Goal: Task Accomplishment & Management: Manage account settings

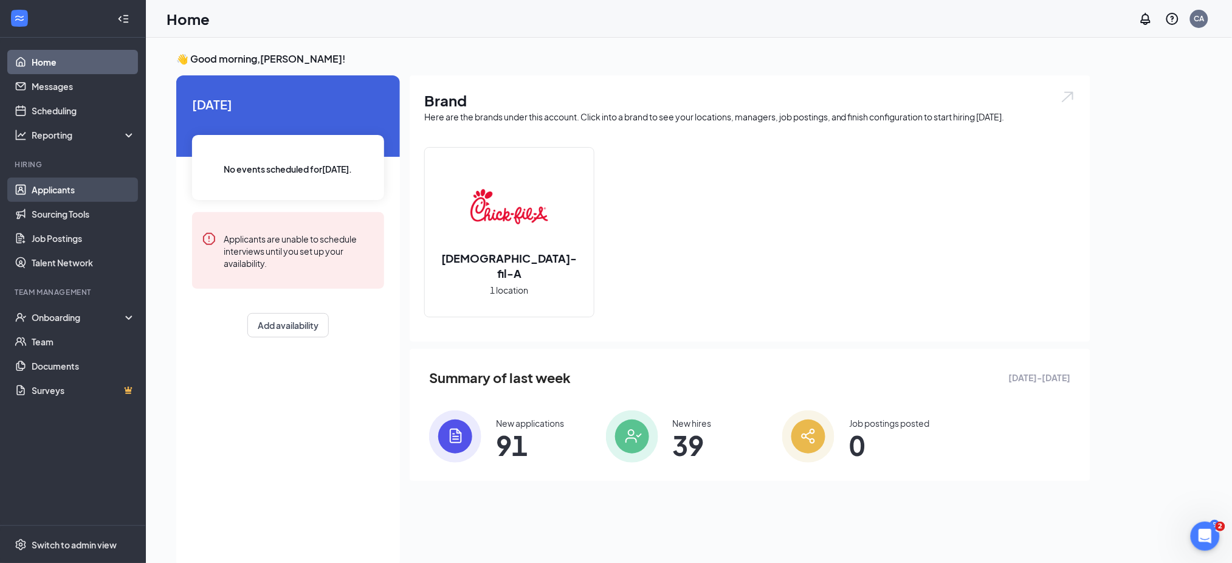
click at [78, 188] on link "Applicants" at bounding box center [84, 189] width 104 height 24
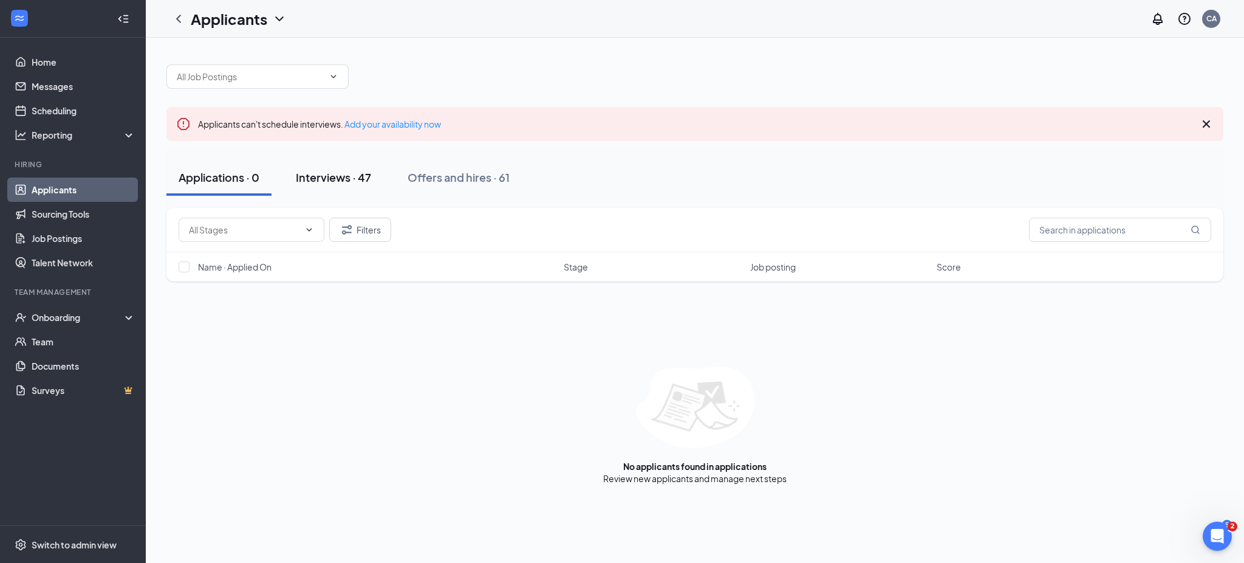
click at [347, 178] on div "Interviews · 47" at bounding box center [333, 177] width 75 height 15
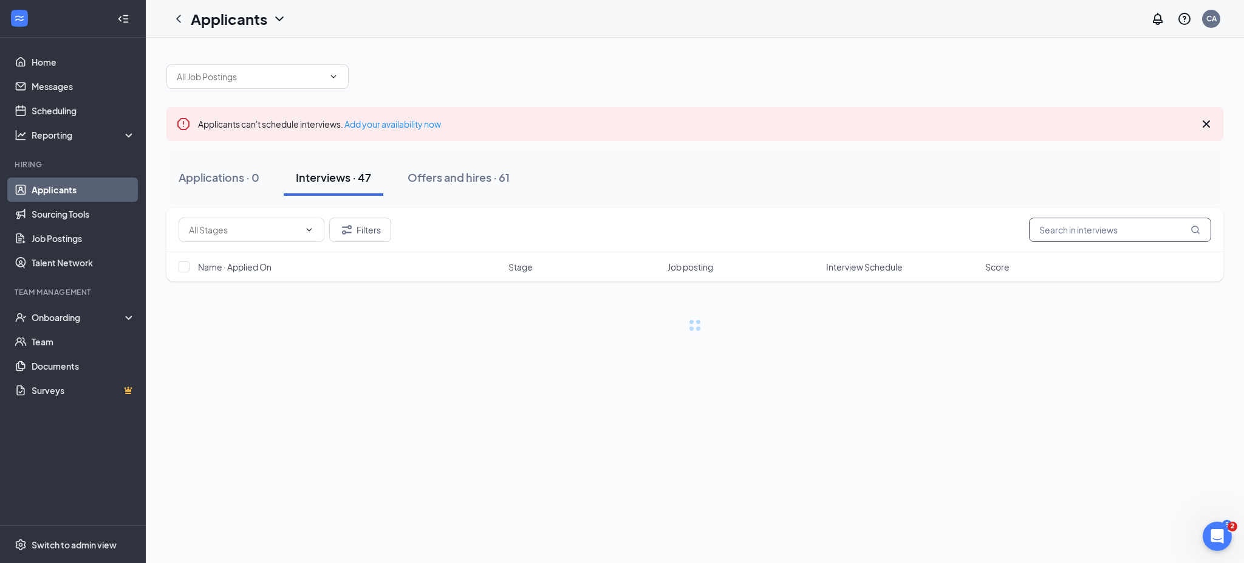
click at [1097, 233] on input "text" at bounding box center [1120, 230] width 182 height 24
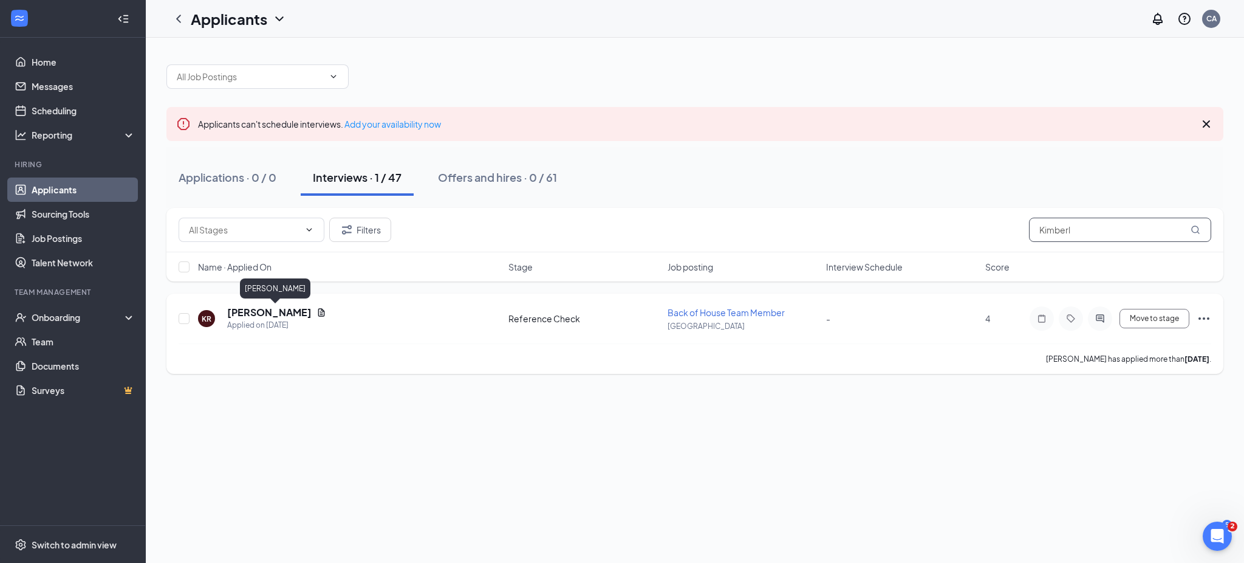
type input "Kimberl"
click at [308, 309] on h5 "[PERSON_NAME]" at bounding box center [269, 312] width 84 height 13
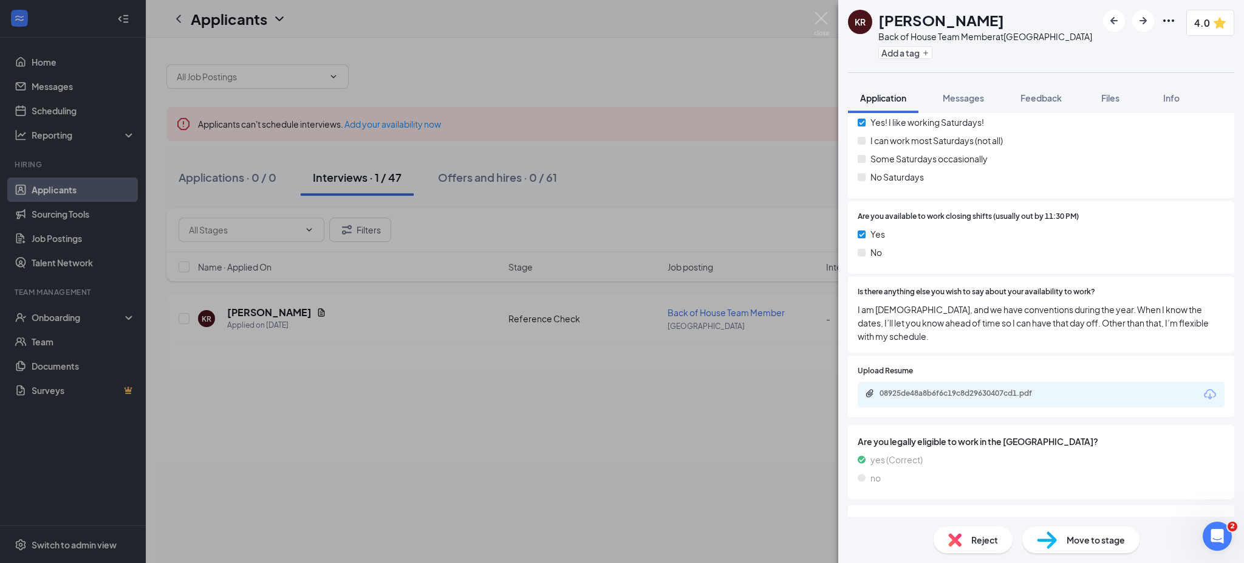
scroll to position [1221, 0]
click at [917, 392] on div "08925de48a8b6f6c19c8d29630407cd1.pdf" at bounding box center [965, 393] width 170 height 10
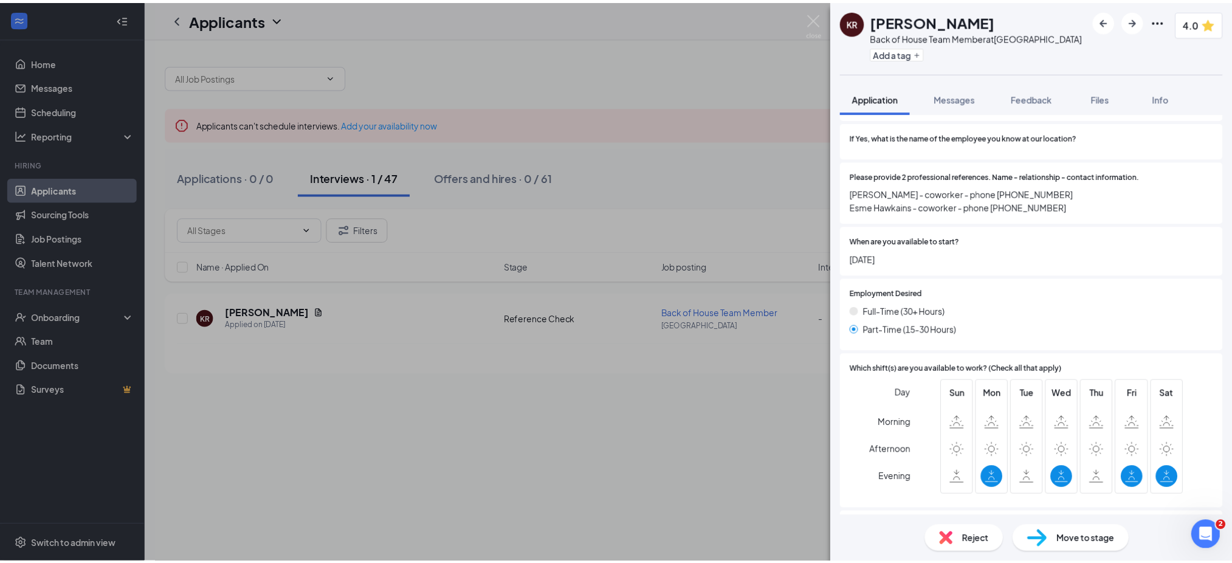
scroll to position [621, 0]
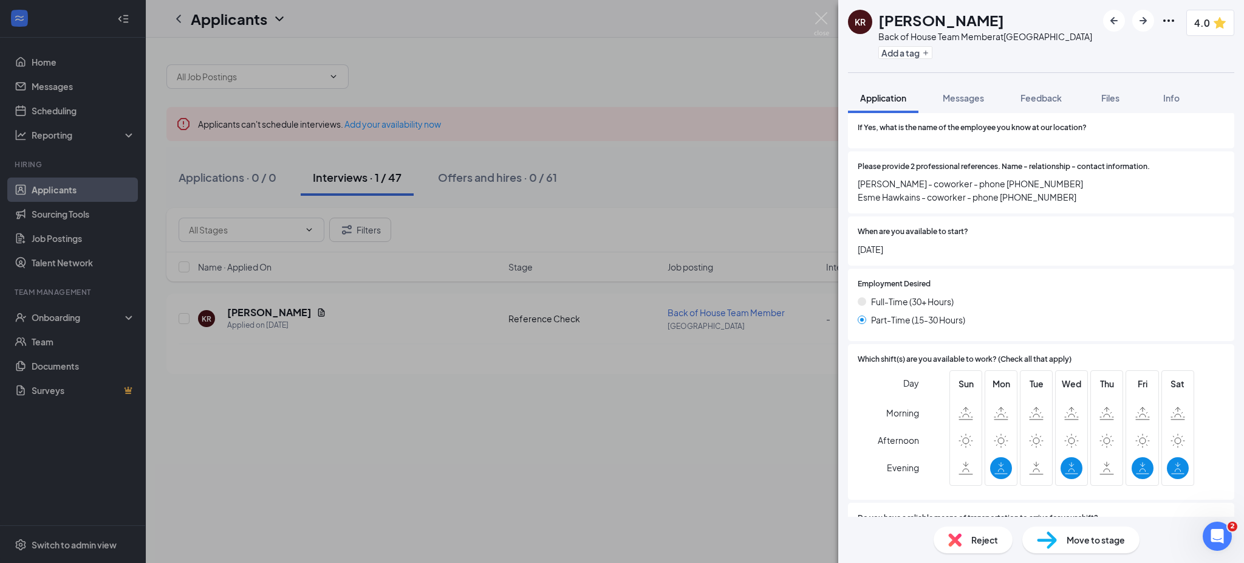
click at [1096, 533] on span "Move to stage" at bounding box center [1096, 539] width 58 height 13
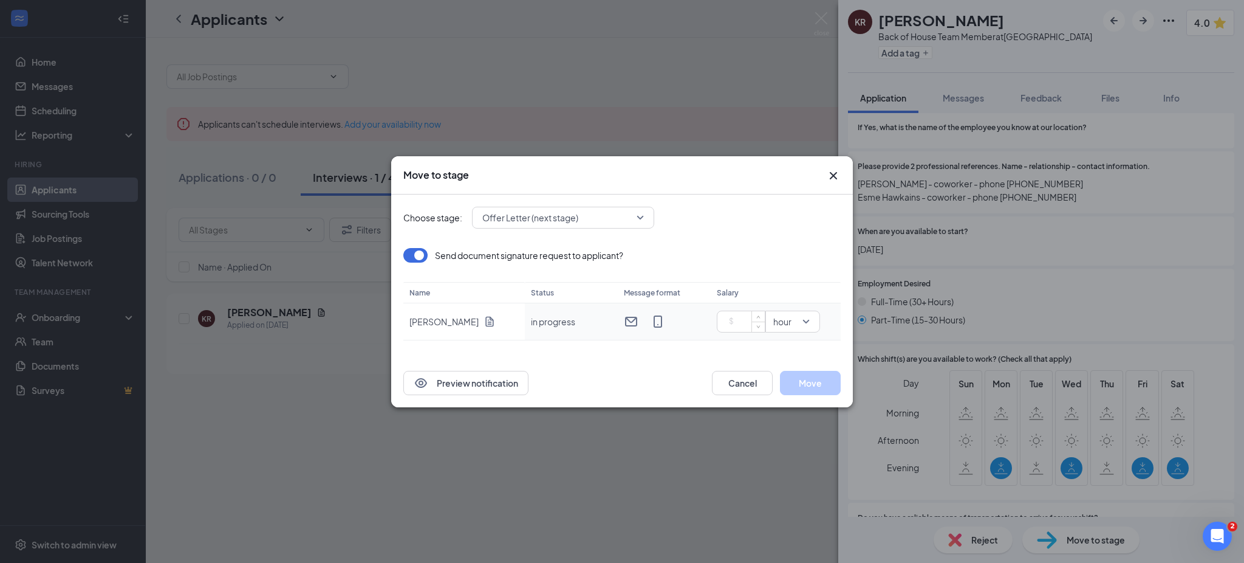
click at [740, 323] on input at bounding box center [743, 321] width 43 height 18
type input "15.25"
click at [803, 379] on button "Move" at bounding box center [810, 383] width 61 height 24
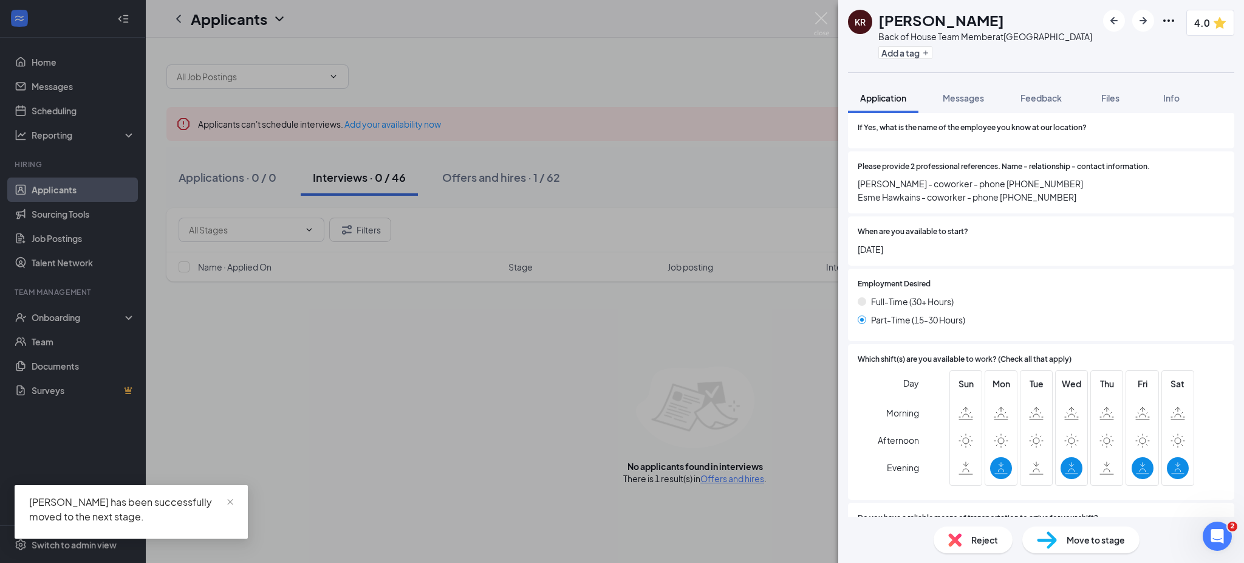
click at [693, 200] on div "KR Kimberly Ramirez Herrera Back of House Team Member at Independence Center Ad…" at bounding box center [622, 281] width 1244 height 563
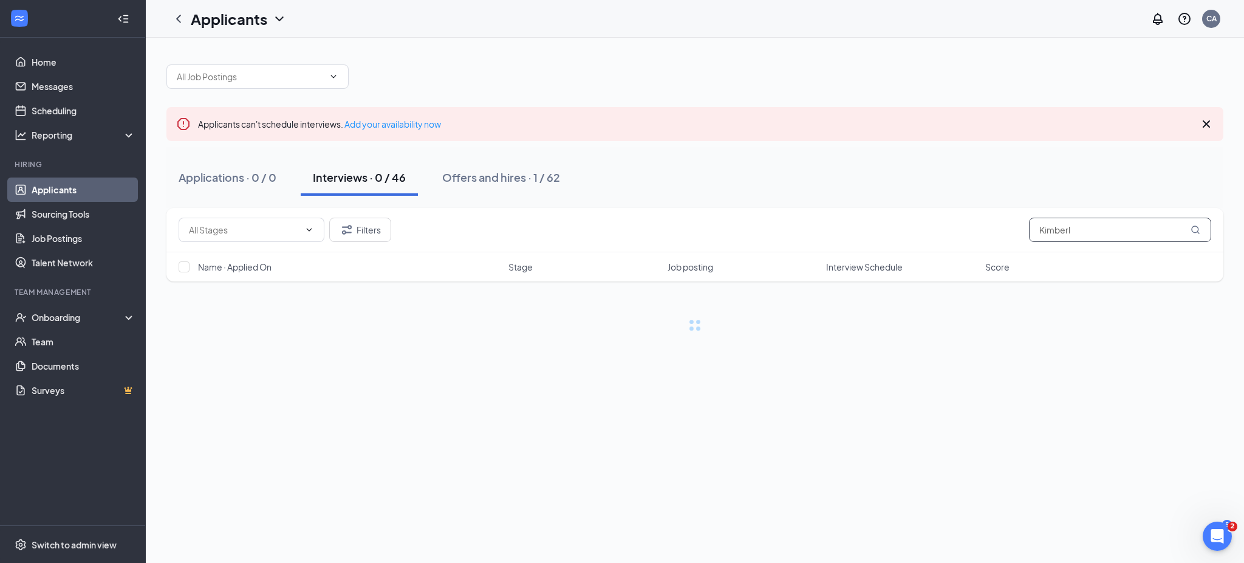
click at [1121, 226] on input "Kimberl" at bounding box center [1120, 230] width 182 height 24
type input "K"
click at [655, 159] on div "Applications · 0 Interviews · 46 Offers and hires · 62" at bounding box center [694, 177] width 1057 height 61
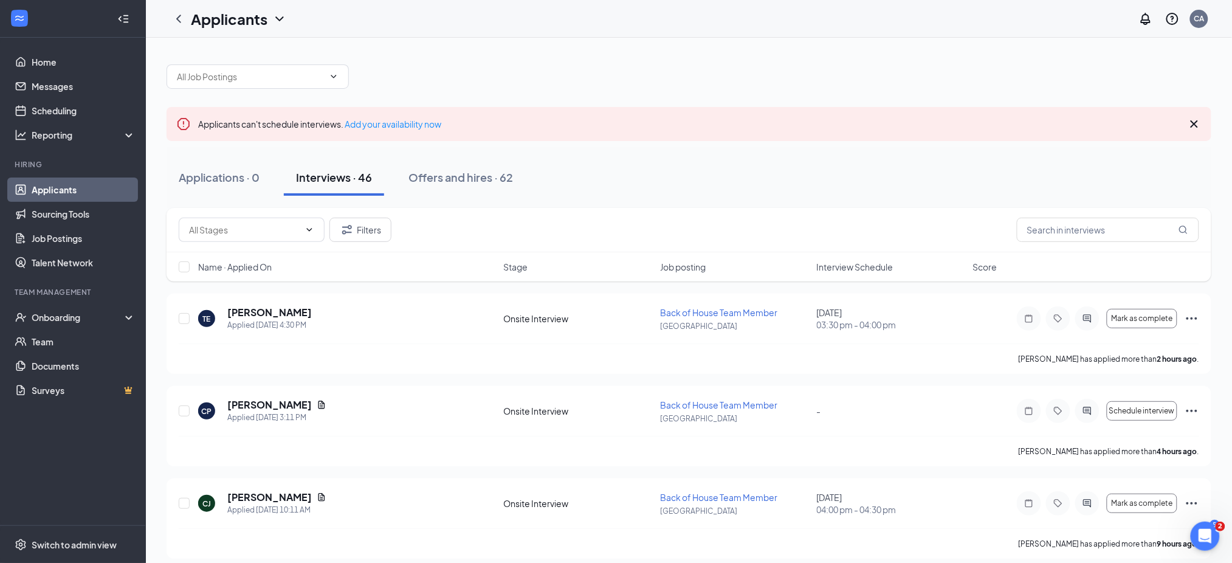
click at [851, 264] on span "Interview Schedule" at bounding box center [855, 267] width 77 height 12
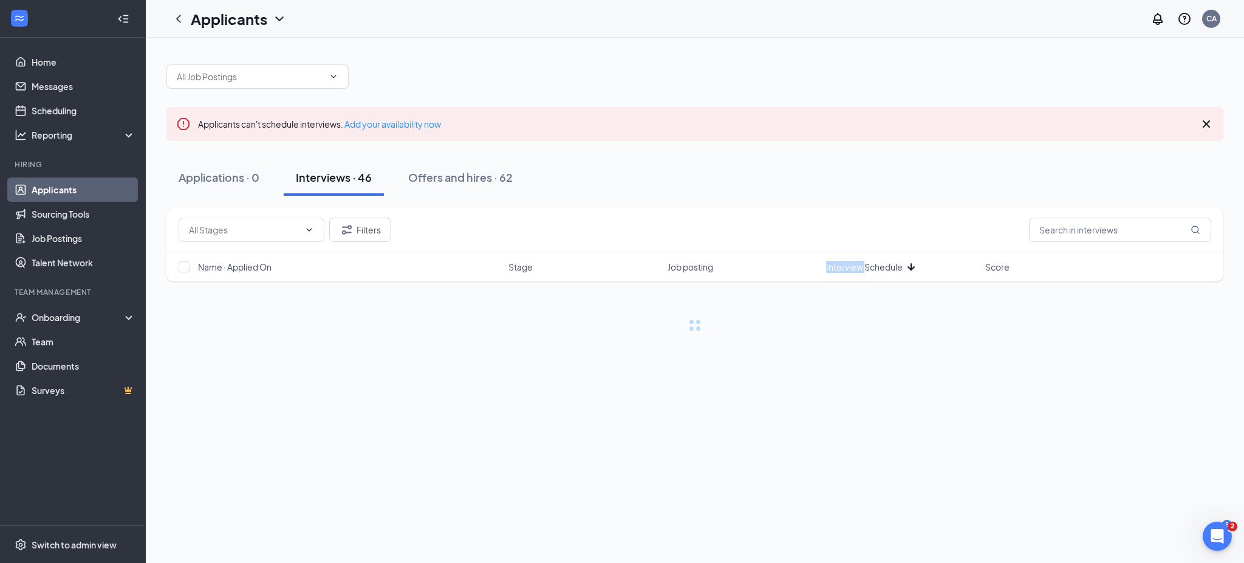
click at [851, 264] on span "Interview Schedule" at bounding box center [864, 267] width 77 height 12
click at [813, 209] on div "Filters" at bounding box center [694, 230] width 1057 height 44
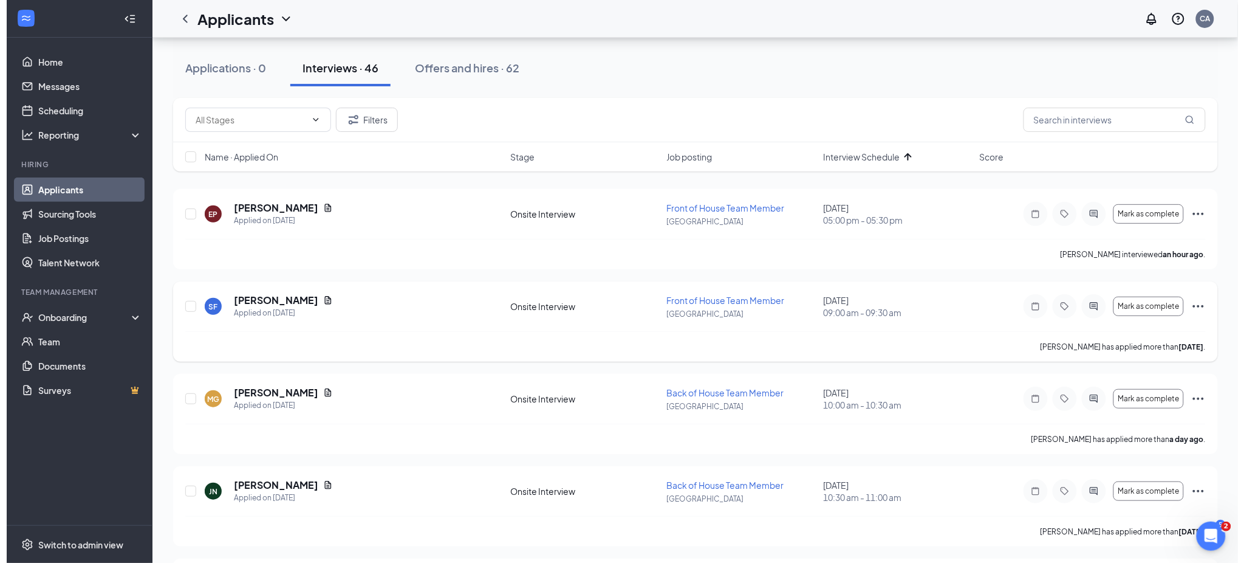
scroll to position [129, 0]
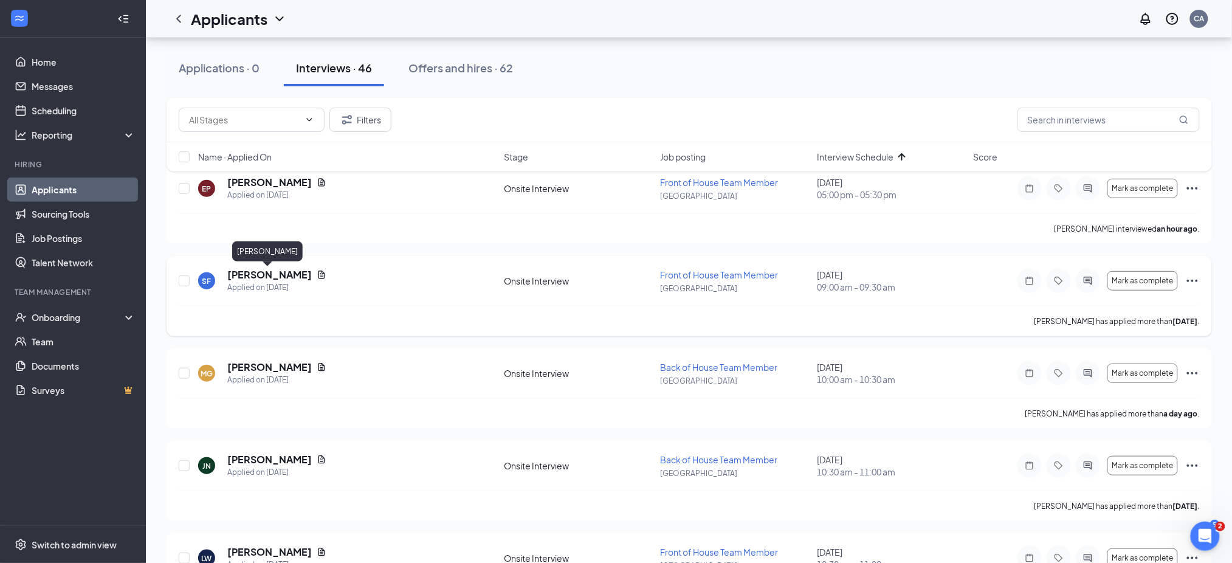
click at [269, 273] on h5 "[PERSON_NAME]" at bounding box center [269, 274] width 84 height 13
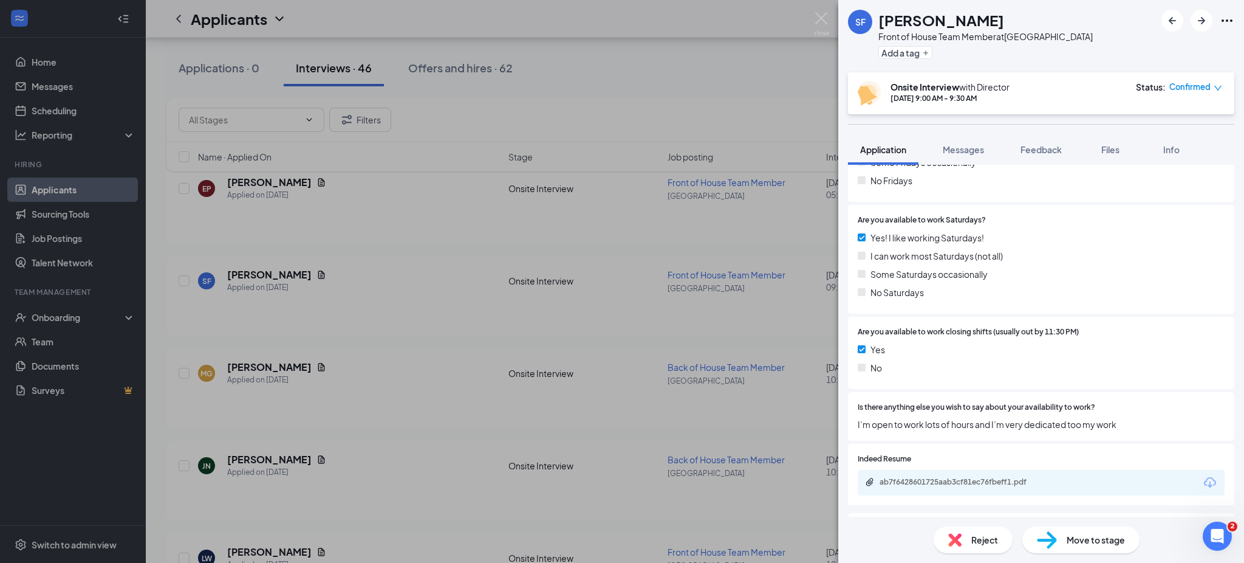
scroll to position [1172, 0]
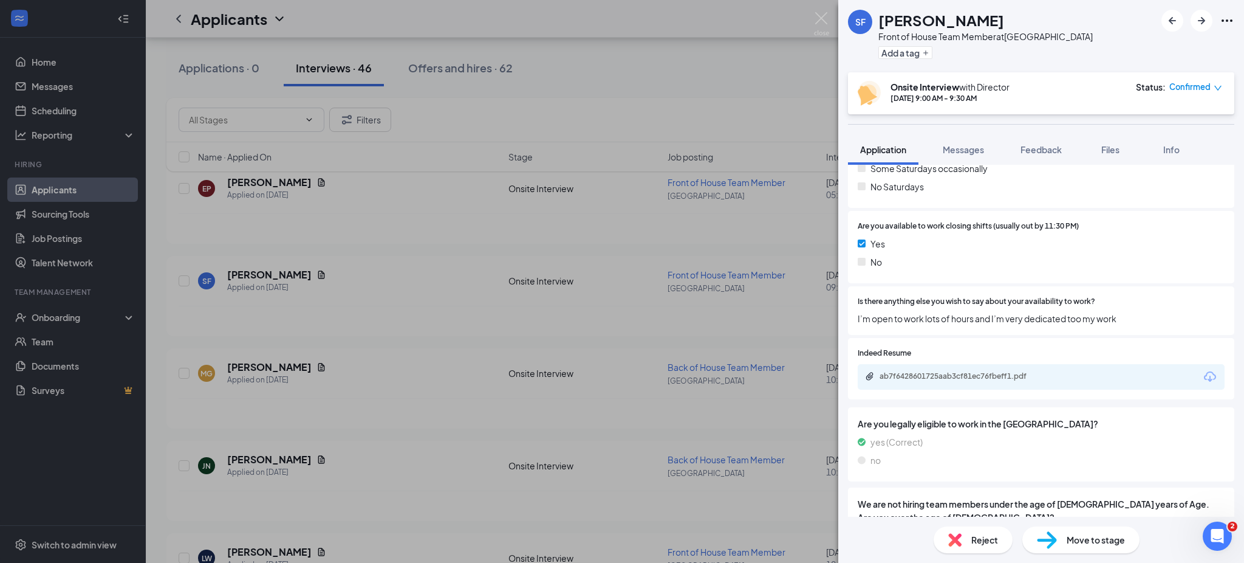
click at [1003, 372] on div "ab7f6428601725aab3cf81ec76fbeff1.pdf" at bounding box center [1041, 377] width 367 height 26
click at [980, 371] on div "ab7f6428601725aab3cf81ec76fbeff1.pdf" at bounding box center [965, 376] width 170 height 10
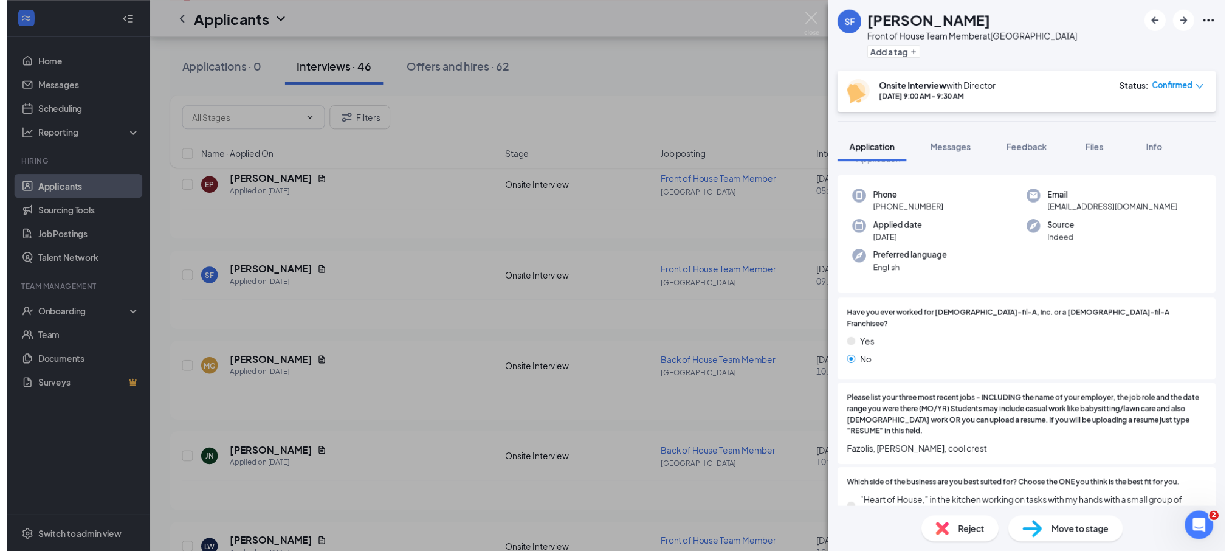
scroll to position [0, 0]
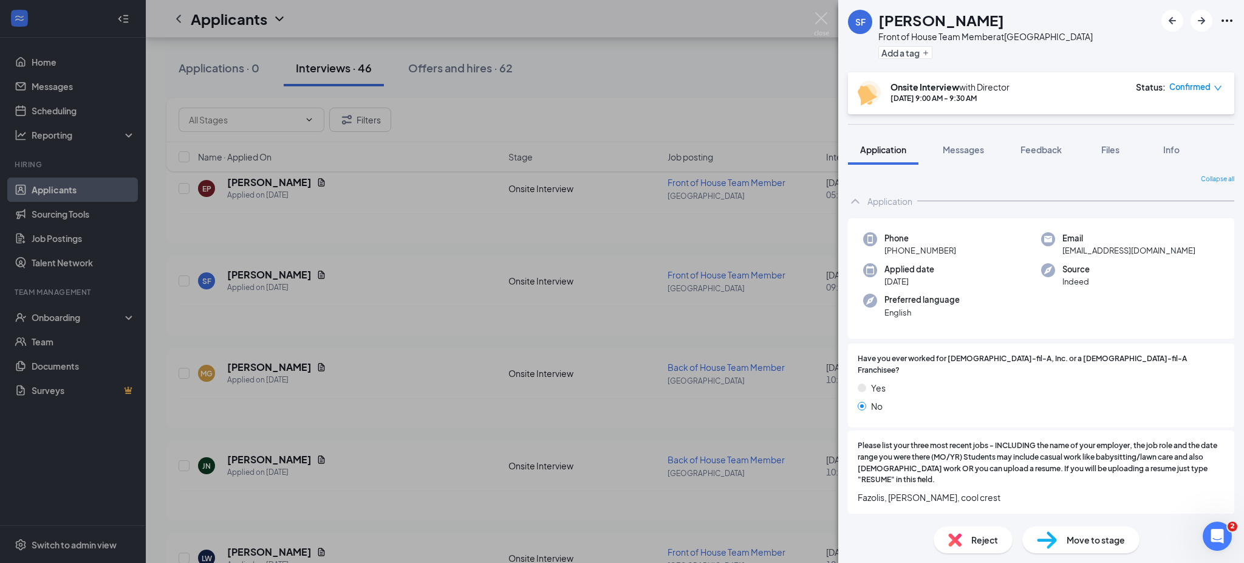
click at [566, 343] on div "SF [PERSON_NAME] Front of House Team Member at [GEOGRAPHIC_DATA] Add a tag Onsi…" at bounding box center [622, 281] width 1244 height 563
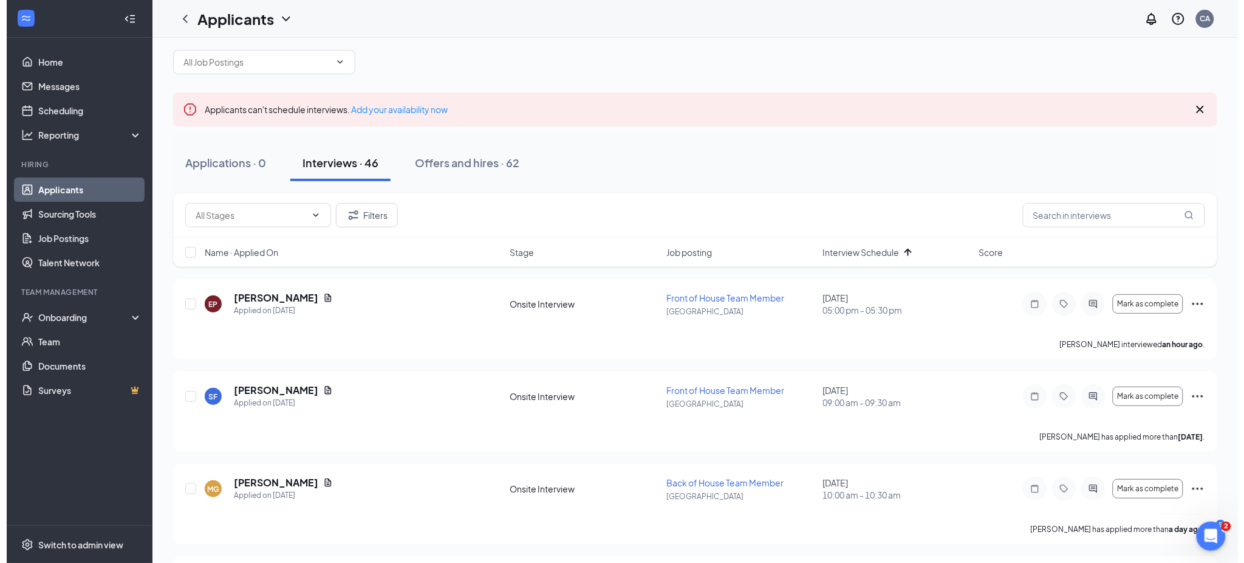
scroll to position [13, 0]
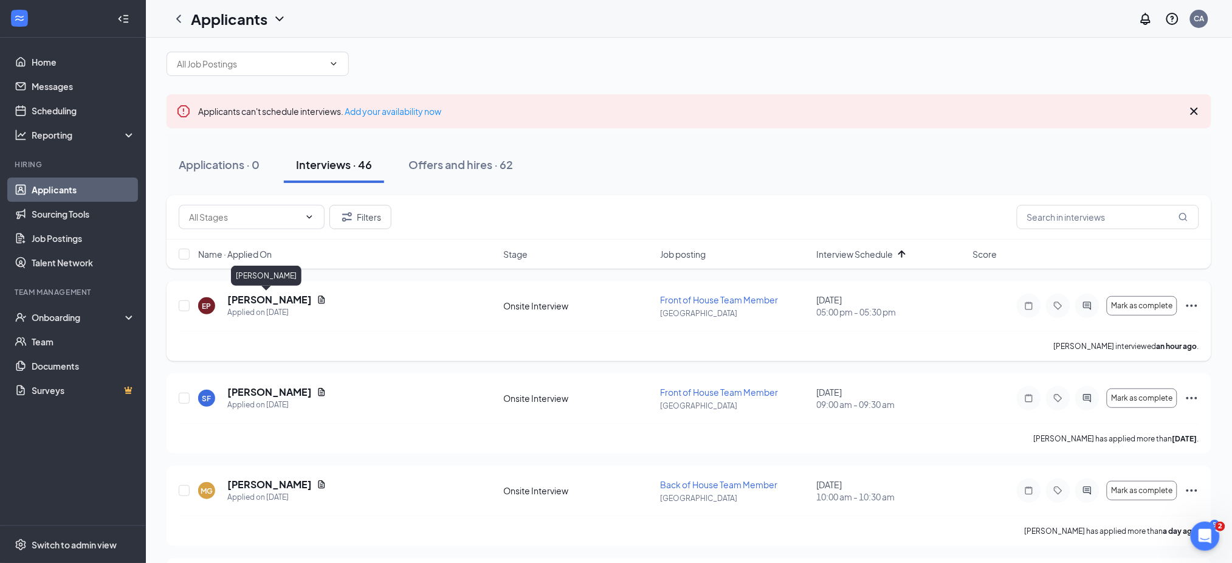
click at [280, 300] on h5 "edward paz" at bounding box center [269, 299] width 84 height 13
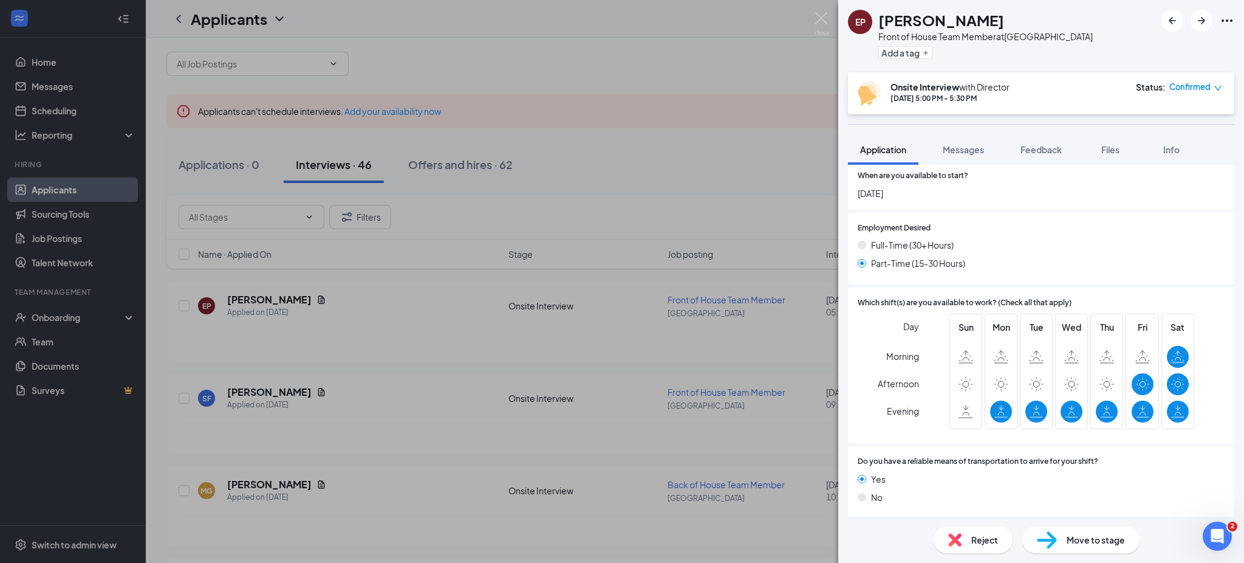
scroll to position [639, 0]
click at [965, 543] on div "Reject" at bounding box center [973, 539] width 79 height 27
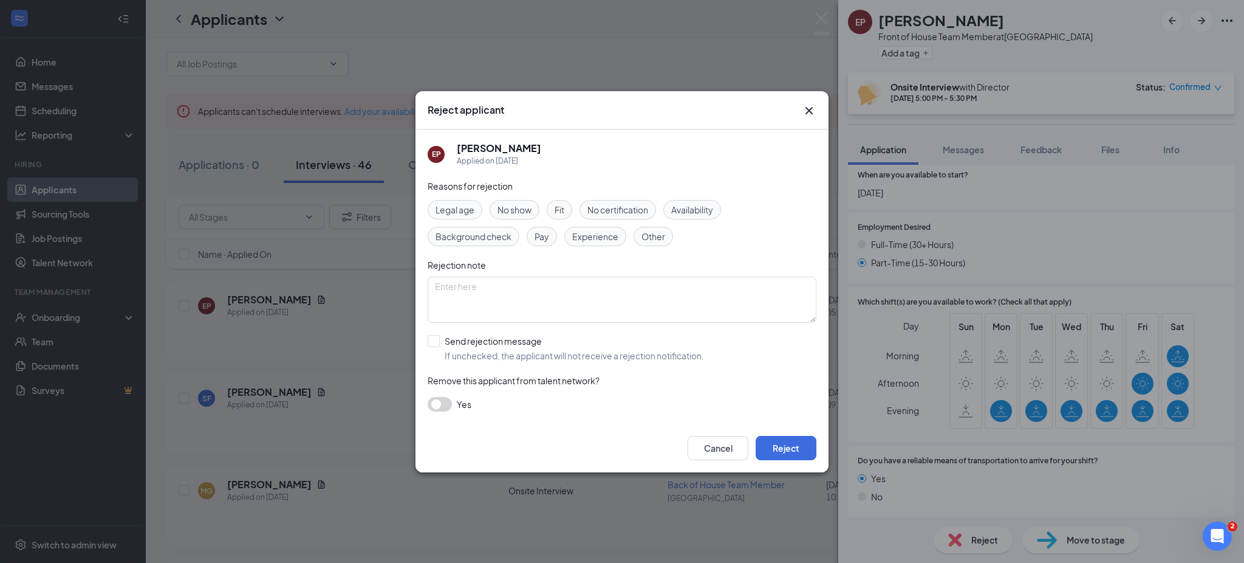
click at [529, 208] on span "No show" at bounding box center [515, 209] width 34 height 13
click at [773, 451] on button "Reject" at bounding box center [786, 448] width 61 height 24
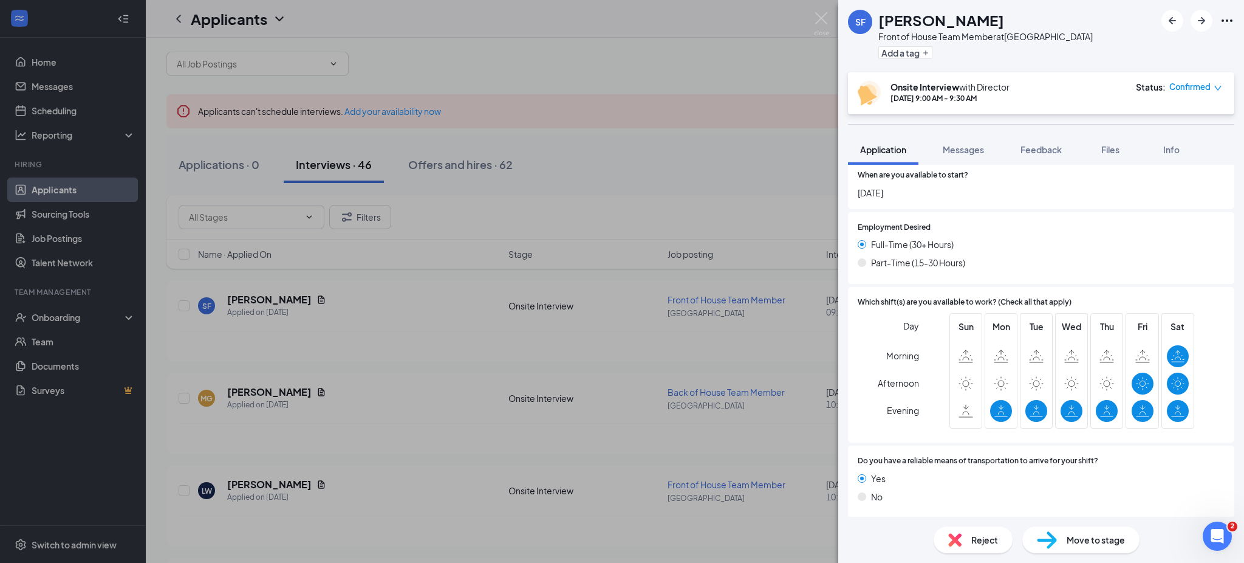
click at [574, 419] on div "SF [PERSON_NAME] Front of House Team Member at [GEOGRAPHIC_DATA] Add a tag Onsi…" at bounding box center [622, 281] width 1244 height 563
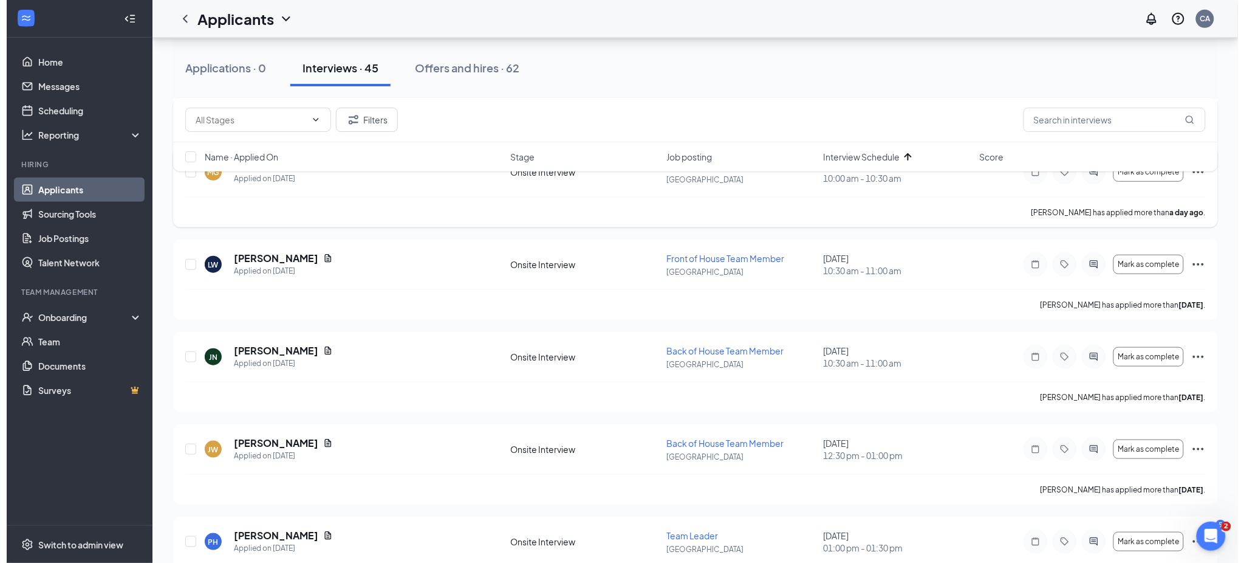
scroll to position [237, 0]
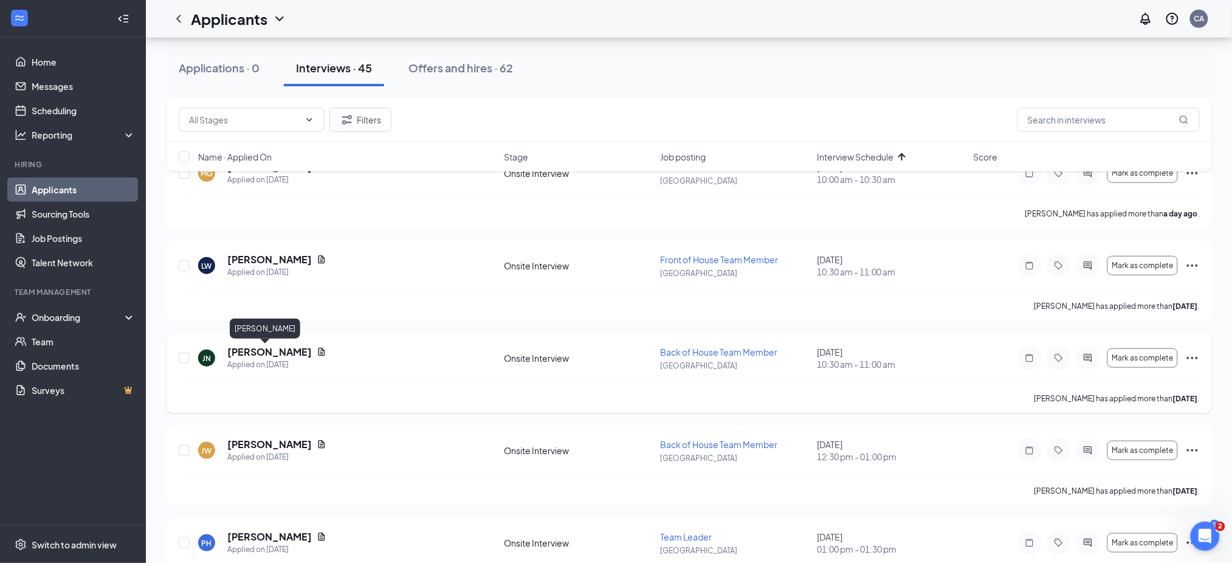
click at [260, 350] on h5 "[PERSON_NAME]" at bounding box center [269, 351] width 84 height 13
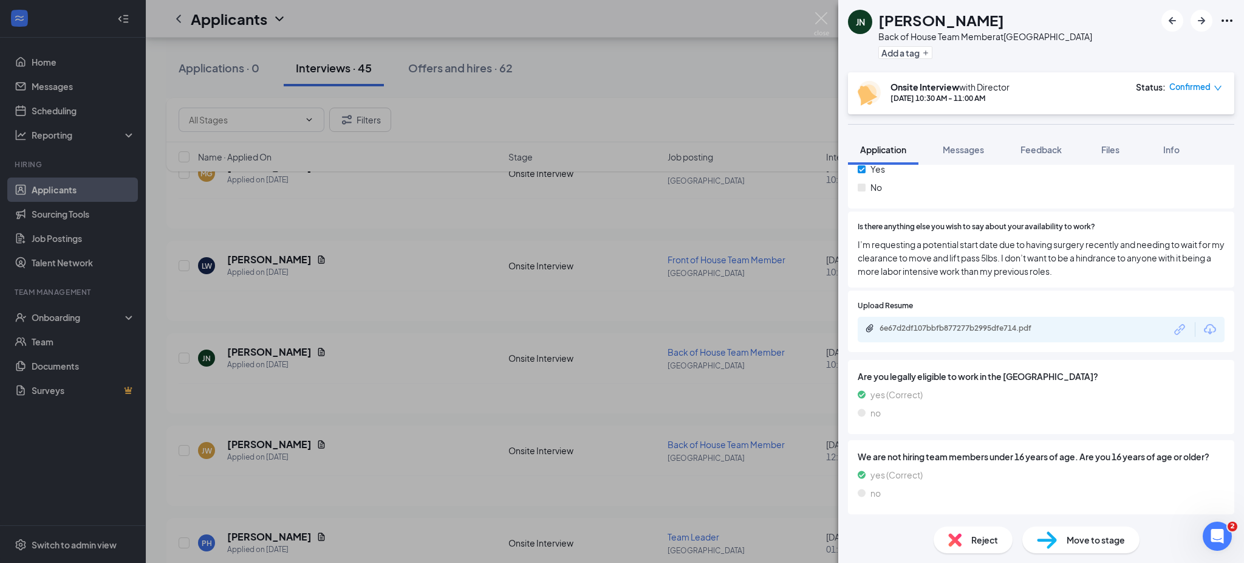
scroll to position [1418, 0]
drag, startPoint x: 760, startPoint y: 207, endPoint x: 662, endPoint y: 310, distance: 141.8
click at [760, 207] on div "JN Jamie Nash Back of House Team Member at Independence Center Add a tag Onsite…" at bounding box center [622, 281] width 1244 height 563
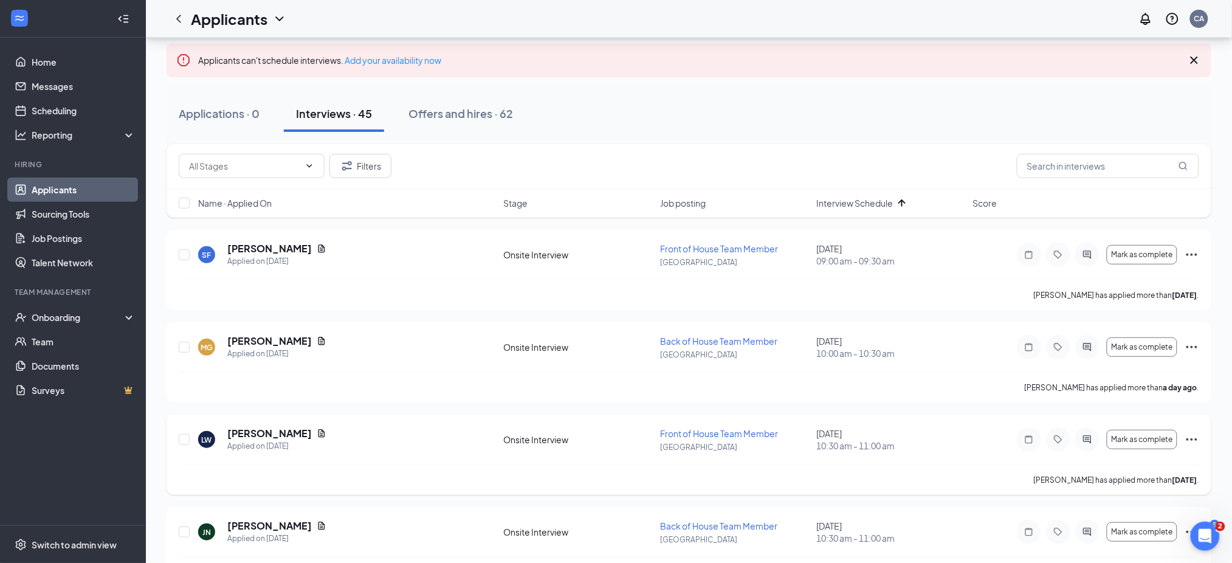
scroll to position [64, 0]
click at [690, 135] on div "Applications · 0 Interviews · 45 Offers and hires · 62" at bounding box center [688, 113] width 1045 height 61
click at [105, 217] on link "Sourcing Tools" at bounding box center [84, 214] width 104 height 24
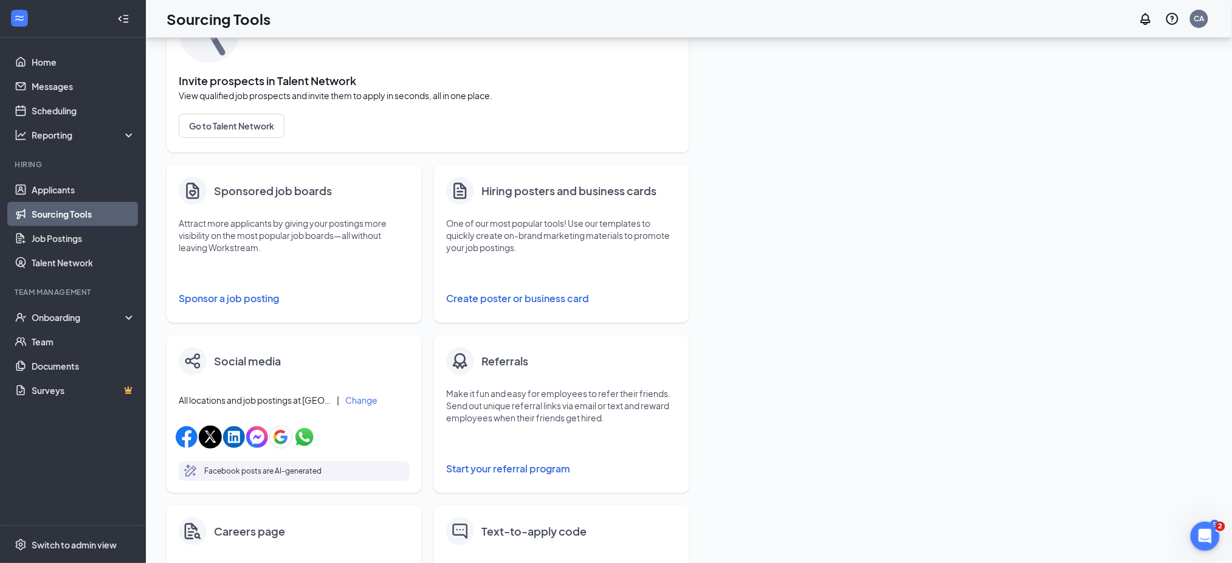
scroll to position [81, 0]
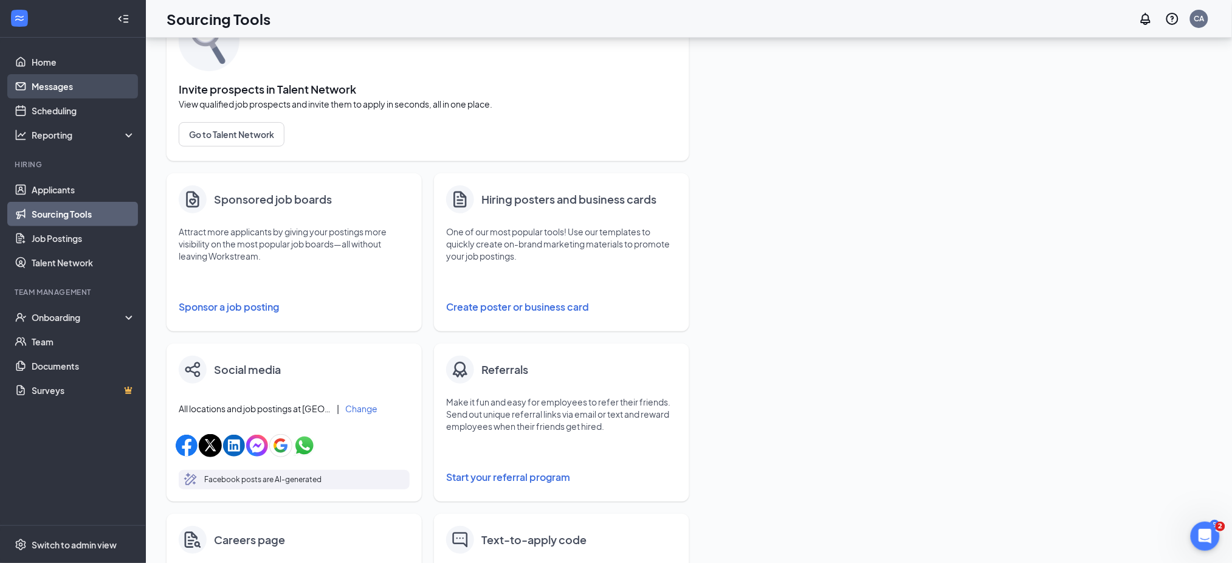
click at [64, 86] on link "Messages" at bounding box center [84, 86] width 104 height 24
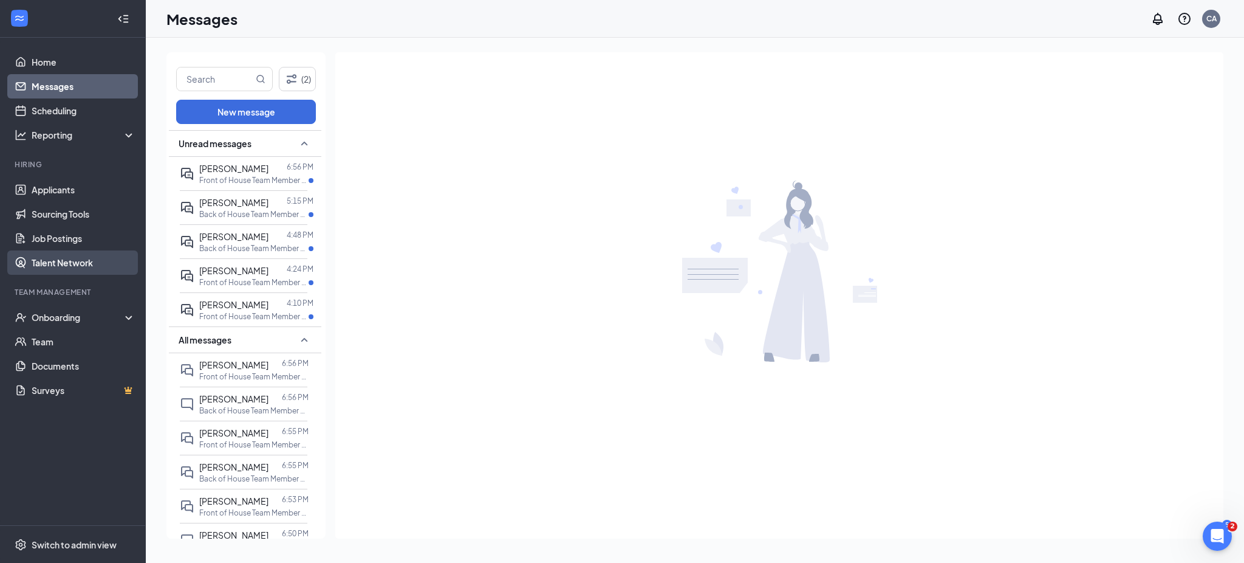
click at [89, 253] on link "Talent Network" at bounding box center [84, 262] width 104 height 24
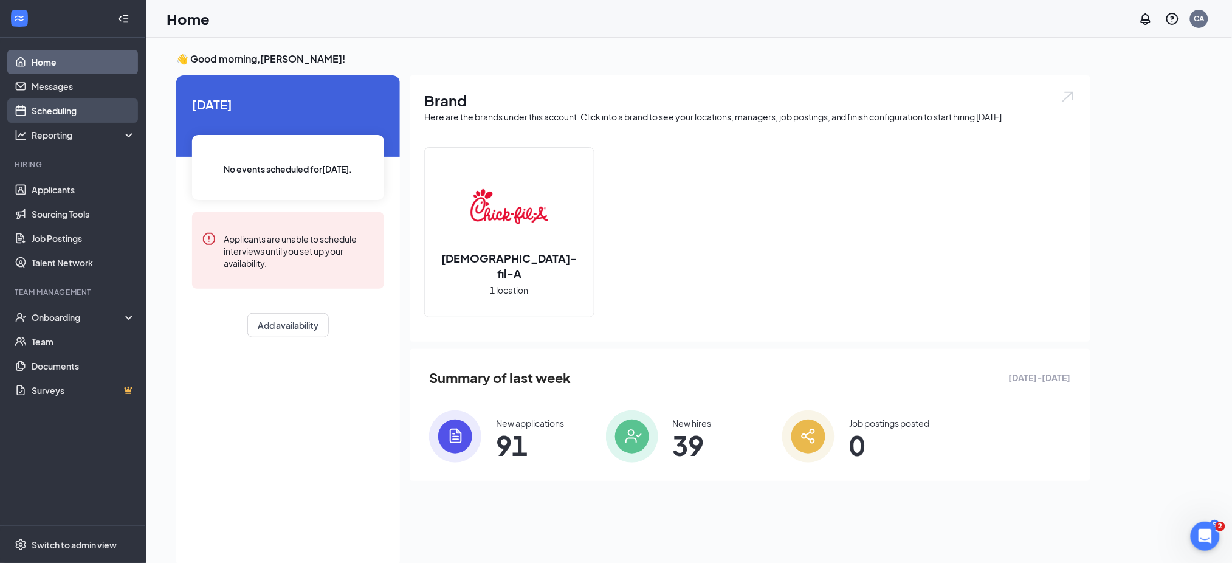
click at [78, 106] on link "Scheduling" at bounding box center [84, 110] width 104 height 24
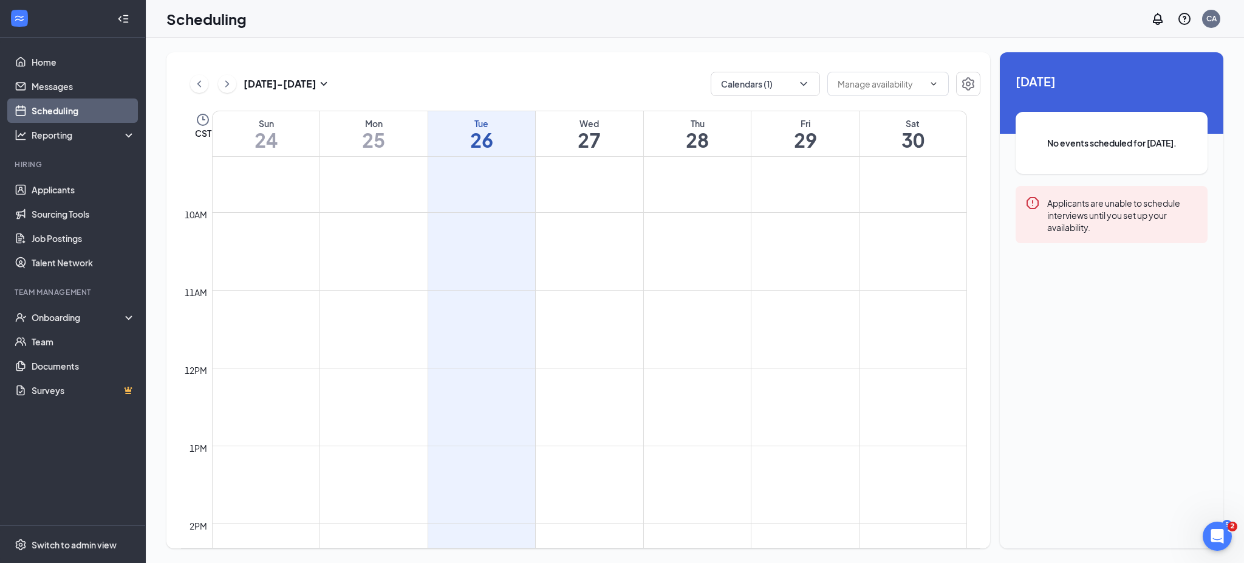
scroll to position [723, 0]
click at [764, 91] on button "Calendars (1)" at bounding box center [765, 84] width 109 height 24
click at [764, 115] on div "All" at bounding box center [803, 112] width 182 height 27
checkbox input "true"
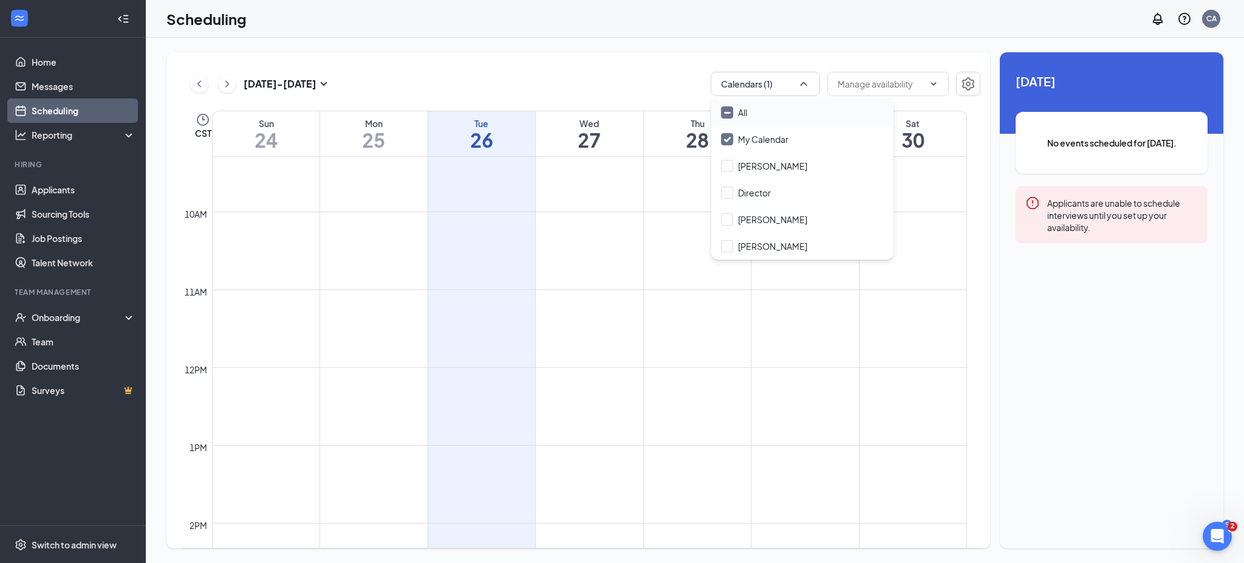
checkbox input "true"
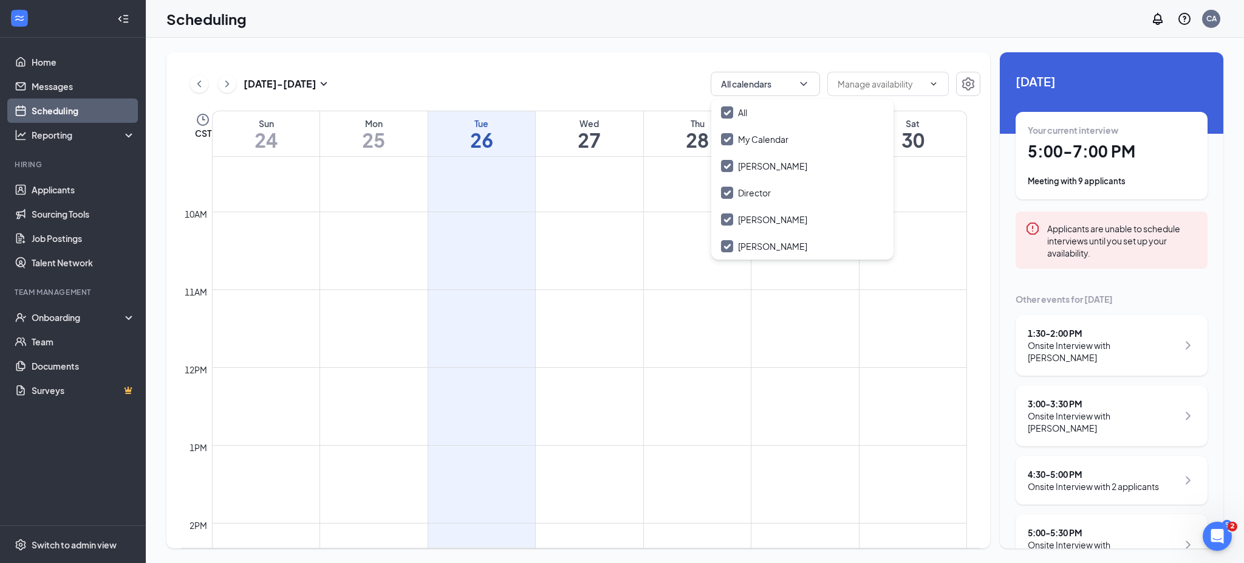
click at [590, 68] on div "Aug 24 - Aug 30 All calendars CST Sun 24 Mon 25 Tue 26 Wed 27 Thu 28 Fri 29 Sat…" at bounding box center [578, 300] width 824 height 496
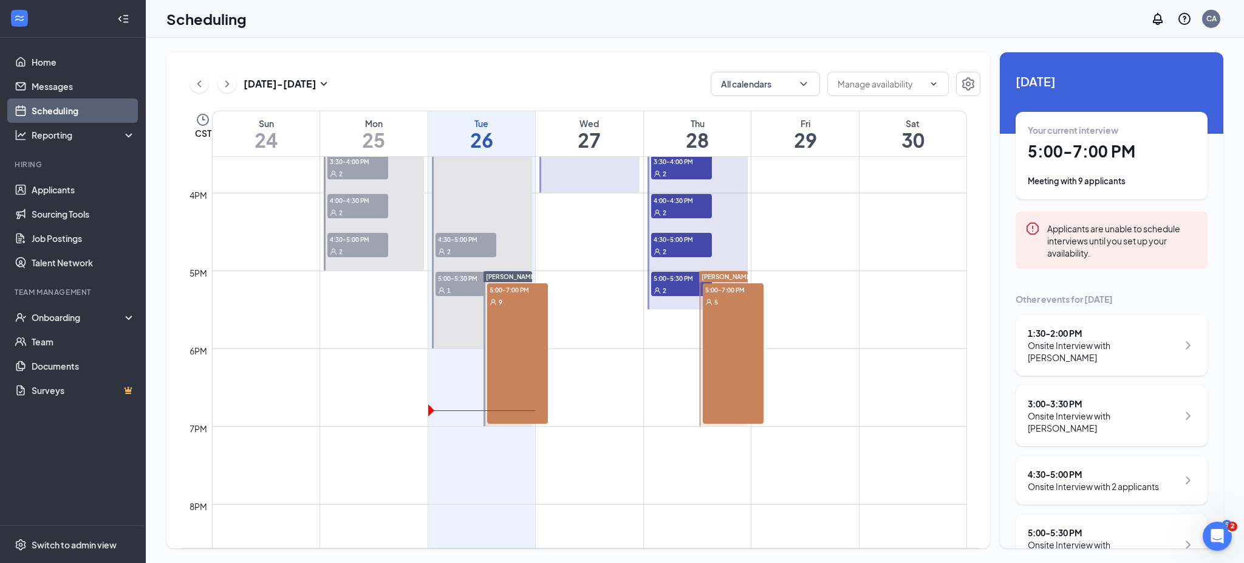
scroll to position [1209, 0]
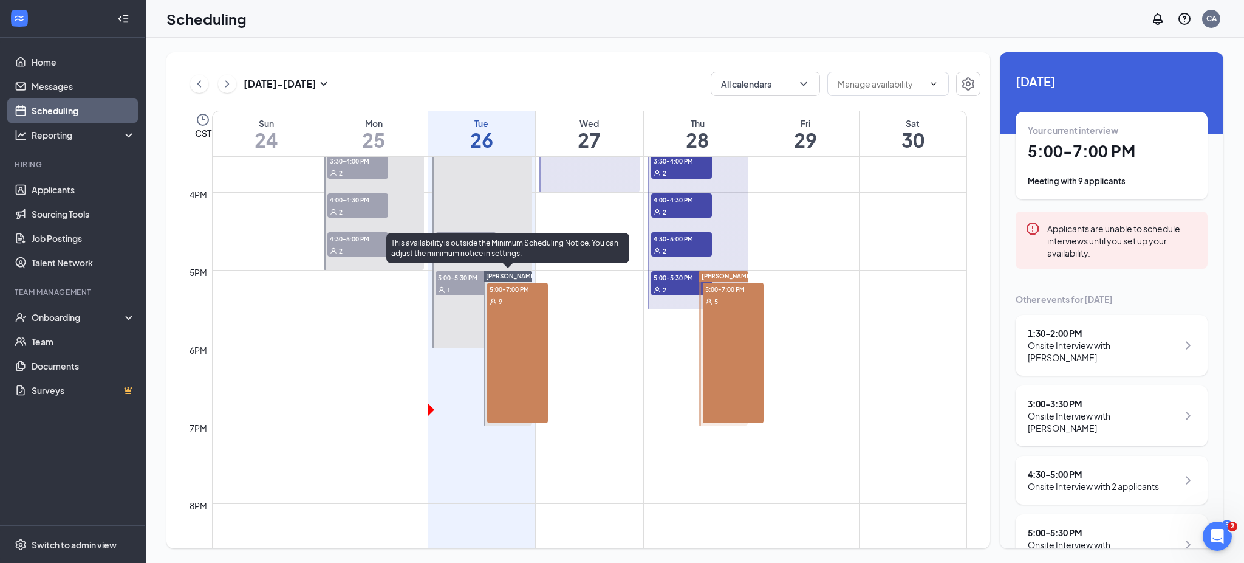
click at [512, 272] on span "Jefferson Schmeltzer" at bounding box center [511, 275] width 51 height 7
click at [516, 305] on div "9" at bounding box center [517, 301] width 61 height 12
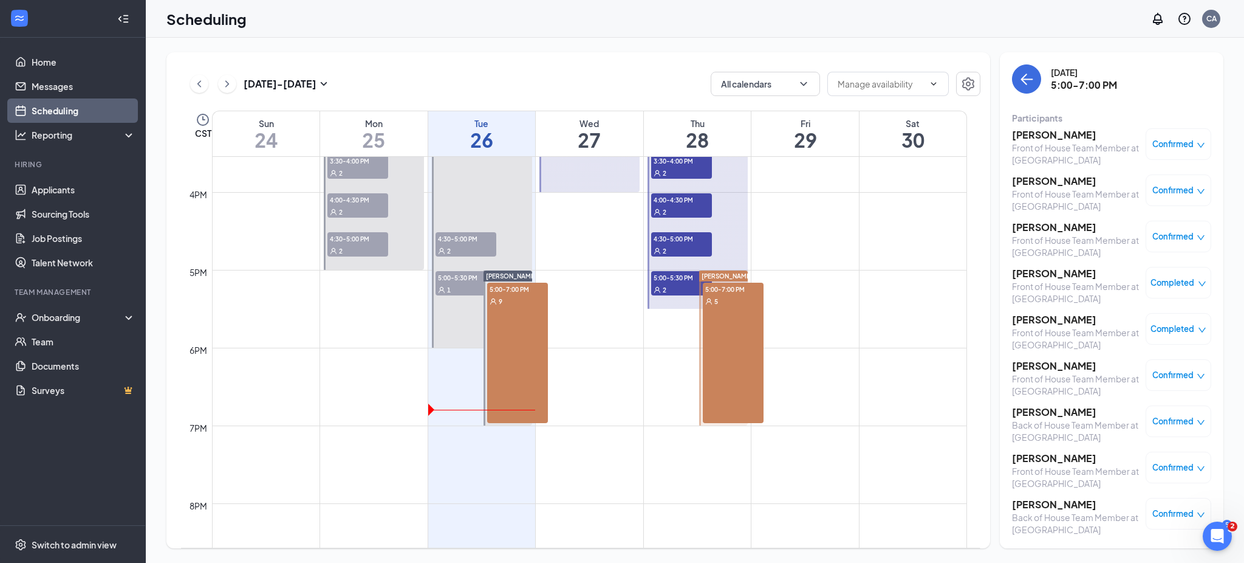
click at [1172, 149] on span "Confirmed" at bounding box center [1173, 144] width 41 height 12
click at [1130, 205] on span "Mark complete" at bounding box center [1131, 204] width 61 height 13
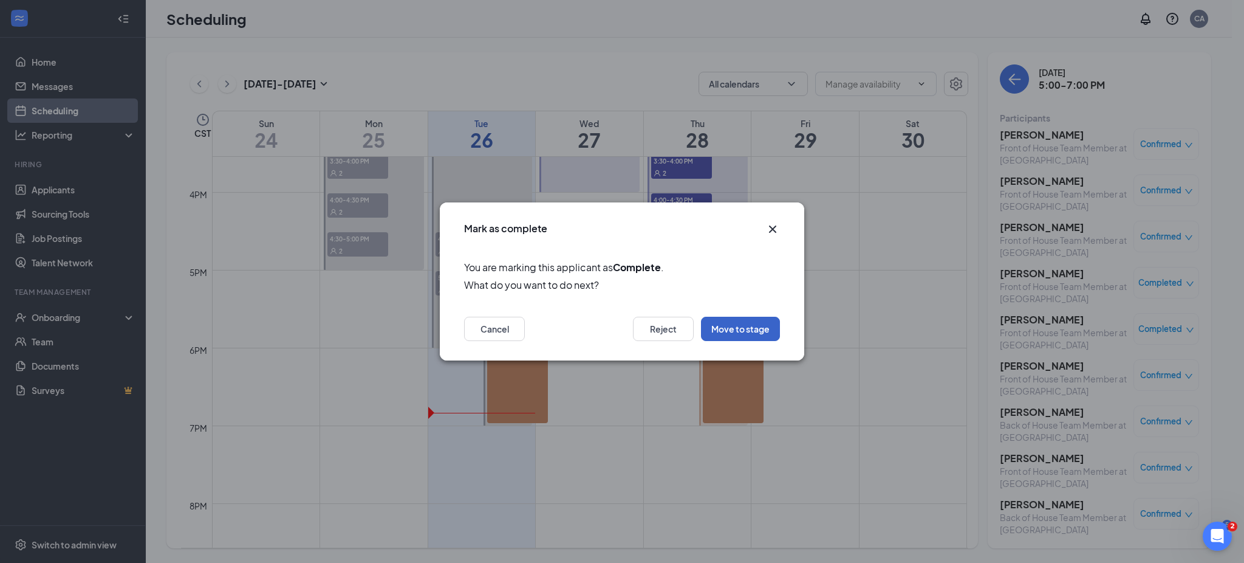
click at [750, 324] on button "Move to stage" at bounding box center [740, 329] width 79 height 24
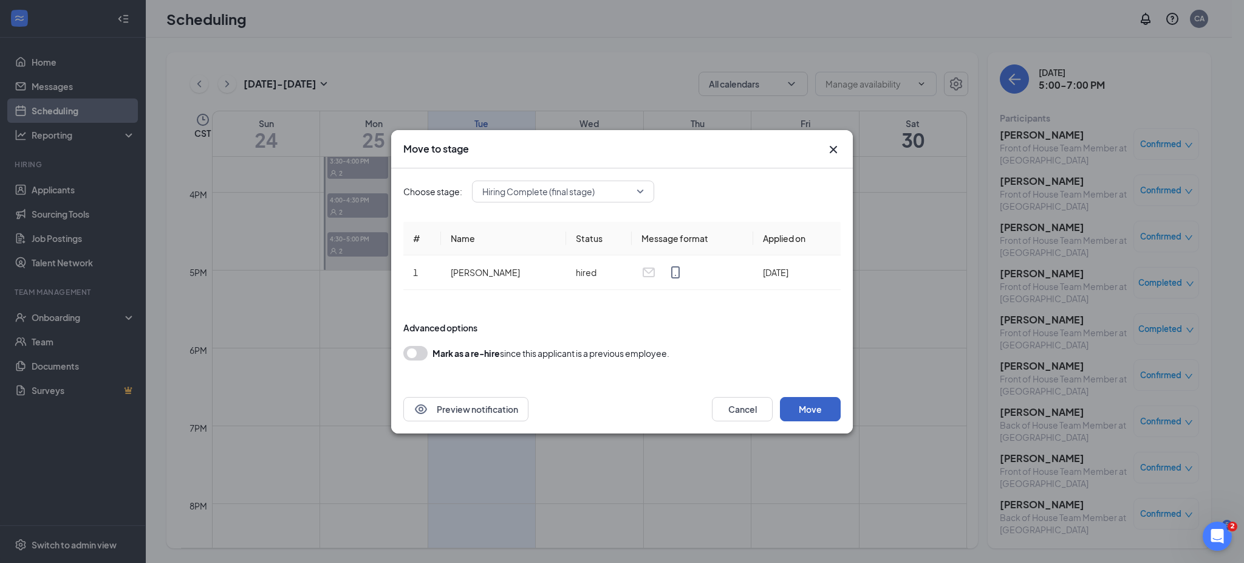
click at [808, 407] on button "Move" at bounding box center [810, 409] width 61 height 24
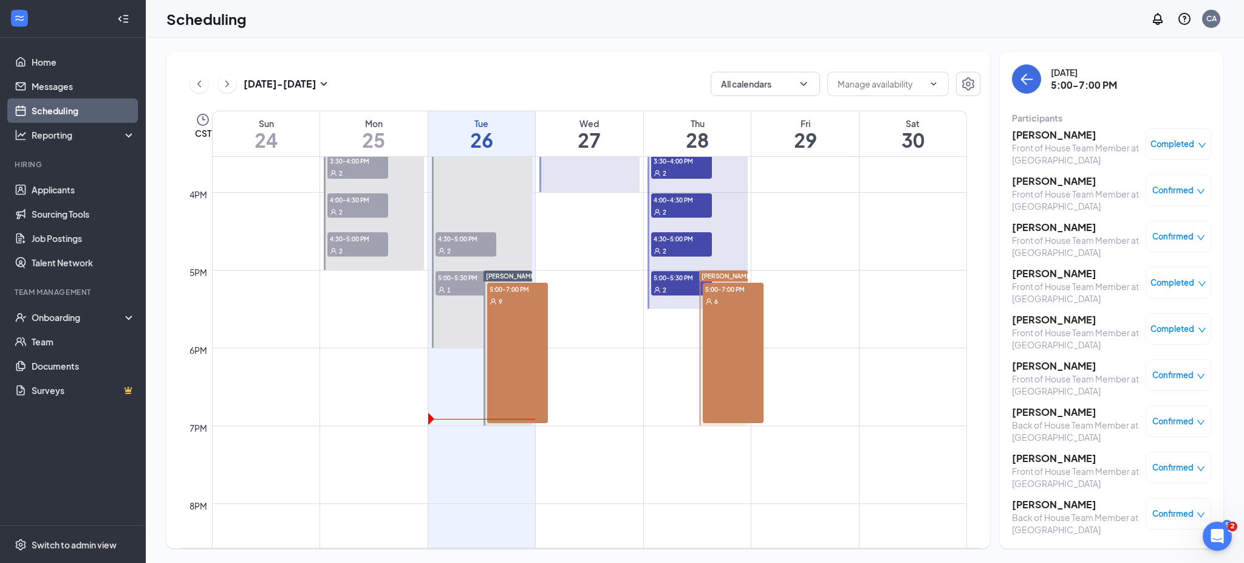
click at [1181, 239] on span "Confirmed" at bounding box center [1173, 236] width 41 height 12
click at [1123, 292] on span "Mark complete" at bounding box center [1131, 296] width 61 height 13
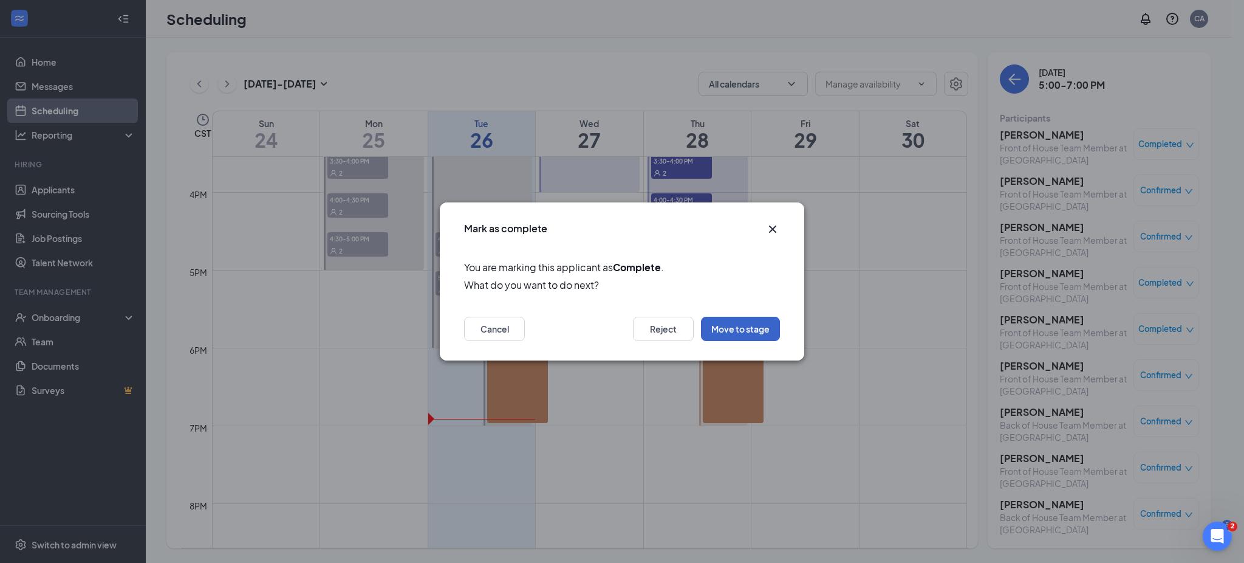
click at [736, 326] on button "Move to stage" at bounding box center [740, 329] width 79 height 24
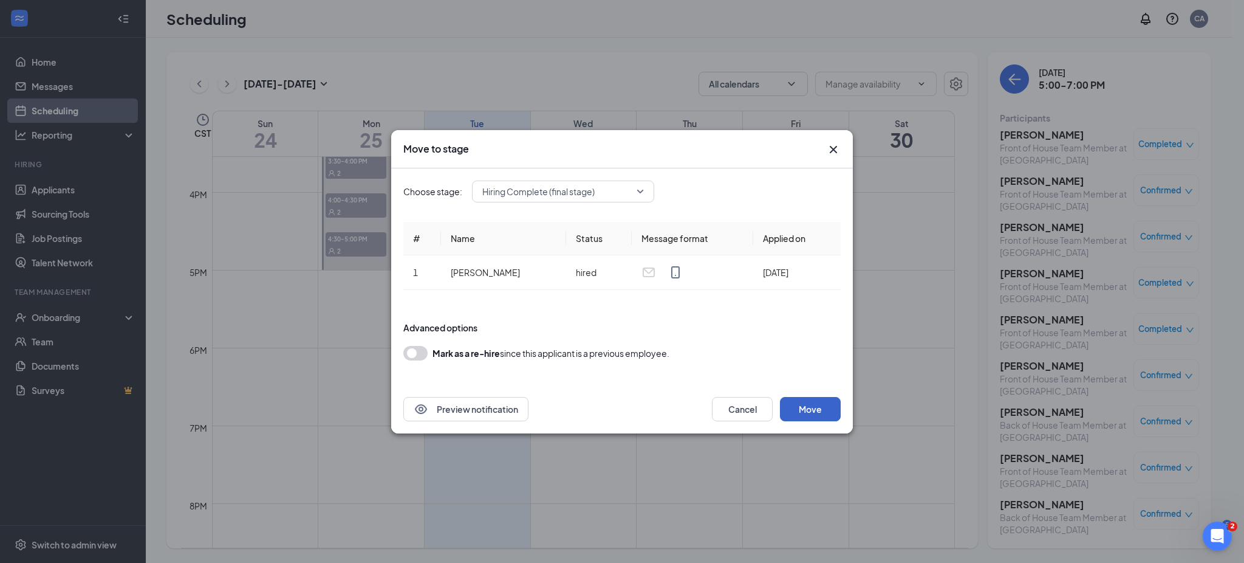
click at [811, 408] on button "Move" at bounding box center [810, 409] width 61 height 24
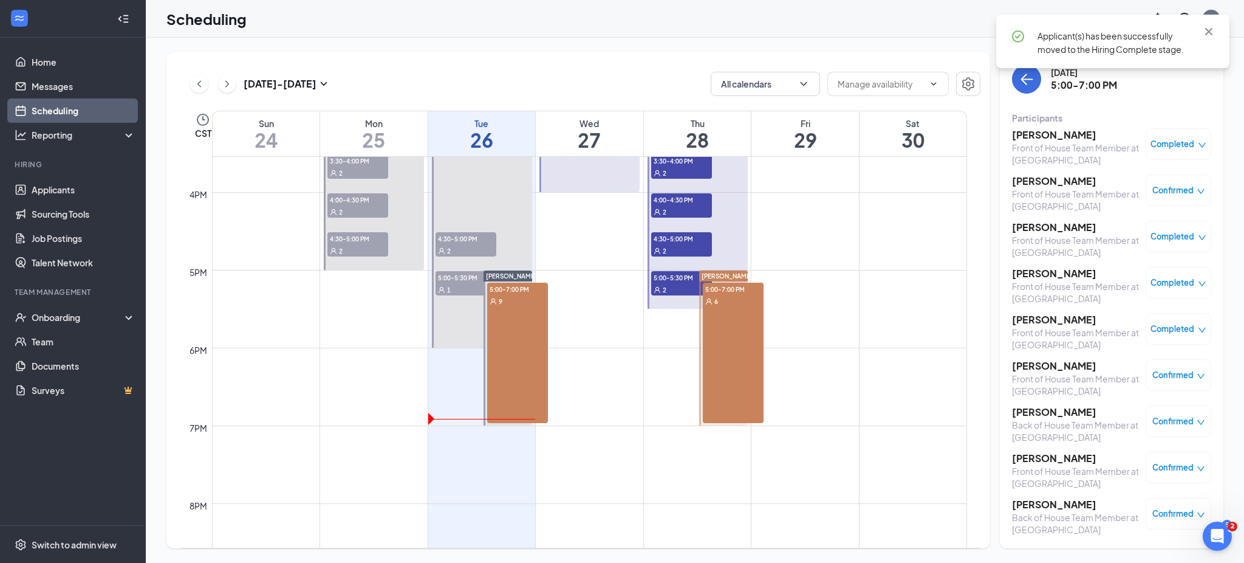
click at [1170, 275] on div "Completed" at bounding box center [1179, 283] width 66 height 32
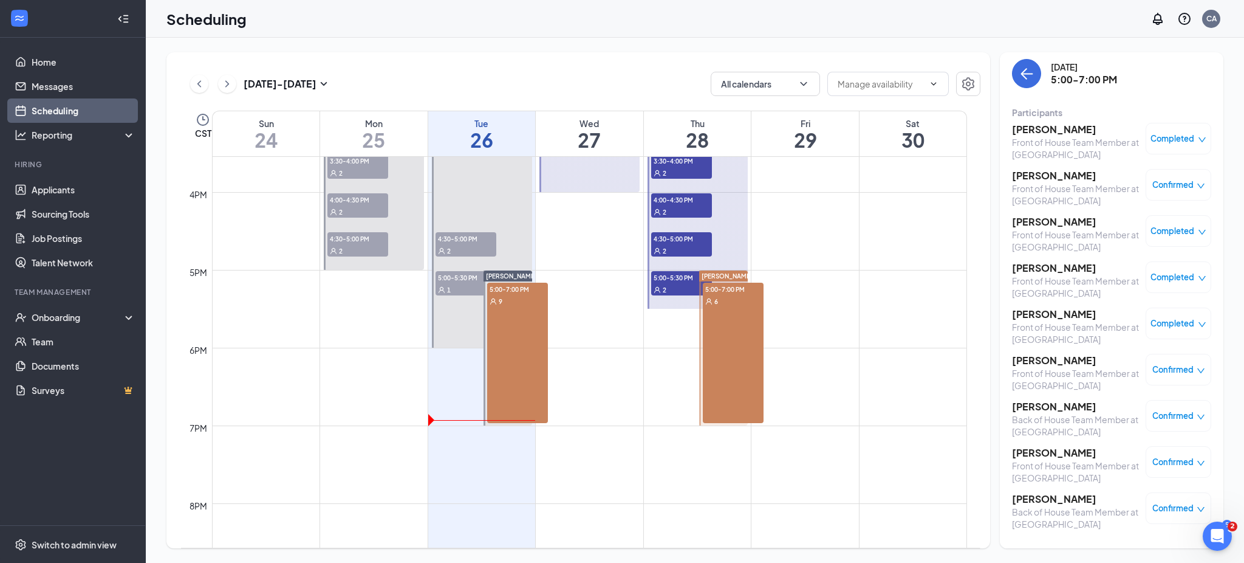
scroll to position [5, 0]
click at [1178, 366] on span "Confirmed" at bounding box center [1173, 370] width 41 height 12
click at [1145, 433] on span "Mark complete" at bounding box center [1131, 430] width 61 height 13
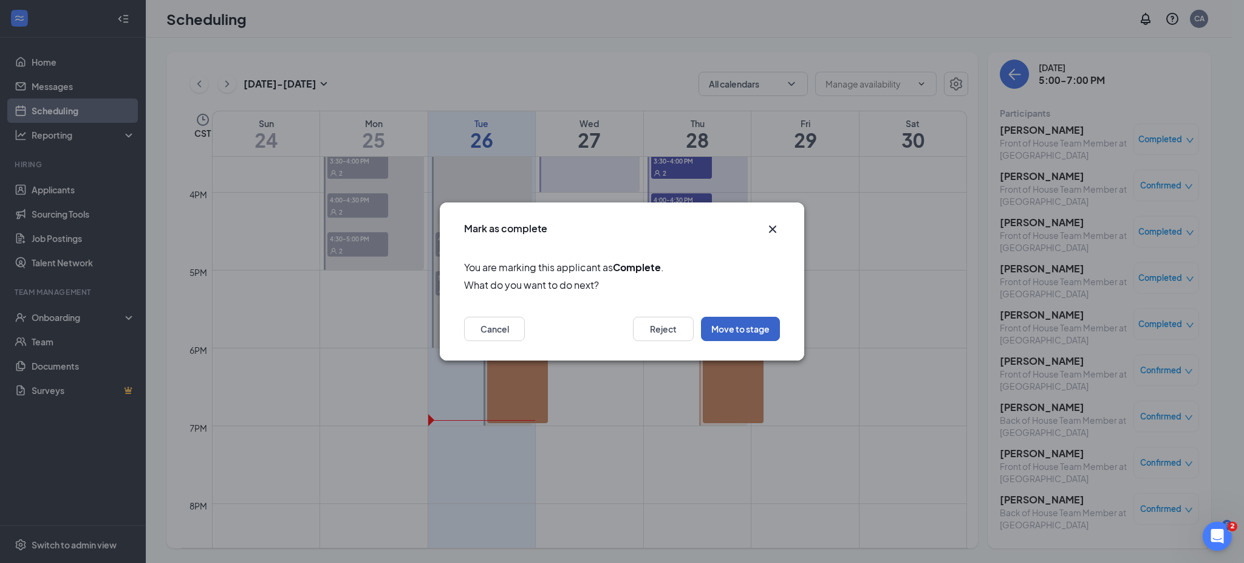
click at [736, 322] on button "Move to stage" at bounding box center [740, 329] width 79 height 24
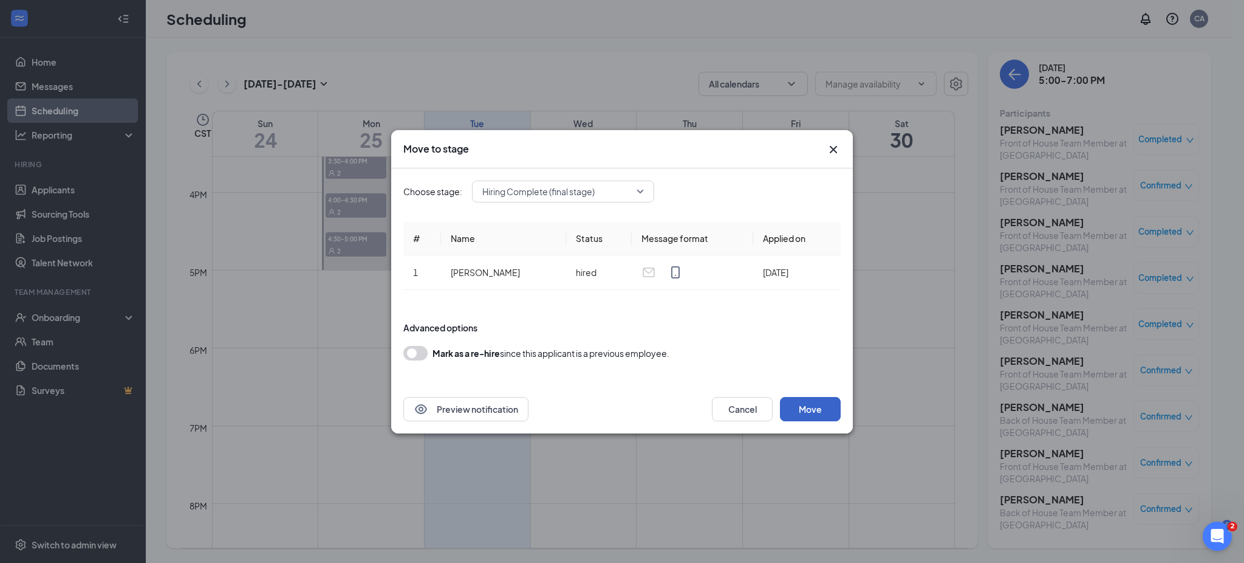
click at [811, 409] on button "Move" at bounding box center [810, 409] width 61 height 24
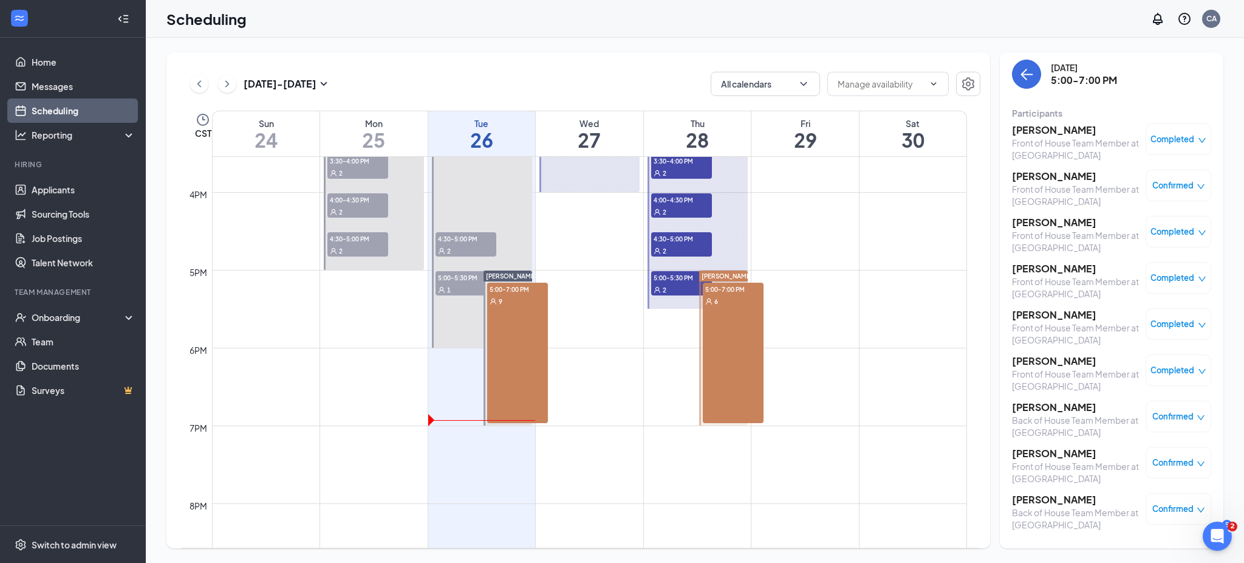
click at [1181, 416] on span "Confirmed" at bounding box center [1173, 416] width 41 height 12
click at [1120, 477] on span "Mark complete" at bounding box center [1131, 476] width 61 height 13
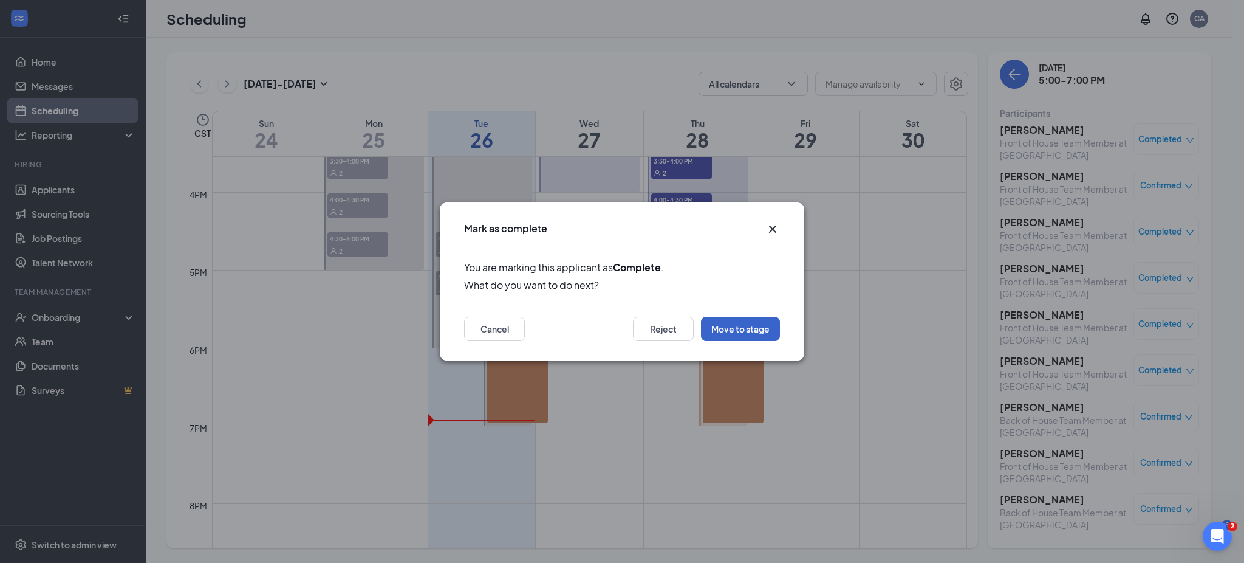
click at [752, 334] on button "Move to stage" at bounding box center [740, 329] width 79 height 24
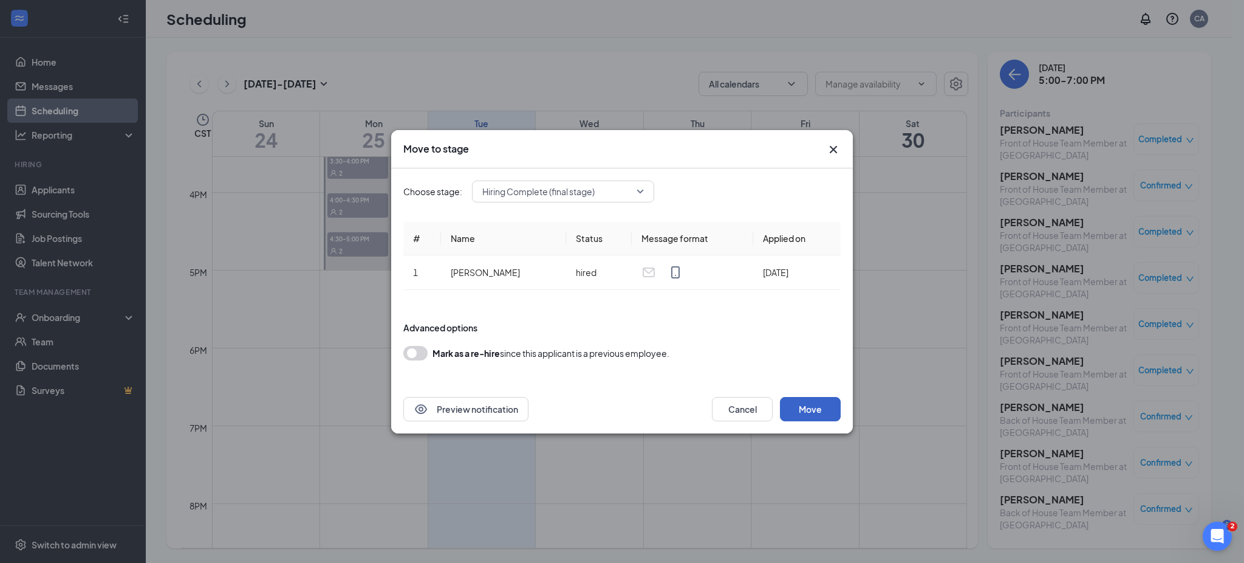
click at [796, 399] on button "Move" at bounding box center [810, 409] width 61 height 24
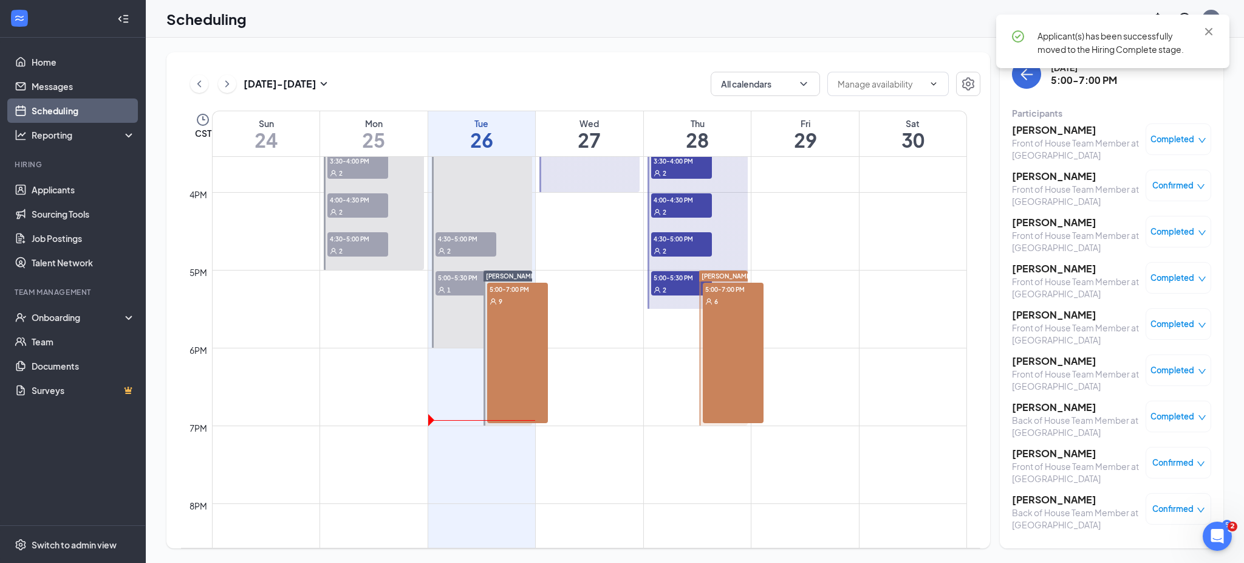
scroll to position [5, 0]
click at [1187, 452] on div "Confirmed" at bounding box center [1179, 462] width 66 height 32
click at [1182, 458] on span "Confirmed" at bounding box center [1173, 462] width 41 height 12
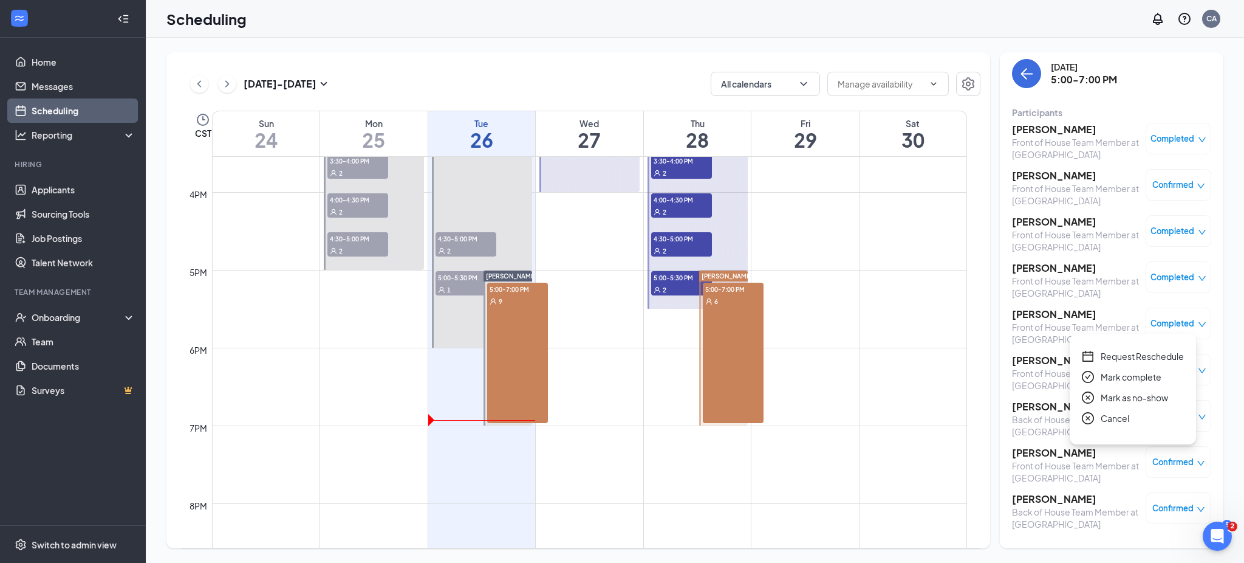
click at [1114, 372] on span "Mark complete" at bounding box center [1131, 376] width 61 height 13
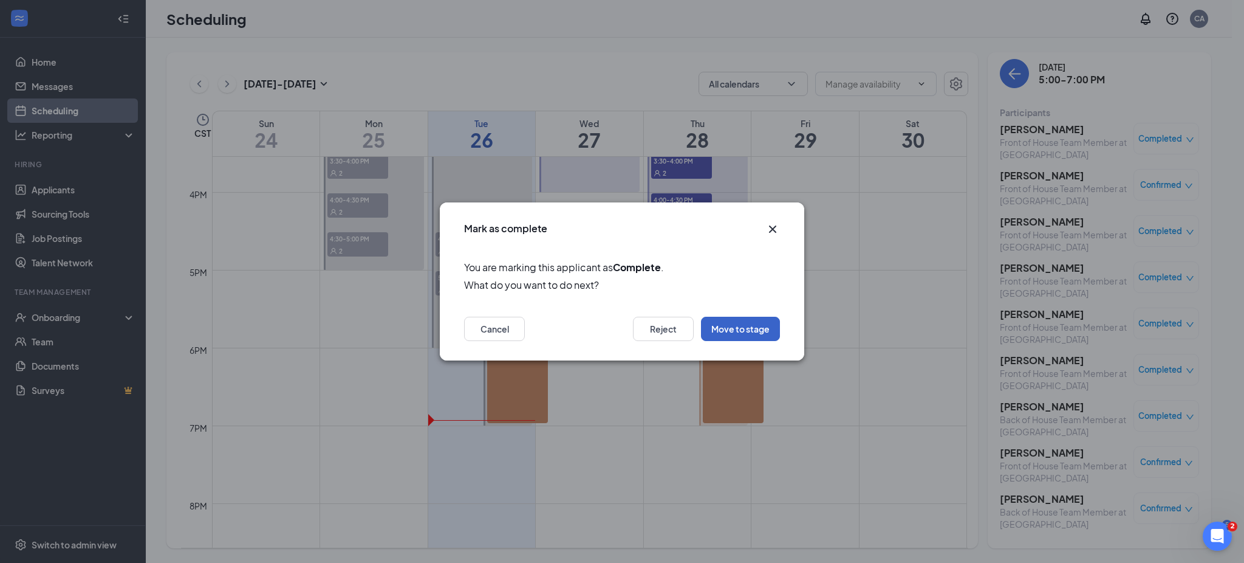
click at [758, 331] on button "Move to stage" at bounding box center [740, 329] width 79 height 24
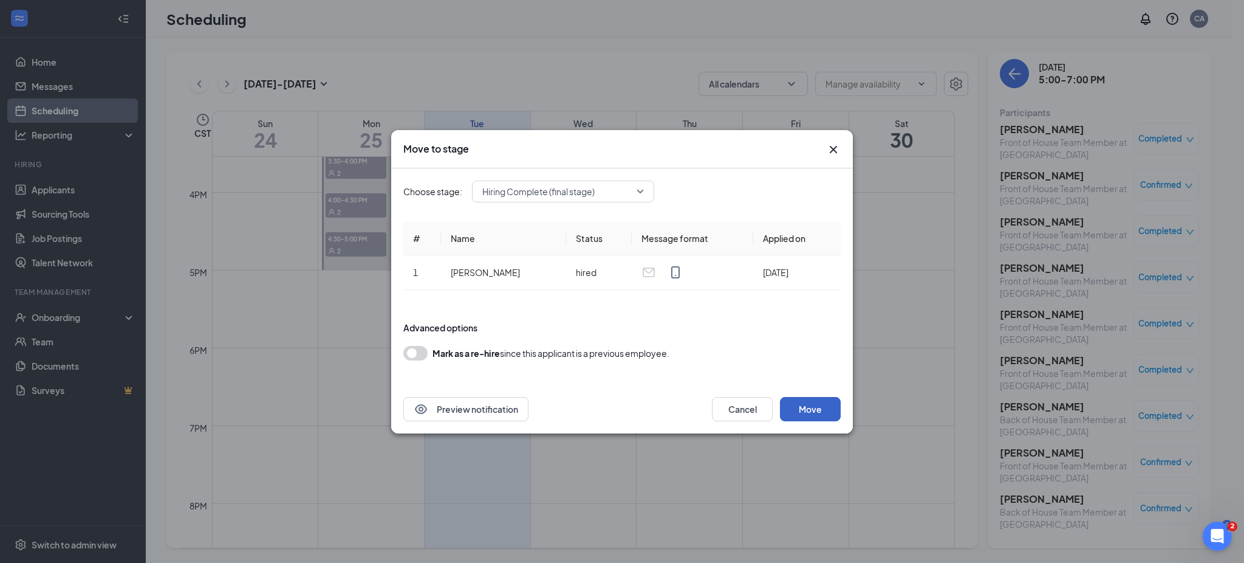
click at [807, 403] on button "Move" at bounding box center [810, 409] width 61 height 24
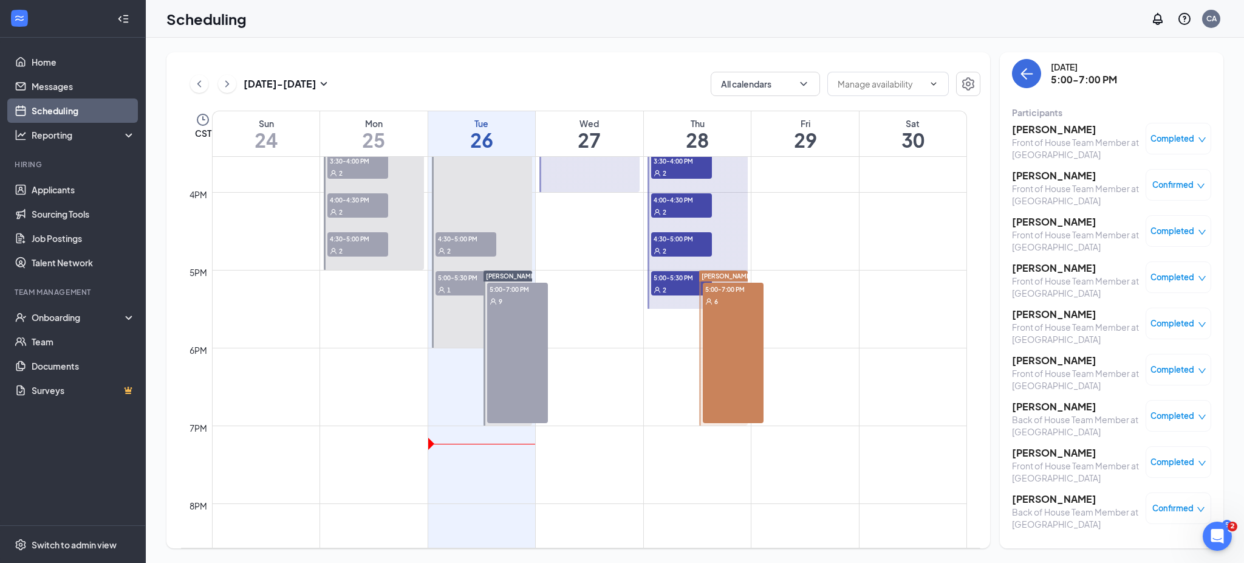
click at [1167, 180] on span "Confirmed" at bounding box center [1173, 185] width 41 height 12
click at [1089, 185] on div "Front of House Team Member at Independence Center" at bounding box center [1076, 194] width 128 height 24
click at [1054, 174] on h3 "[PERSON_NAME]" at bounding box center [1076, 175] width 128 height 13
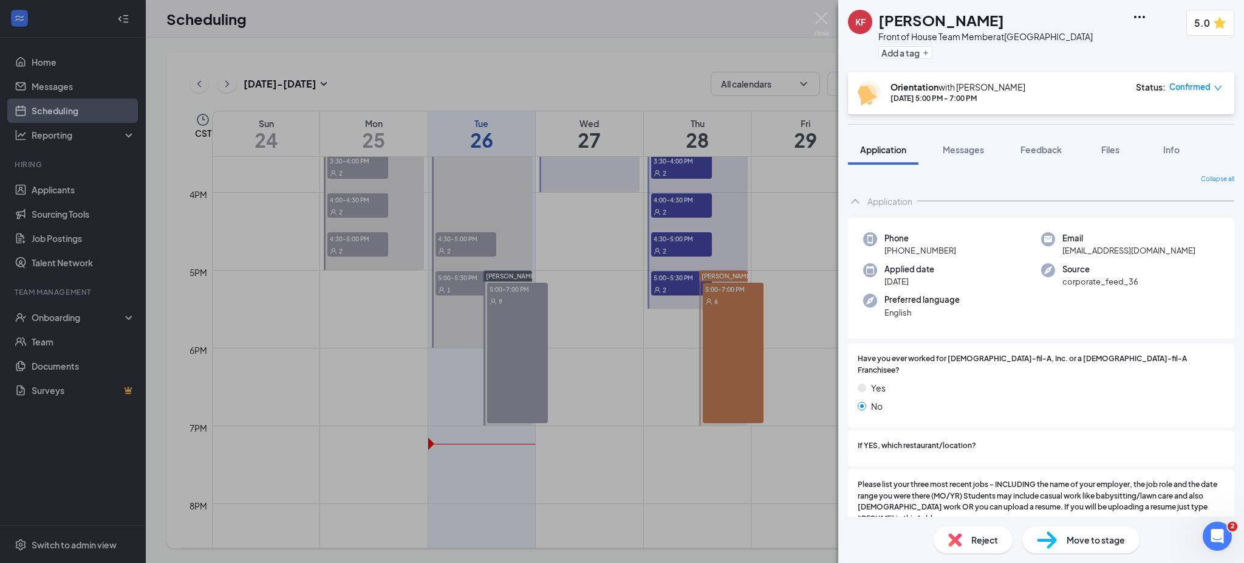
click at [901, 201] on div "Application" at bounding box center [890, 201] width 45 height 12
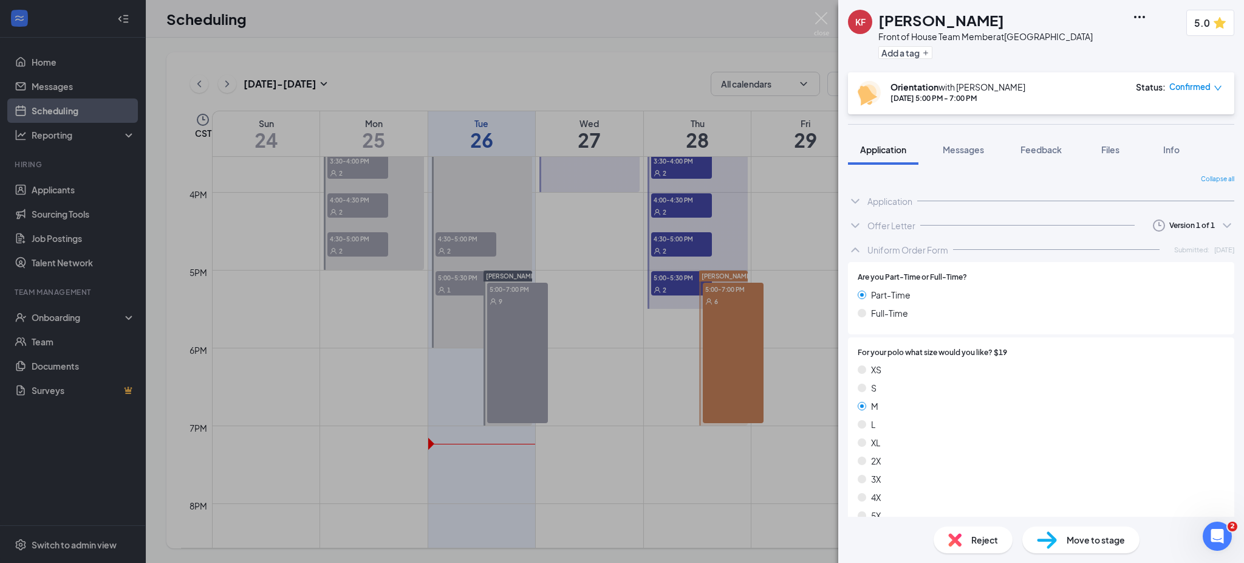
click at [897, 245] on div "Uniform Order Form" at bounding box center [908, 250] width 81 height 12
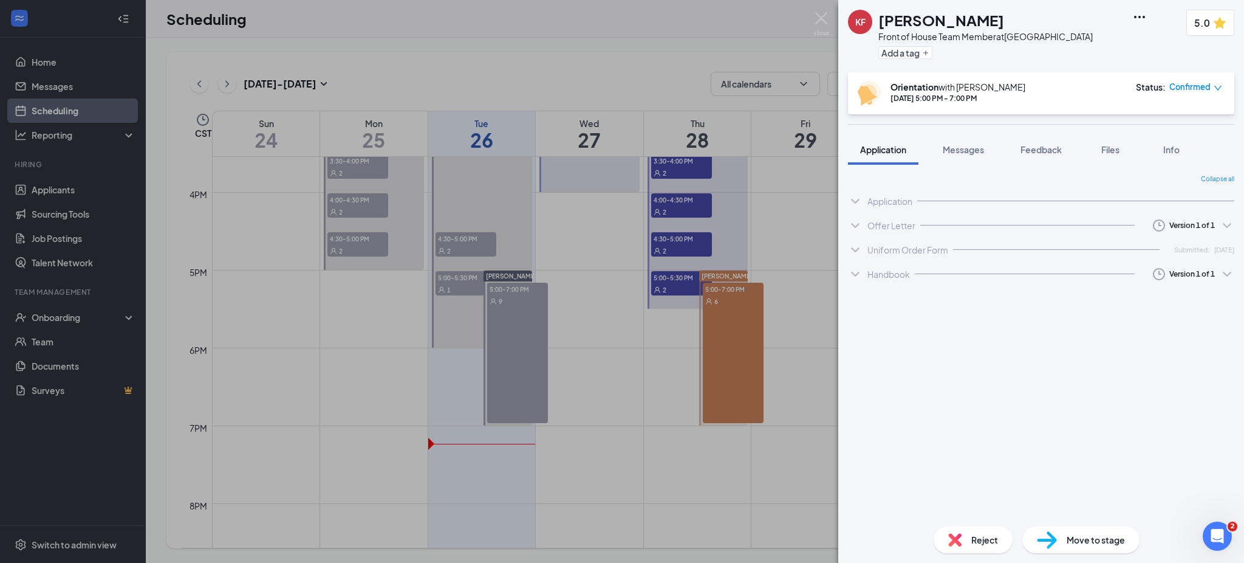
click at [897, 272] on div "Handbook" at bounding box center [889, 274] width 43 height 12
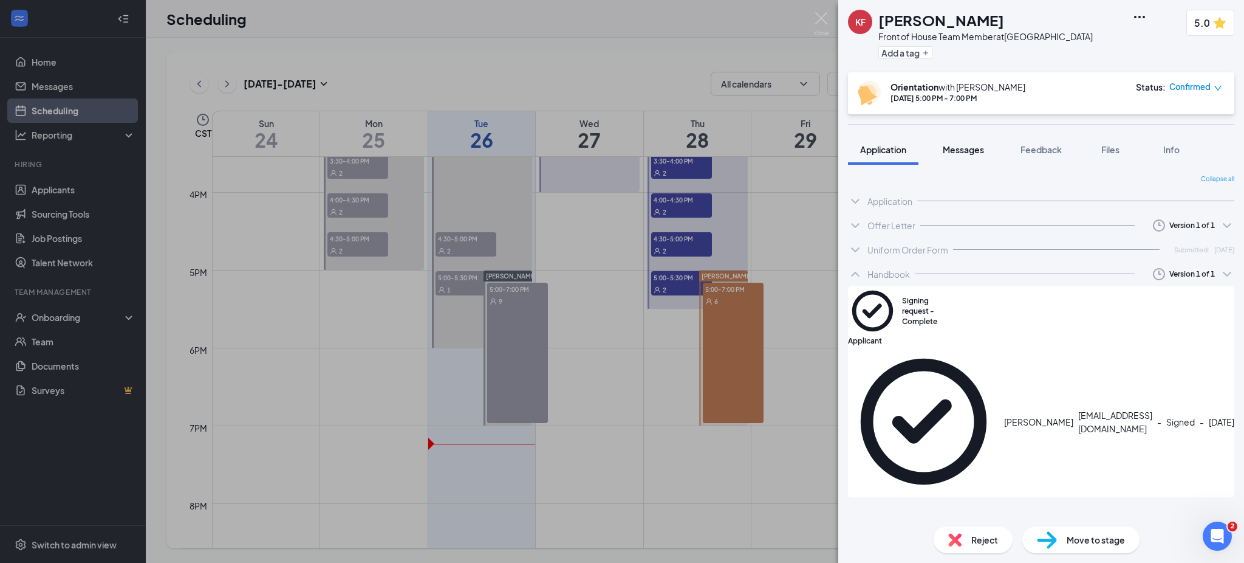
click at [981, 144] on span "Messages" at bounding box center [963, 149] width 41 height 11
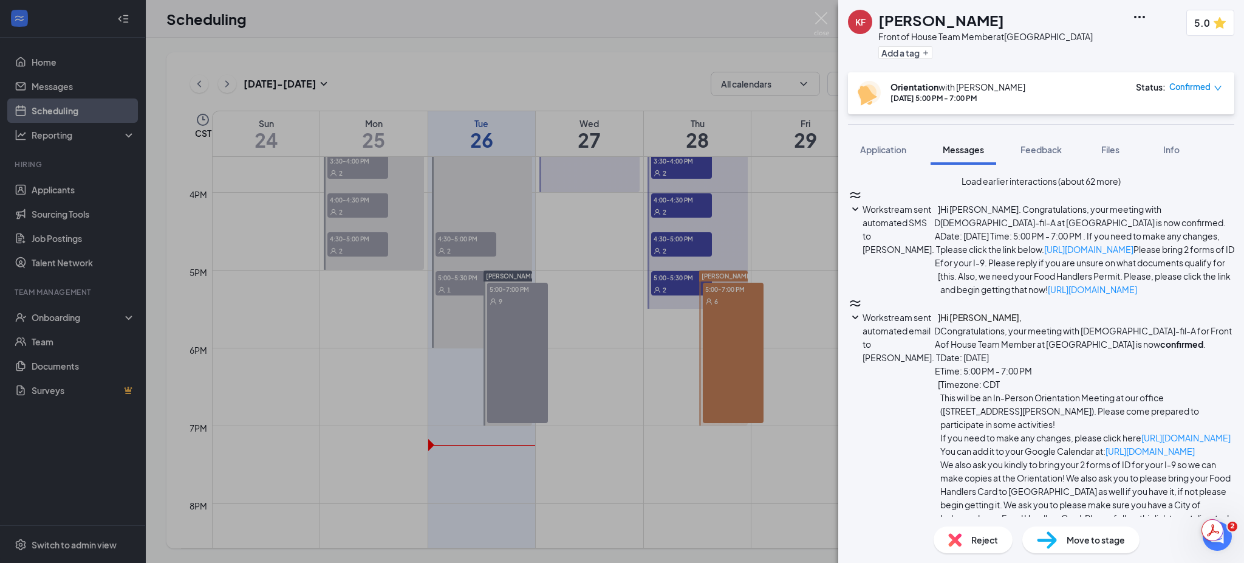
scroll to position [582, 0]
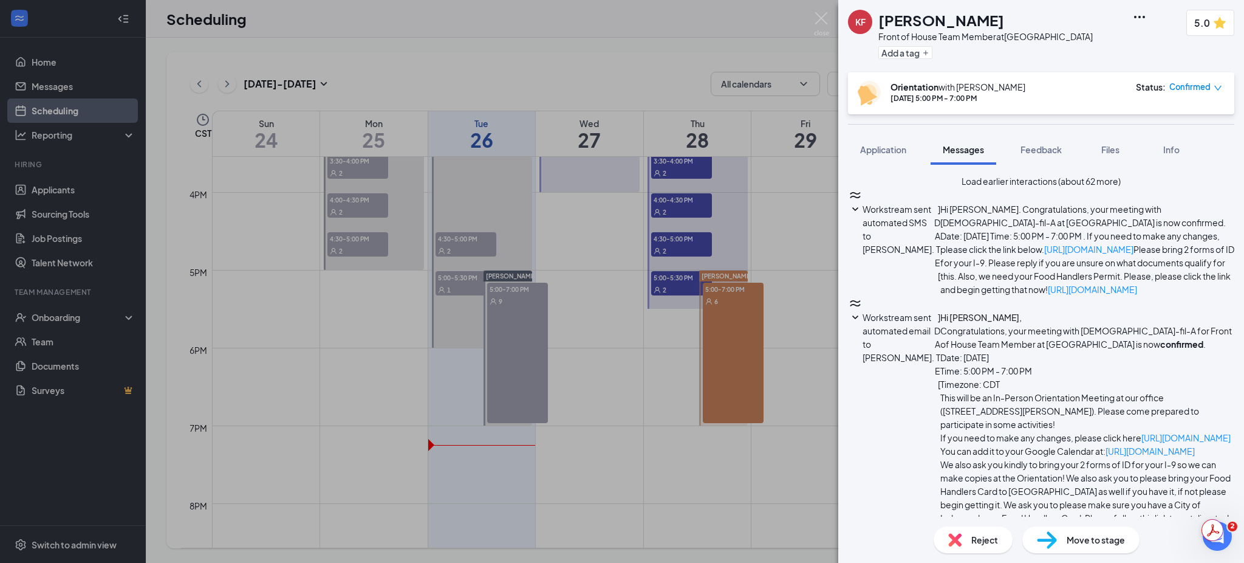
click at [1038, 145] on span "Feedback" at bounding box center [1041, 149] width 41 height 11
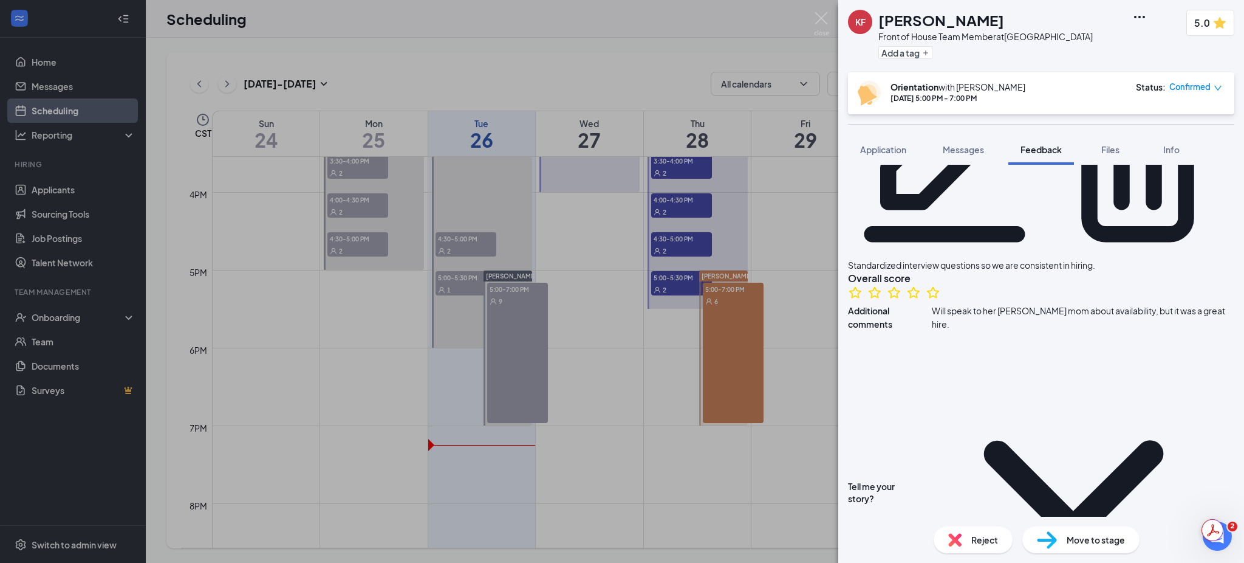
scroll to position [136, 0]
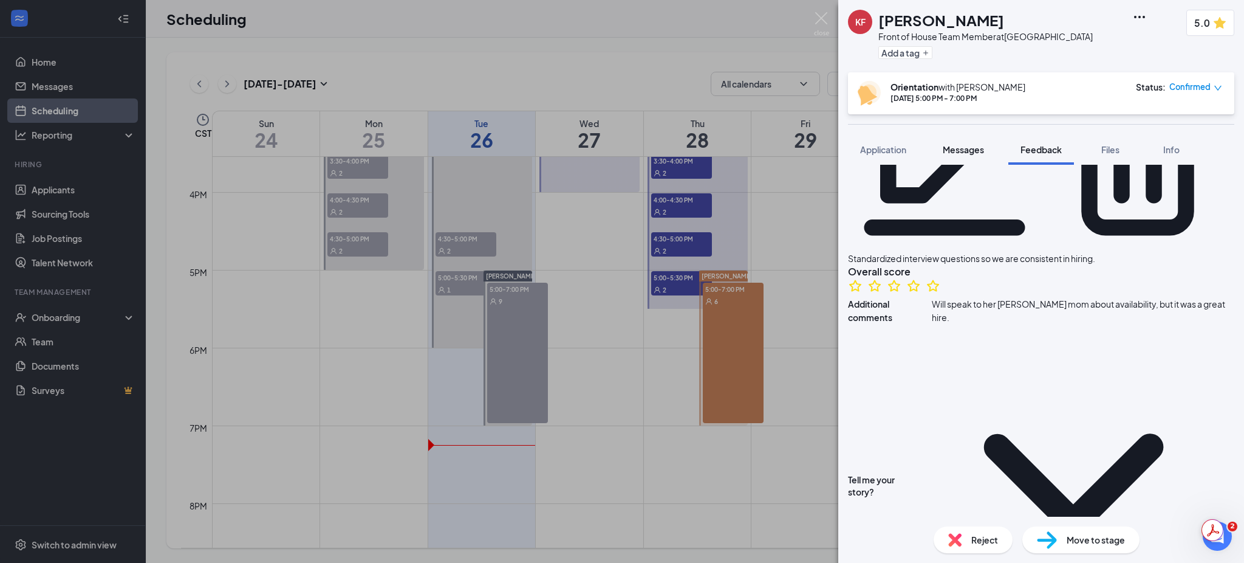
click at [978, 155] on div "Messages" at bounding box center [963, 149] width 41 height 12
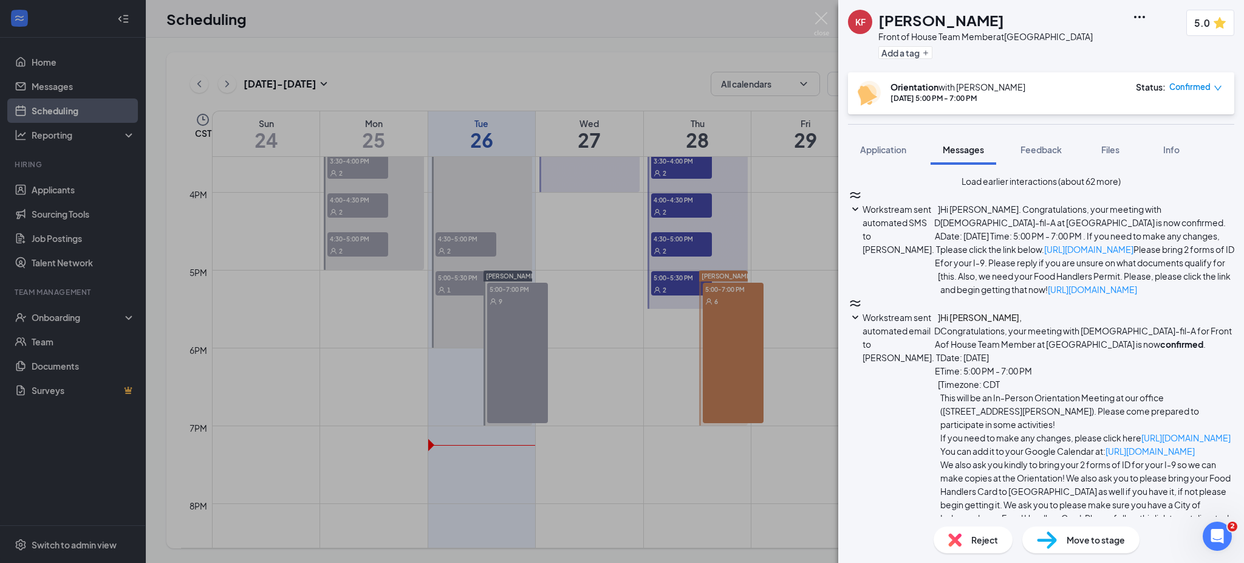
type textarea "Hey Kiara we missed you at orientation tonight. We're going to ask you to resch…"
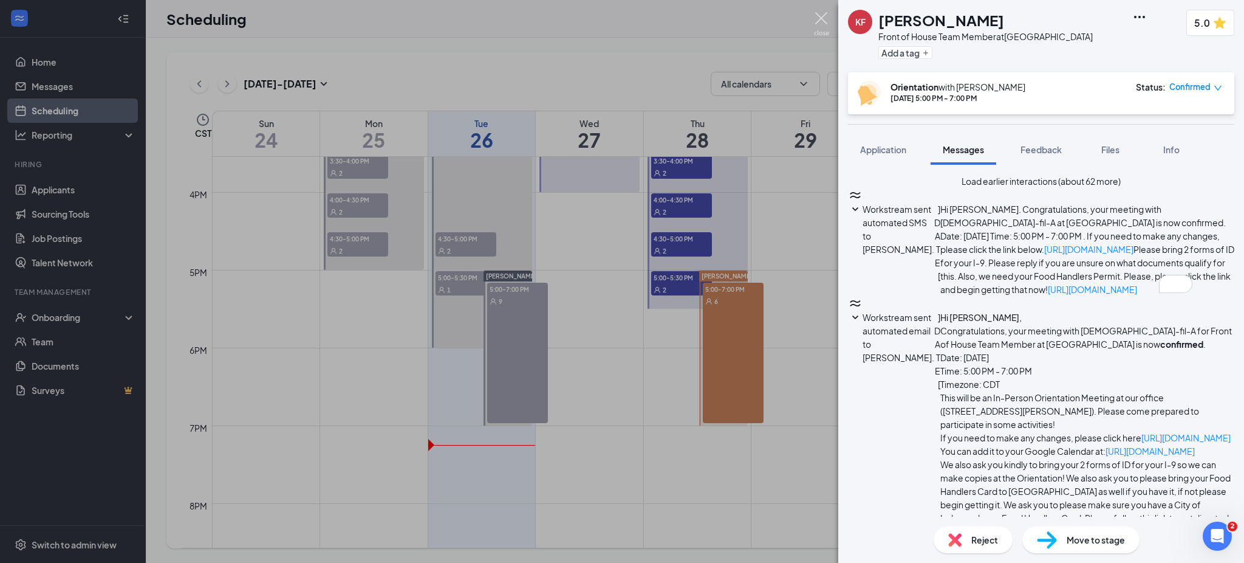
click at [814, 15] on img at bounding box center [821, 24] width 15 height 24
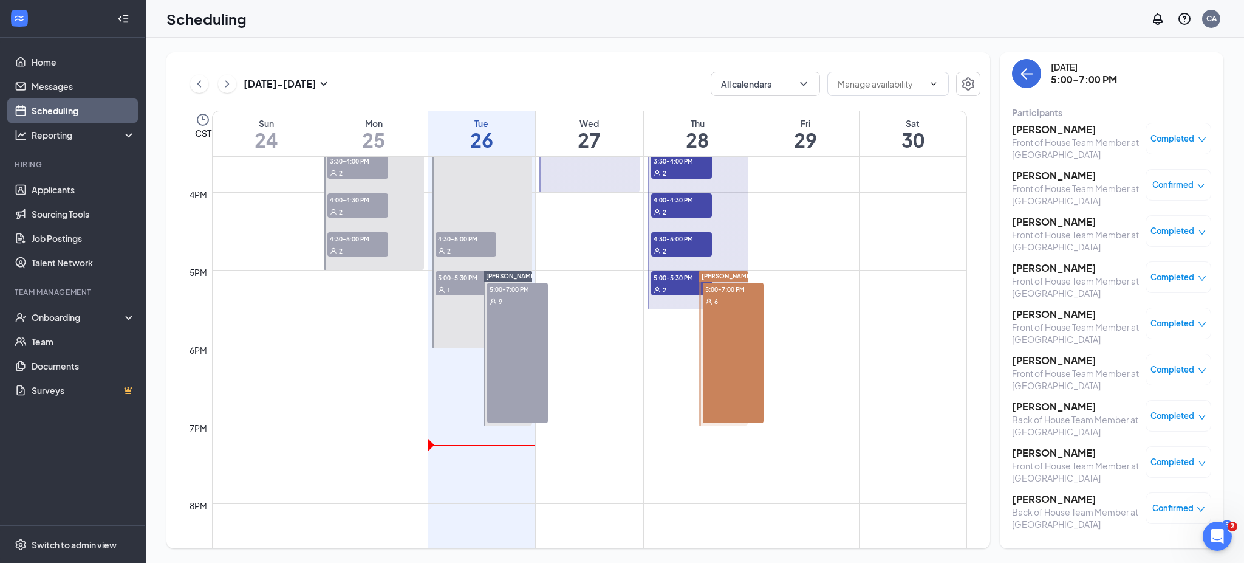
click at [1197, 184] on icon "down" at bounding box center [1201, 186] width 9 height 9
click at [1155, 226] on span "Request Reschedule" at bounding box center [1142, 224] width 83 height 13
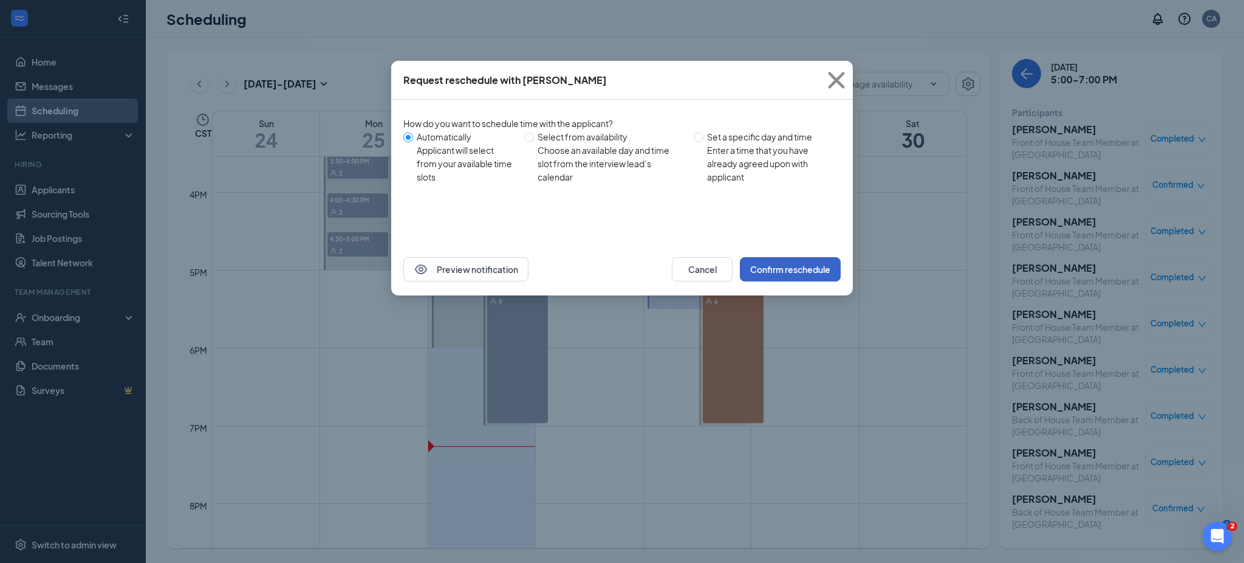
click at [815, 269] on button "Confirm reschedule" at bounding box center [790, 269] width 101 height 24
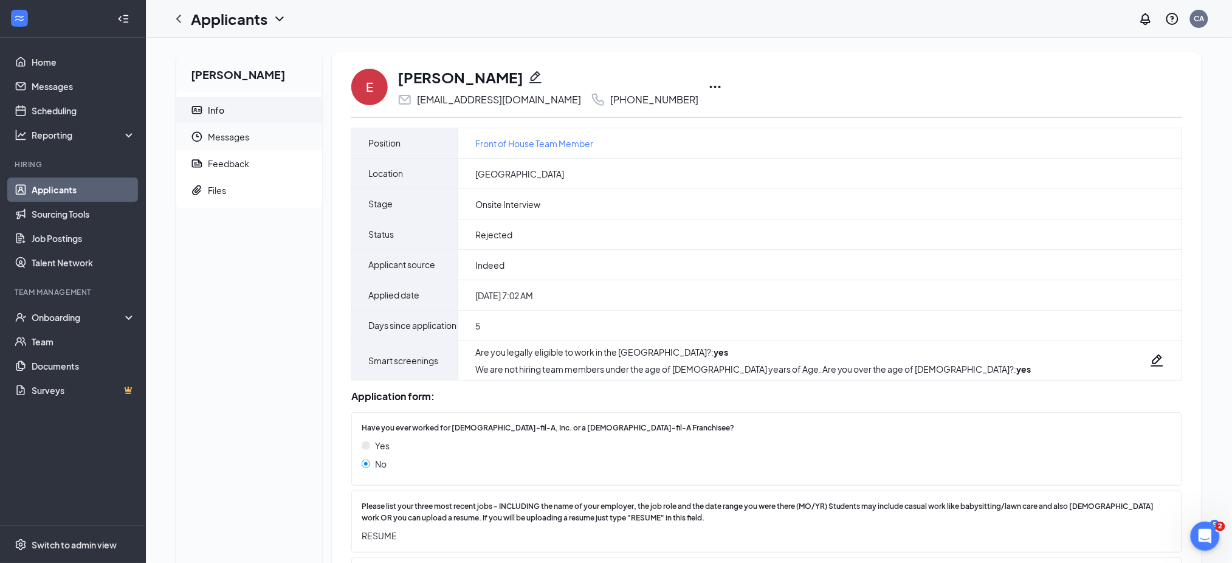
click at [235, 142] on span "Messages" at bounding box center [260, 136] width 105 height 27
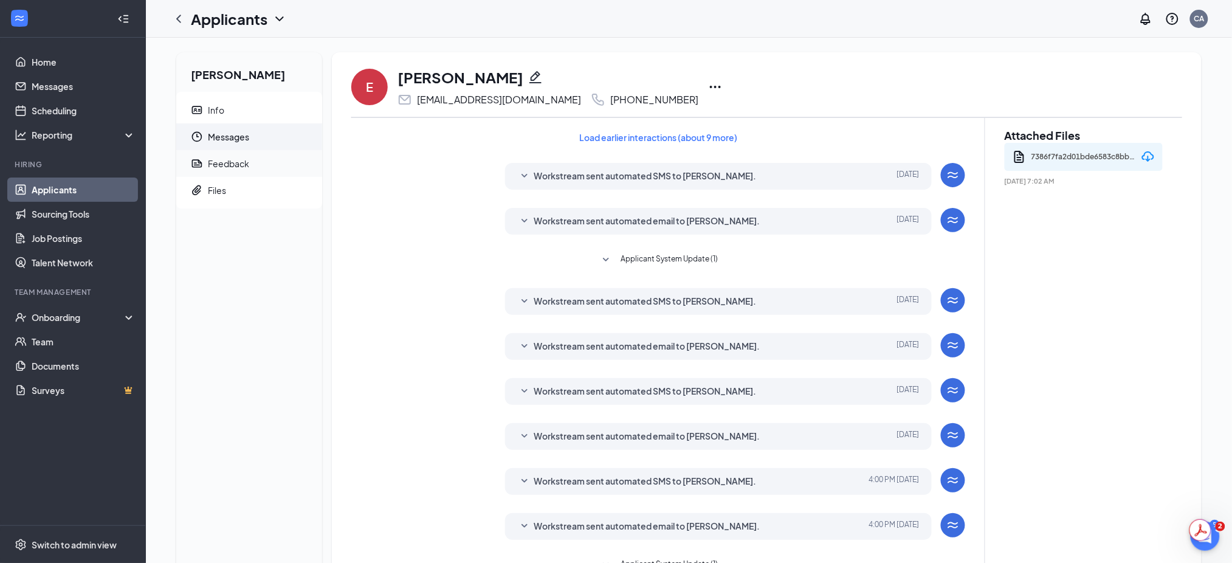
click at [247, 160] on div "Feedback" at bounding box center [228, 163] width 41 height 12
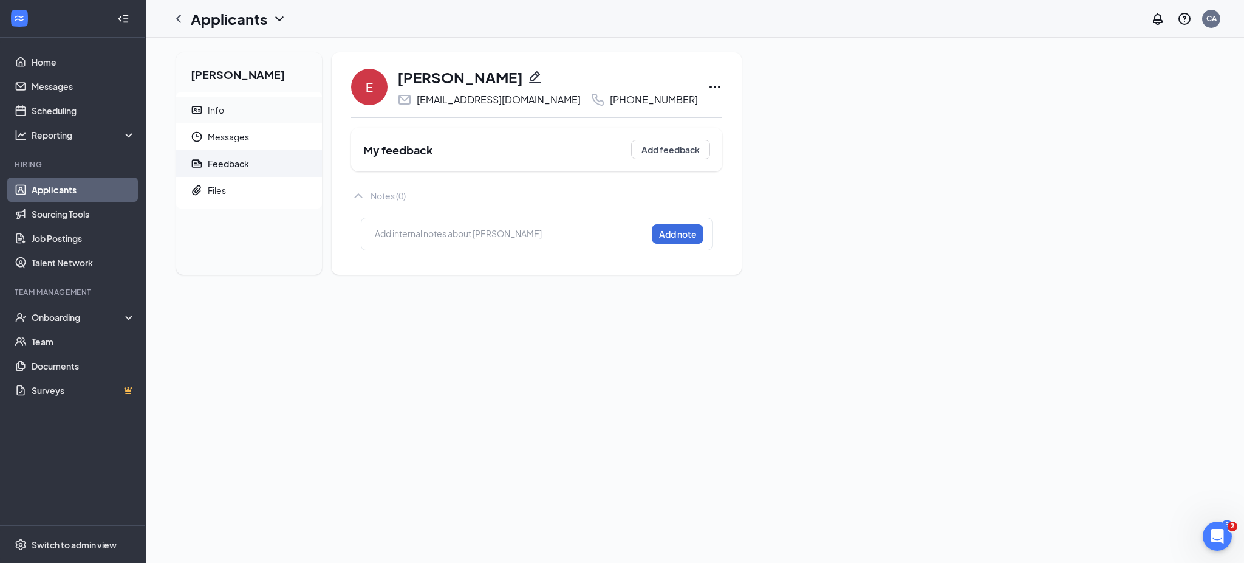
click at [252, 105] on span "Info" at bounding box center [260, 110] width 105 height 27
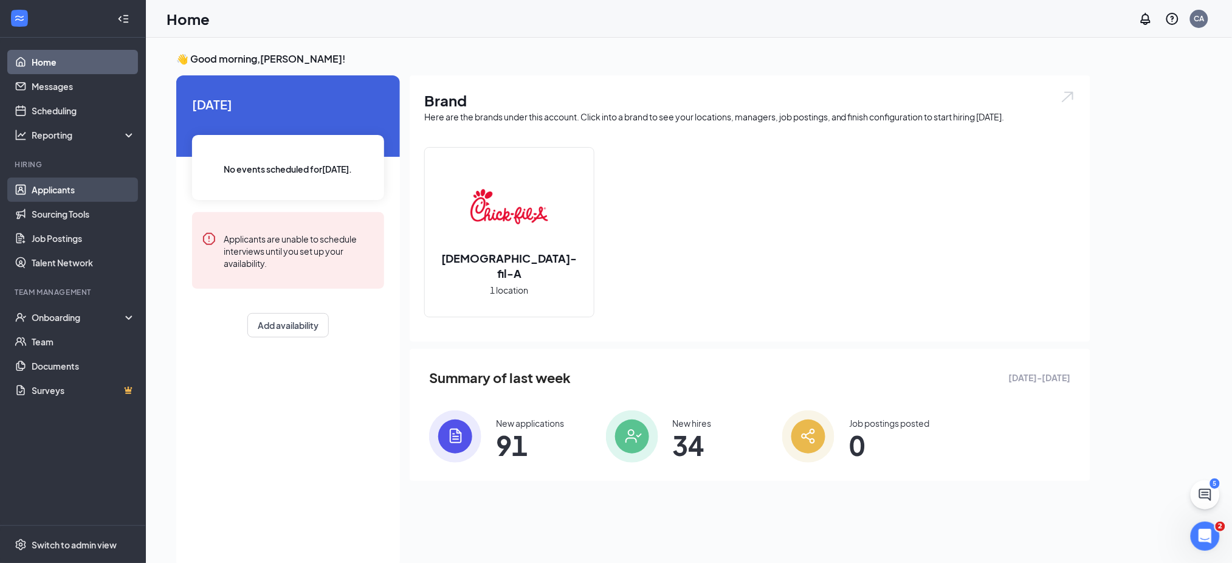
click at [103, 184] on link "Applicants" at bounding box center [84, 189] width 104 height 24
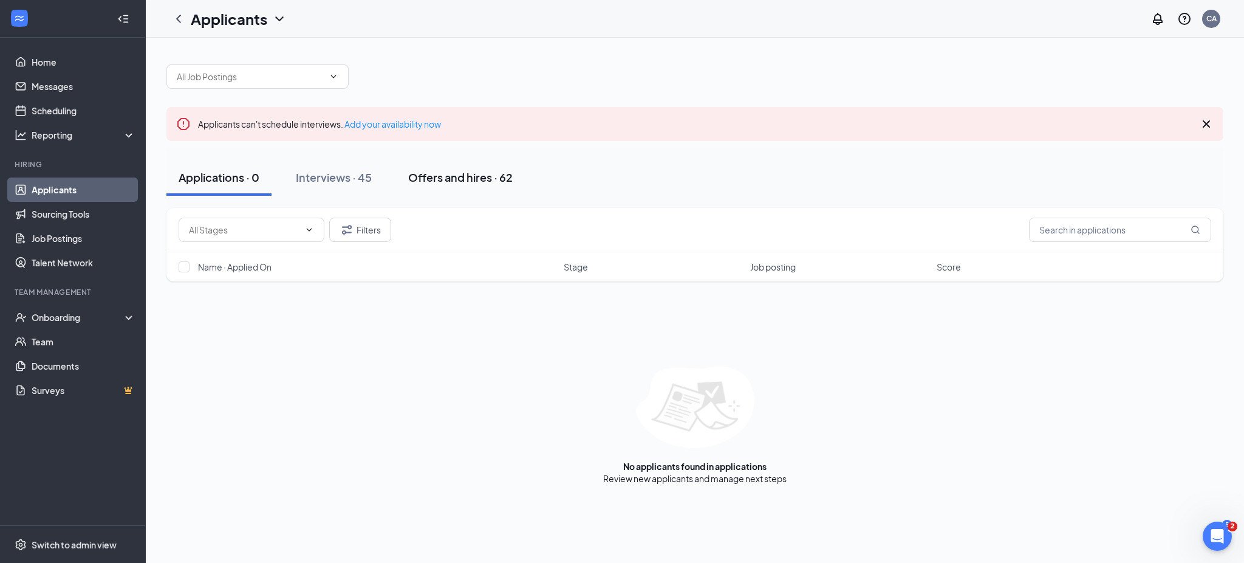
click at [420, 180] on div "Offers and hires · 62" at bounding box center [460, 177] width 105 height 15
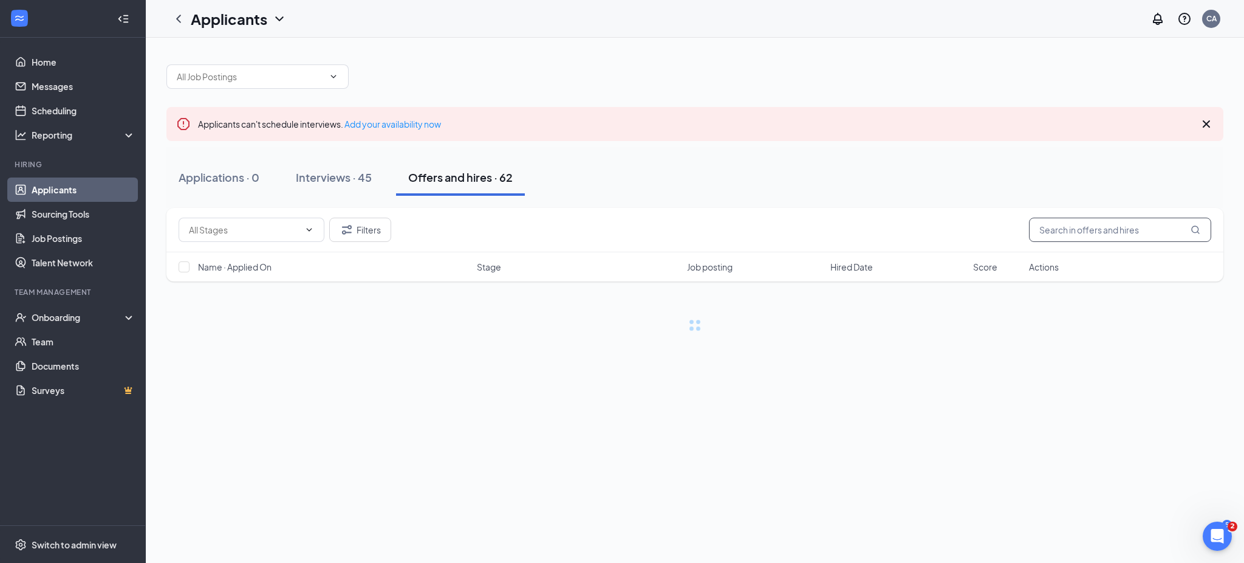
click at [1084, 236] on input "text" at bounding box center [1120, 230] width 182 height 24
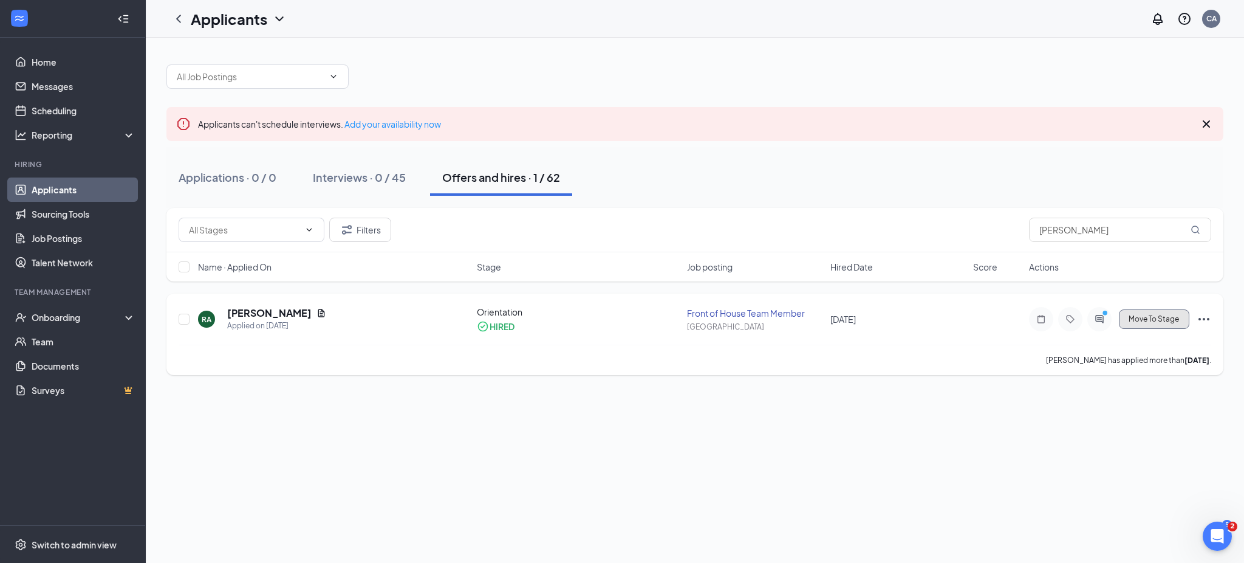
click at [1172, 321] on span "Move To Stage" at bounding box center [1154, 319] width 50 height 9
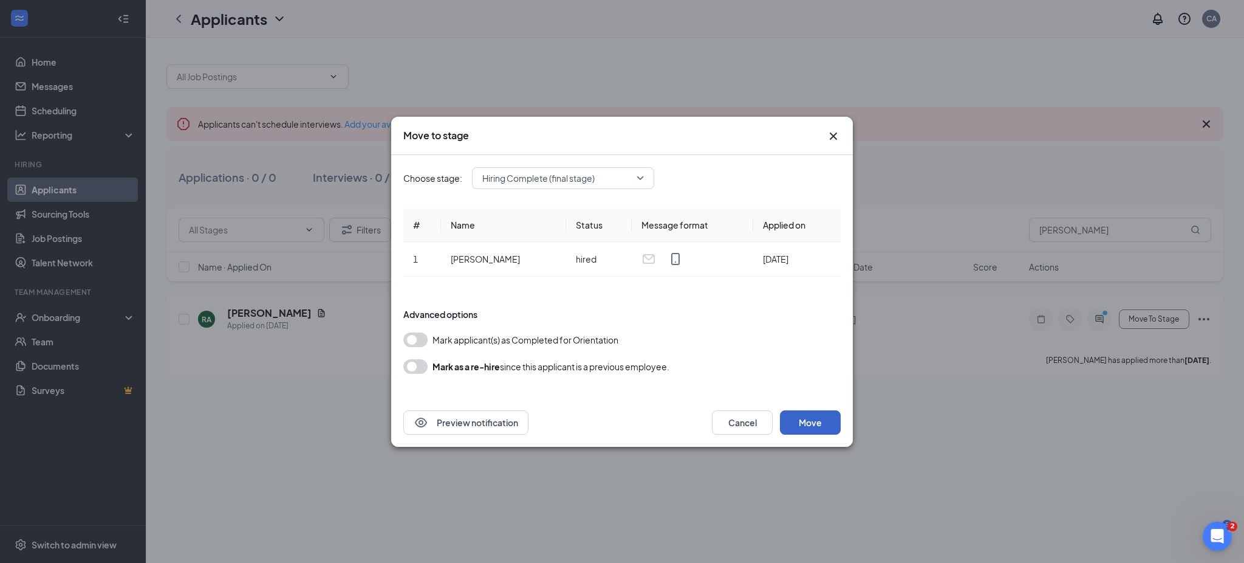
click at [813, 417] on button "Move" at bounding box center [810, 422] width 61 height 24
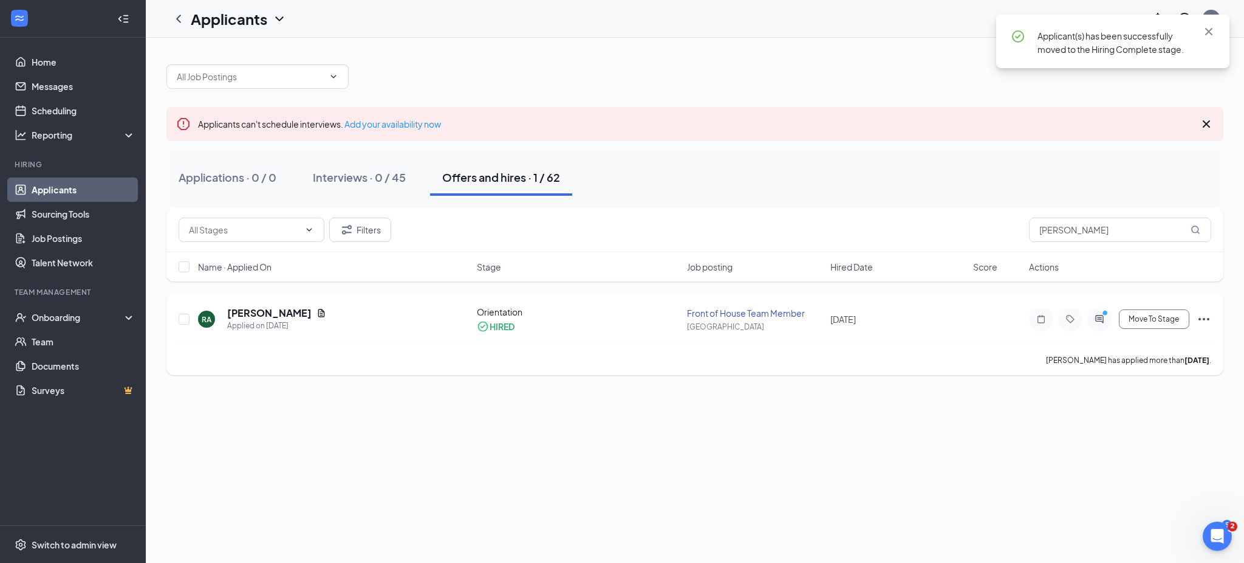
click at [1102, 323] on icon "ActiveChat" at bounding box center [1100, 319] width 15 height 10
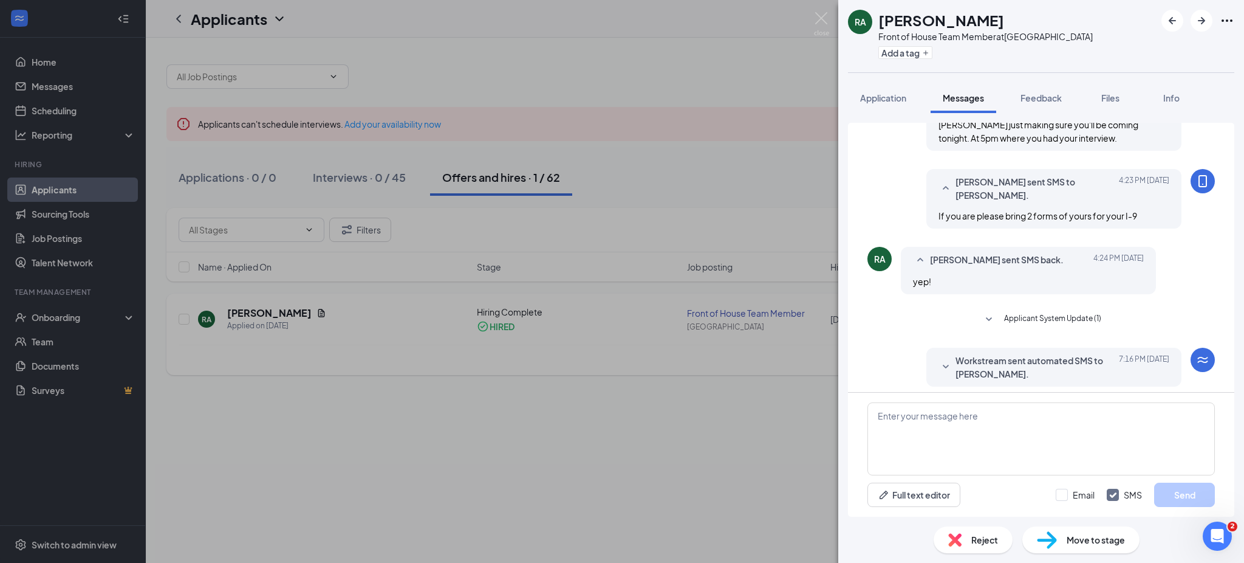
scroll to position [504, 0]
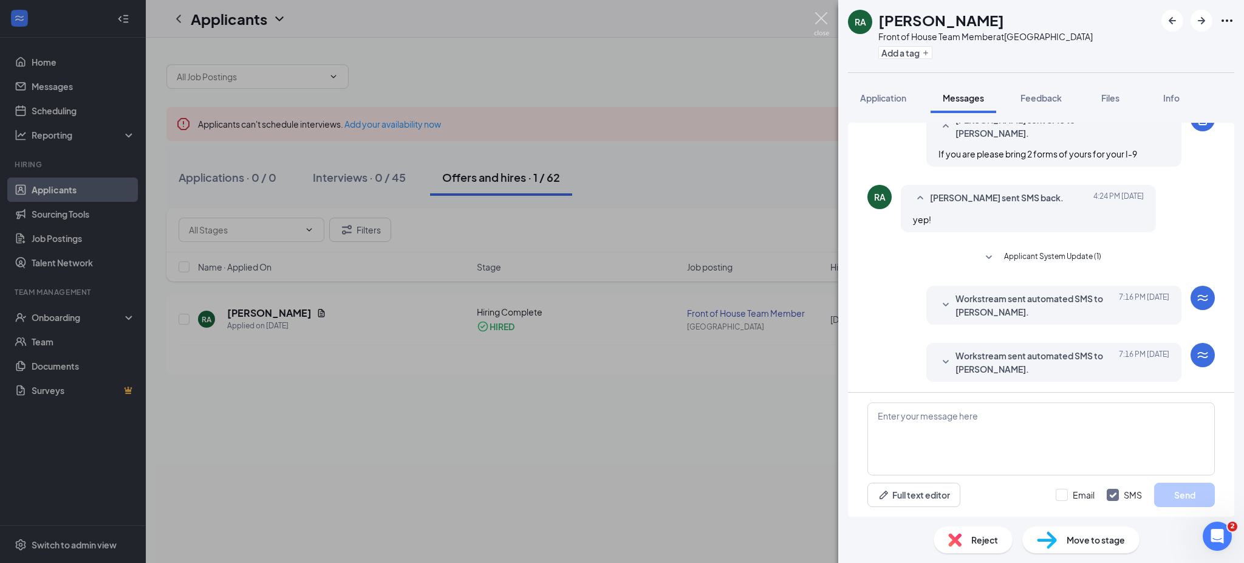
click at [822, 21] on img at bounding box center [821, 24] width 15 height 24
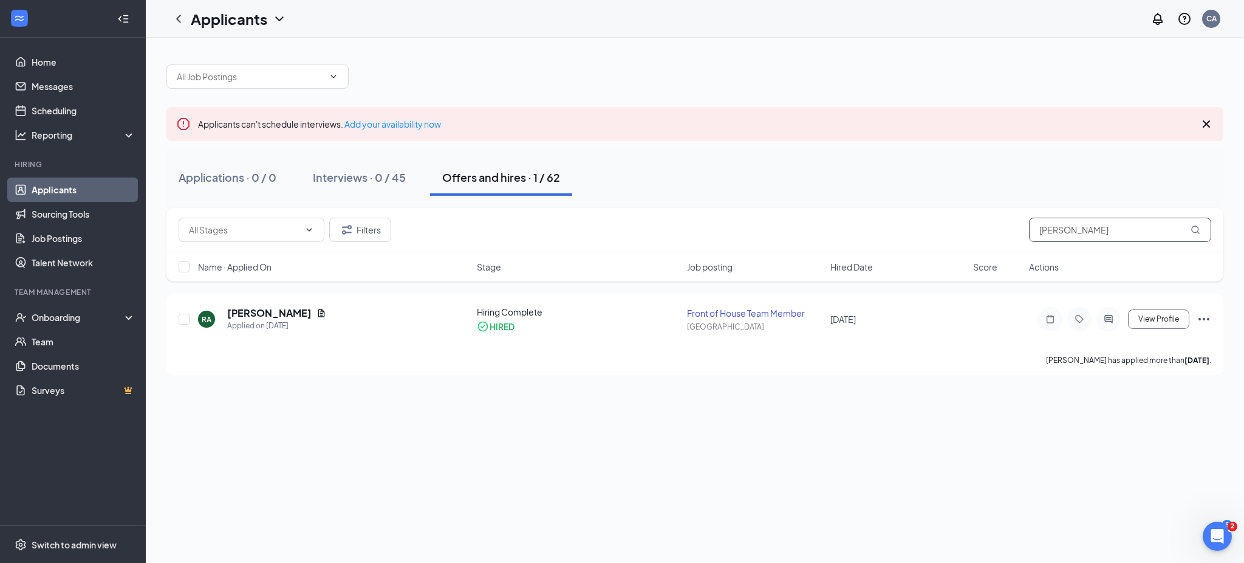
click at [1102, 227] on input "[PERSON_NAME]" at bounding box center [1120, 230] width 182 height 24
type input "R"
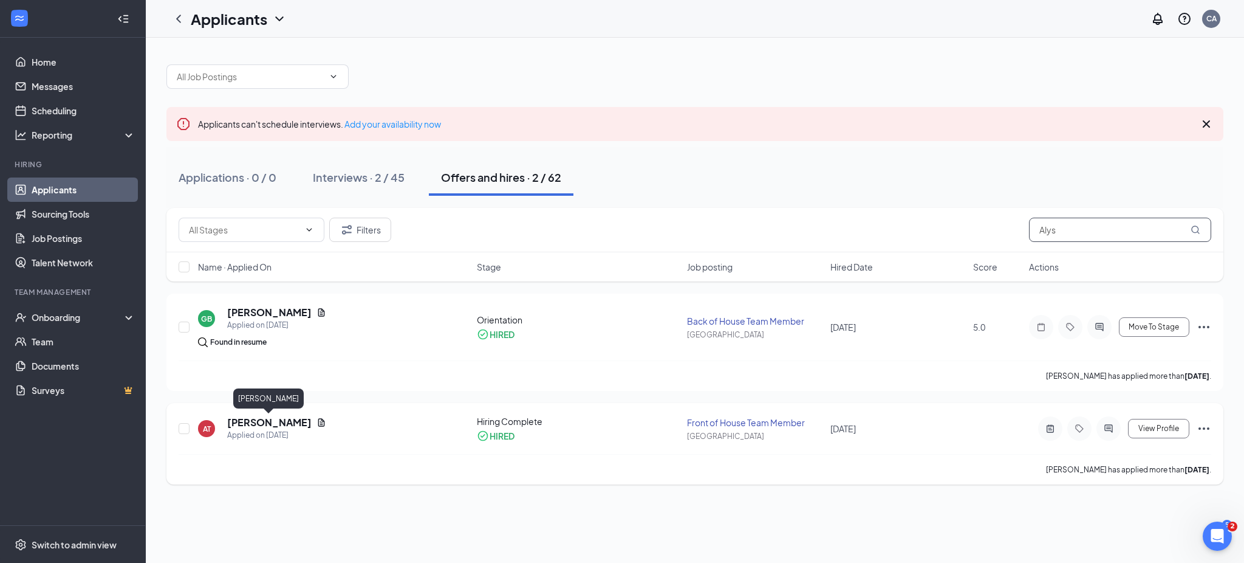
type input "Alys"
click at [279, 419] on h5 "[PERSON_NAME]" at bounding box center [269, 422] width 84 height 13
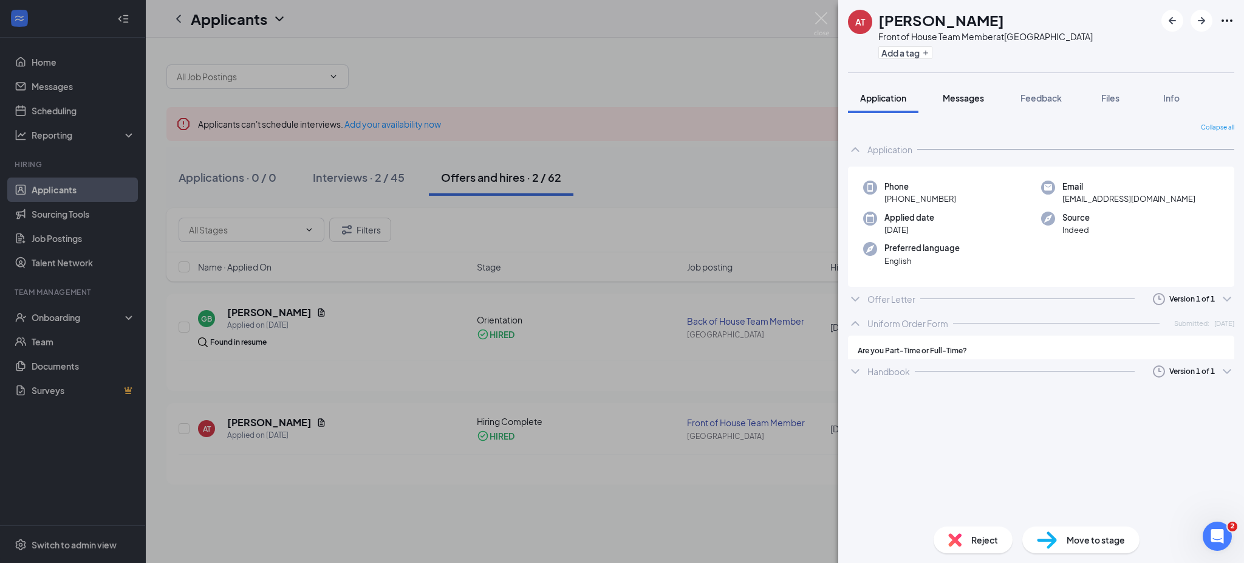
click at [965, 93] on span "Messages" at bounding box center [963, 97] width 41 height 11
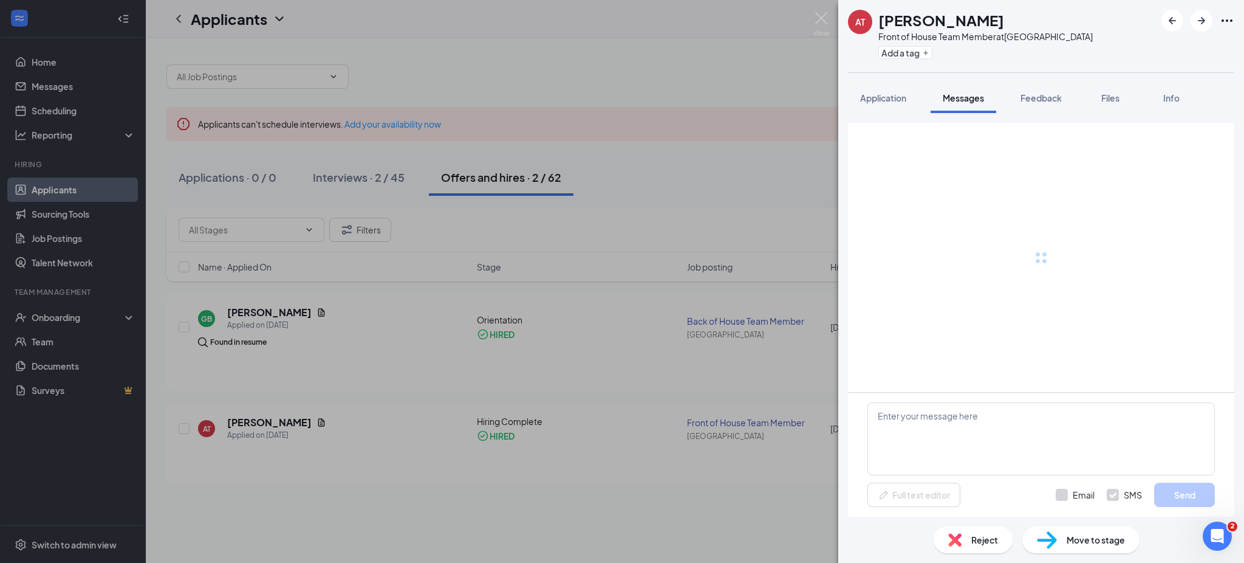
click at [968, 92] on span "Messages" at bounding box center [963, 97] width 41 height 11
click at [971, 434] on textarea at bounding box center [1042, 438] width 348 height 73
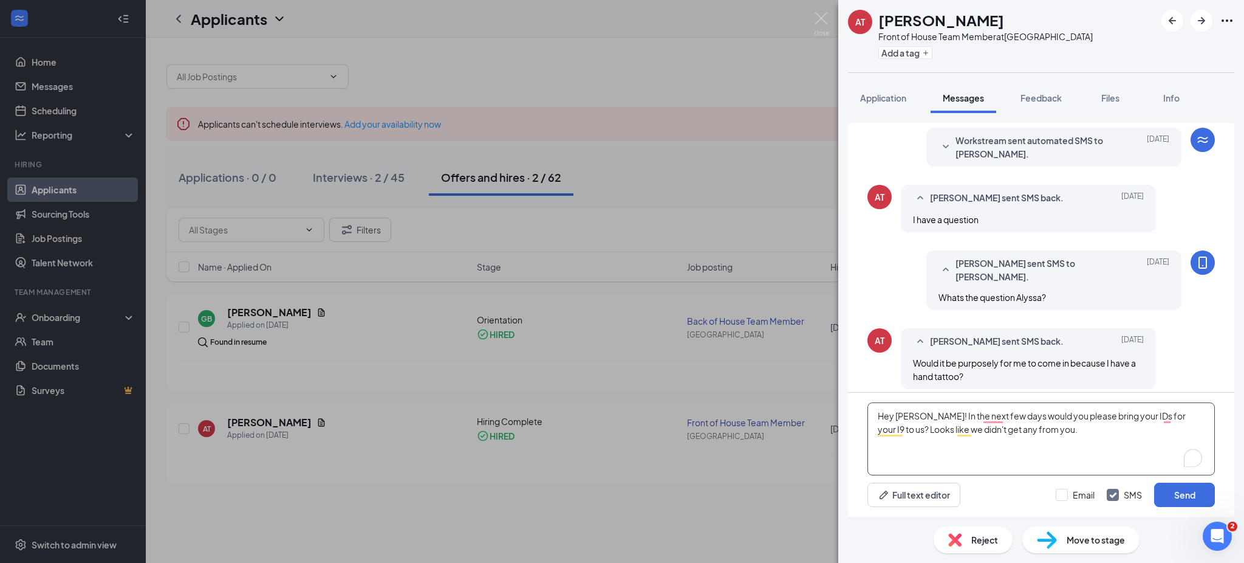
scroll to position [367, 0]
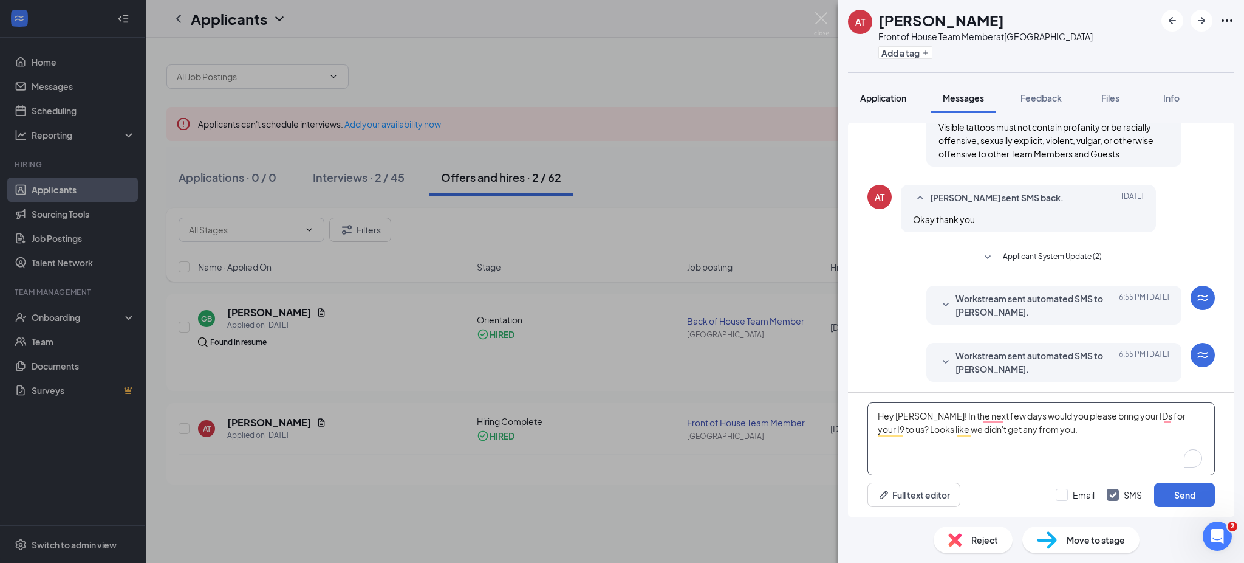
type textarea "Hey [PERSON_NAME]! In the next few days would you please bring your IDs for you…"
click at [878, 93] on span "Application" at bounding box center [883, 97] width 46 height 11
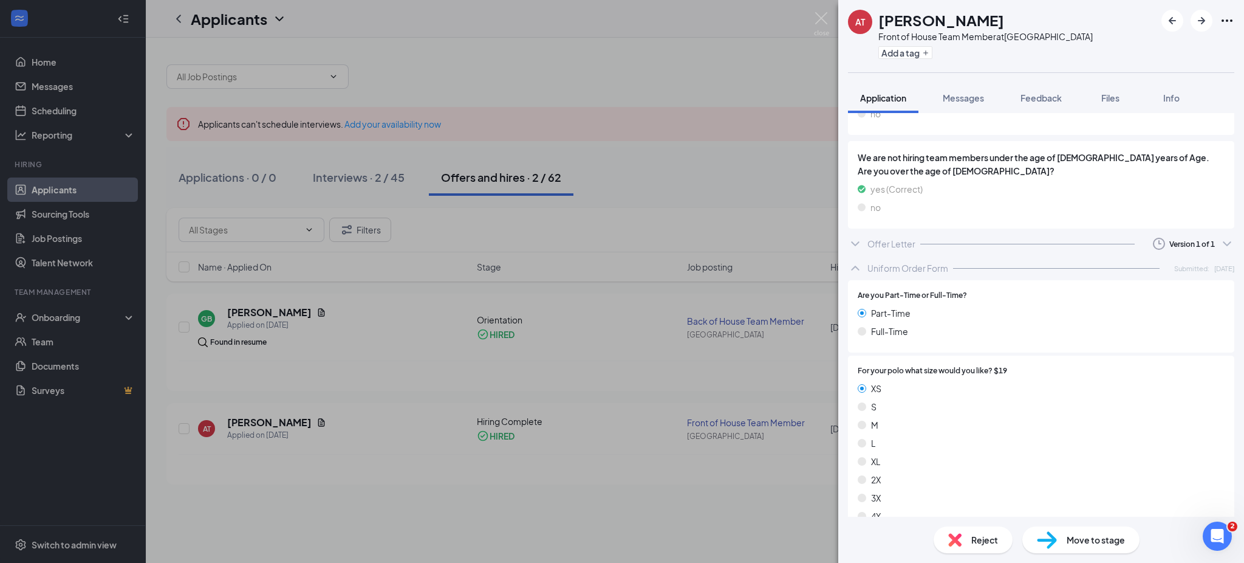
scroll to position [1495, 0]
click at [958, 91] on button "Messages" at bounding box center [964, 98] width 66 height 30
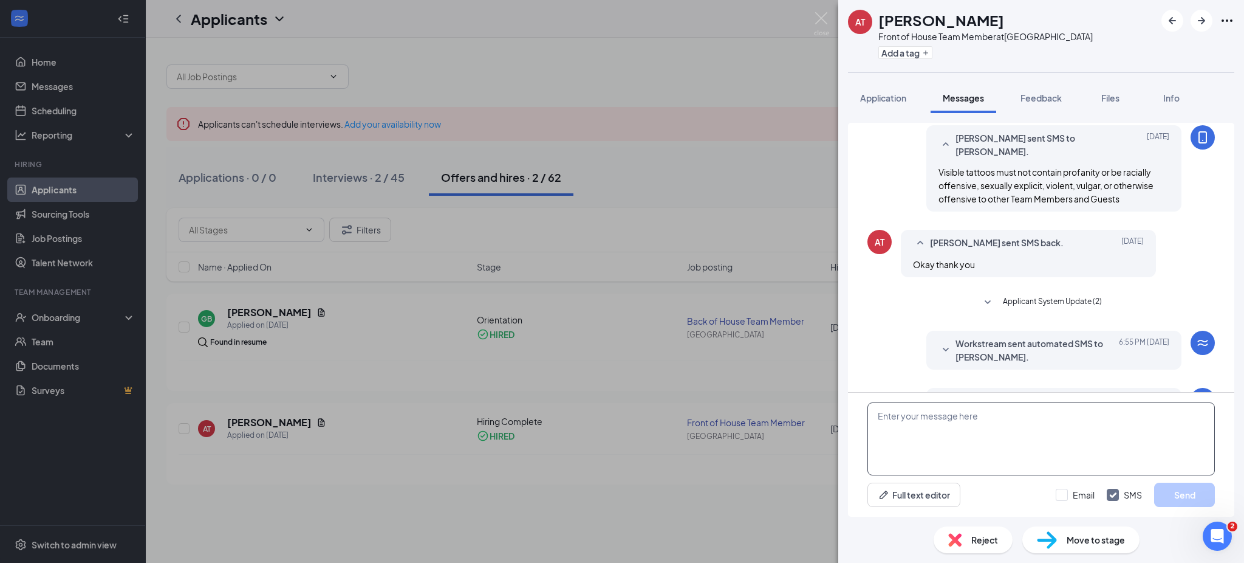
scroll to position [367, 0]
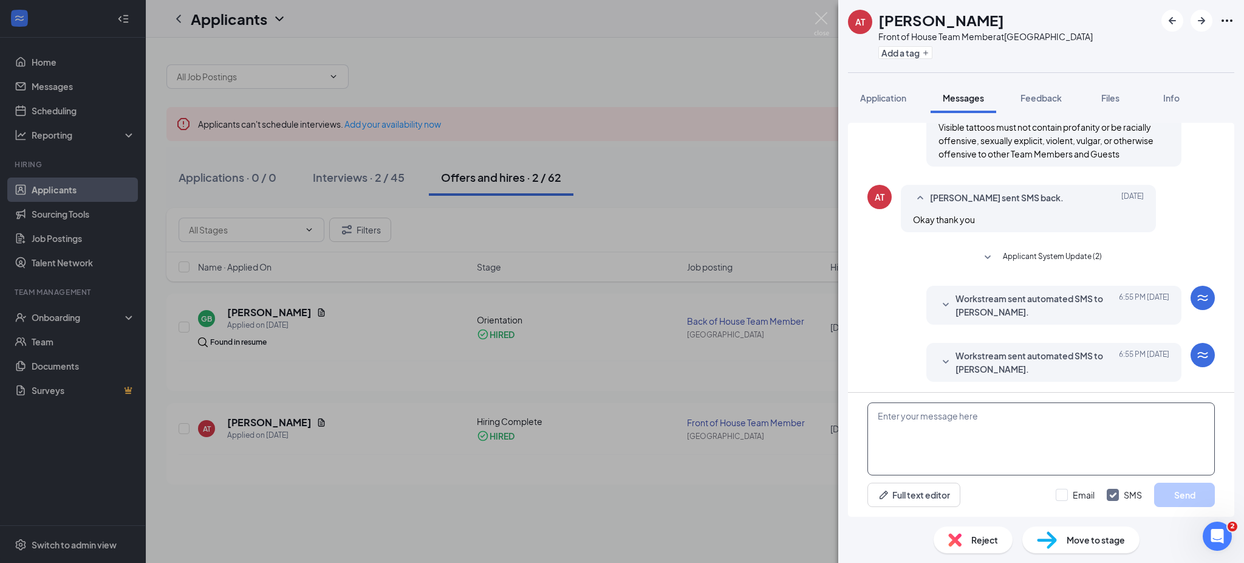
click at [1024, 448] on textarea at bounding box center [1042, 438] width 348 height 73
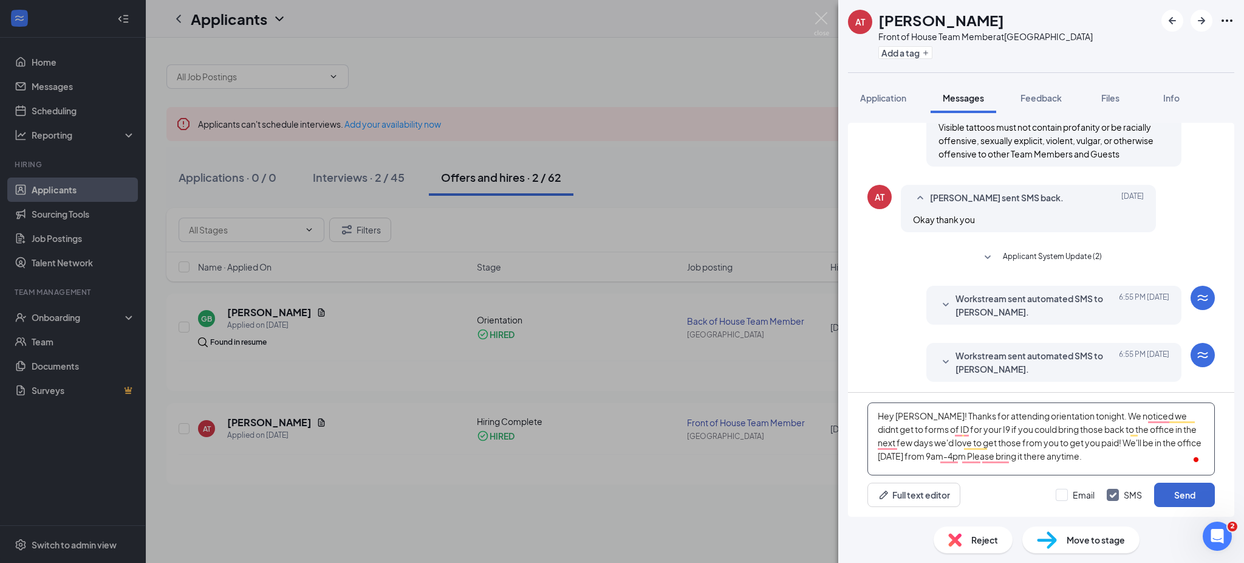
type textarea "Hey [PERSON_NAME]! Thanks for attending orientation tonight. We noticed we didn…"
click at [1196, 495] on button "Send" at bounding box center [1185, 494] width 61 height 24
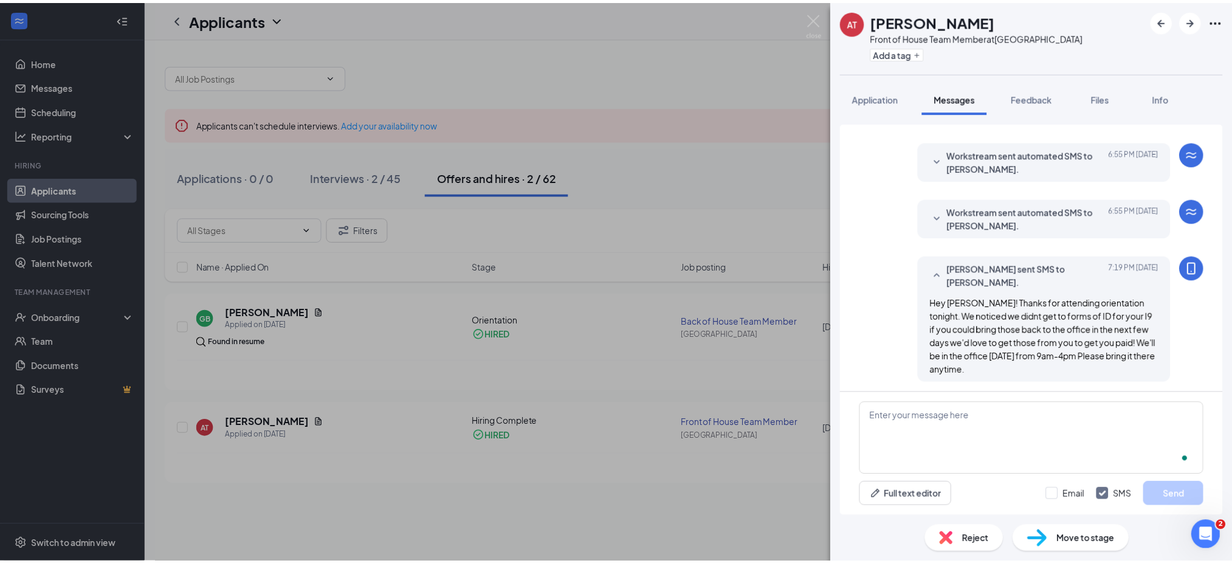
scroll to position [512, 0]
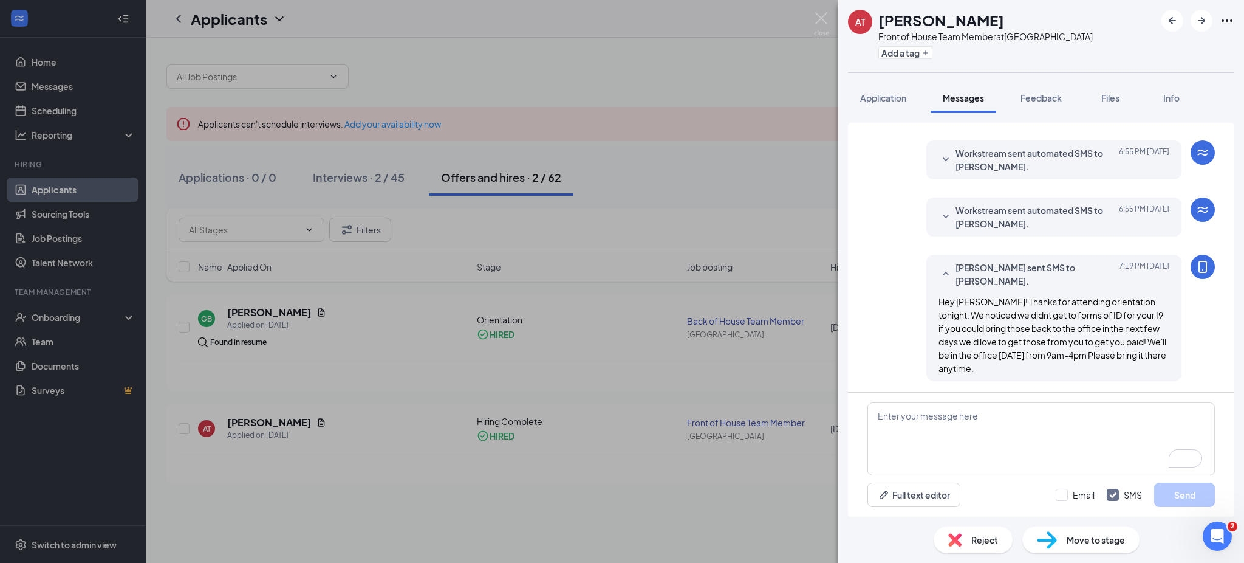
click at [697, 185] on div "AT [PERSON_NAME] Front of House Team Member at [GEOGRAPHIC_DATA] Add a tag Appl…" at bounding box center [622, 281] width 1244 height 563
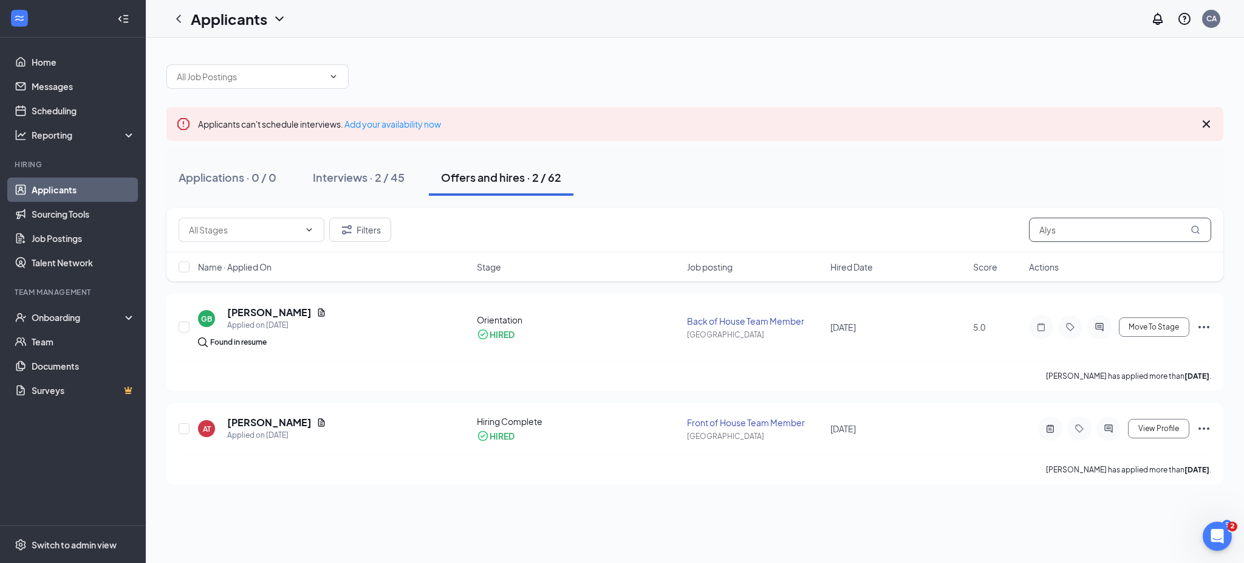
click at [1090, 230] on input "Alys" at bounding box center [1120, 230] width 182 height 24
type input "A"
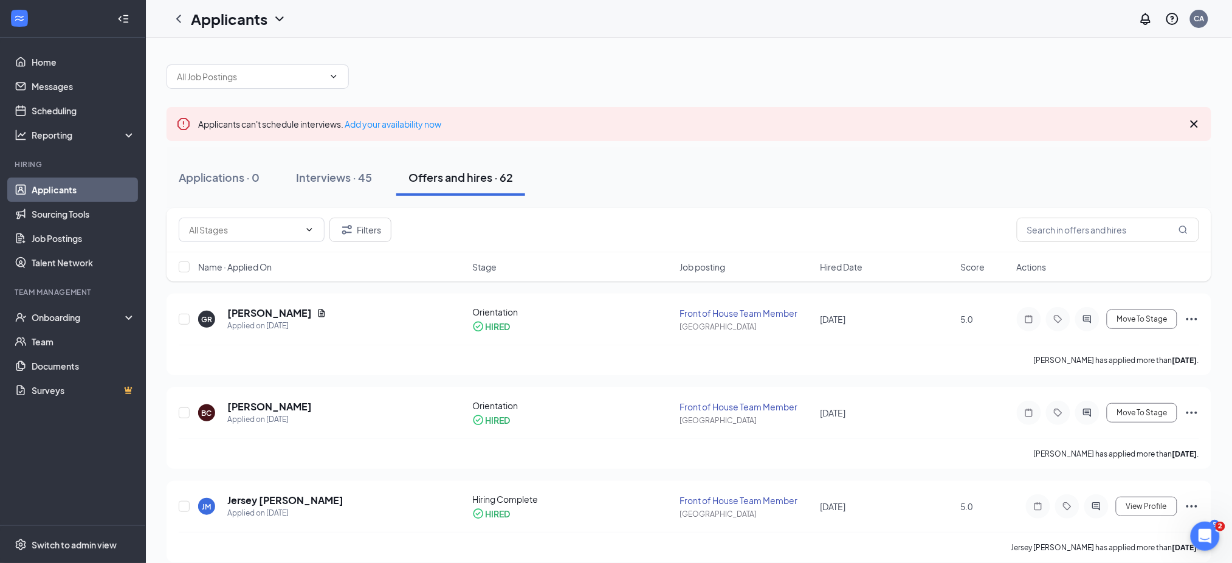
click at [498, 267] on div "Stage" at bounding box center [572, 267] width 200 height 12
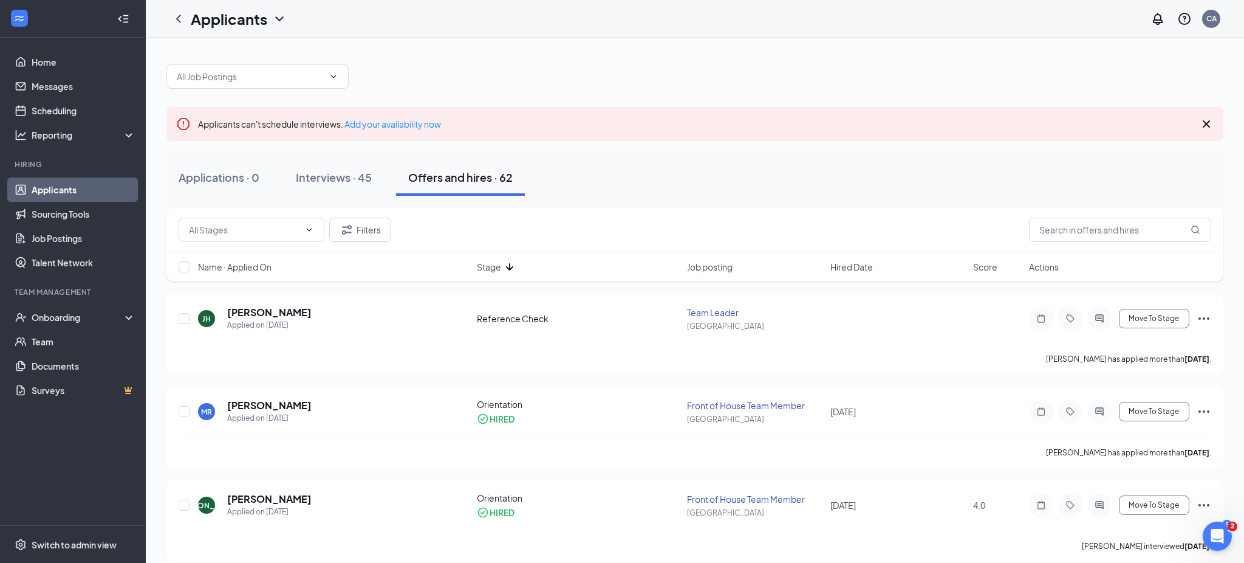
click at [571, 222] on div "Filters" at bounding box center [695, 230] width 1033 height 24
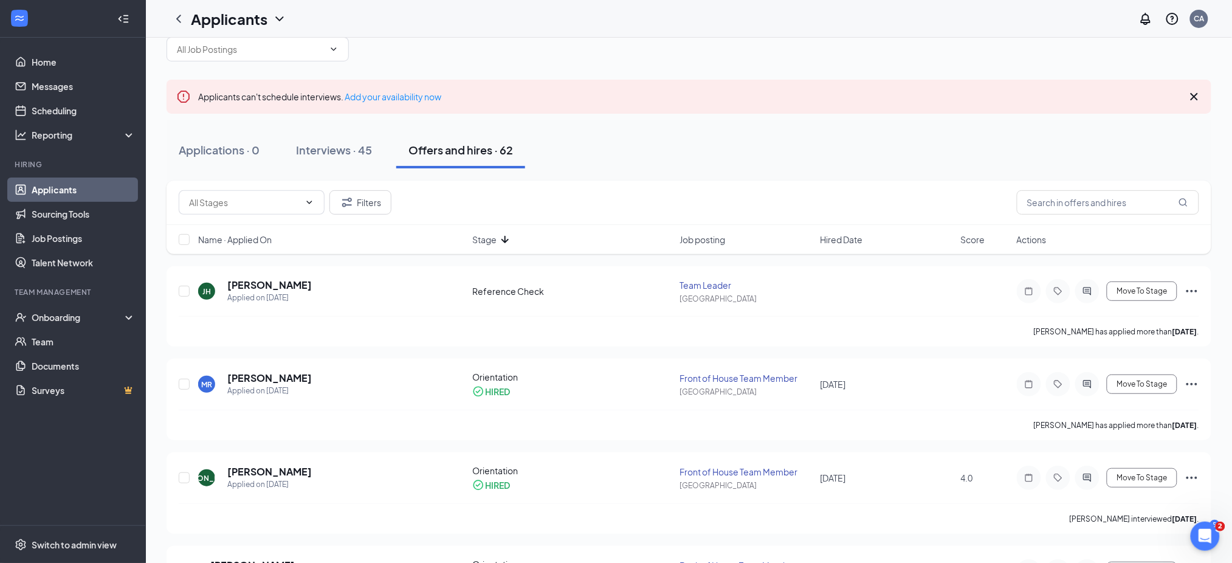
scroll to position [29, 0]
click at [480, 239] on span "Stage" at bounding box center [484, 238] width 24 height 12
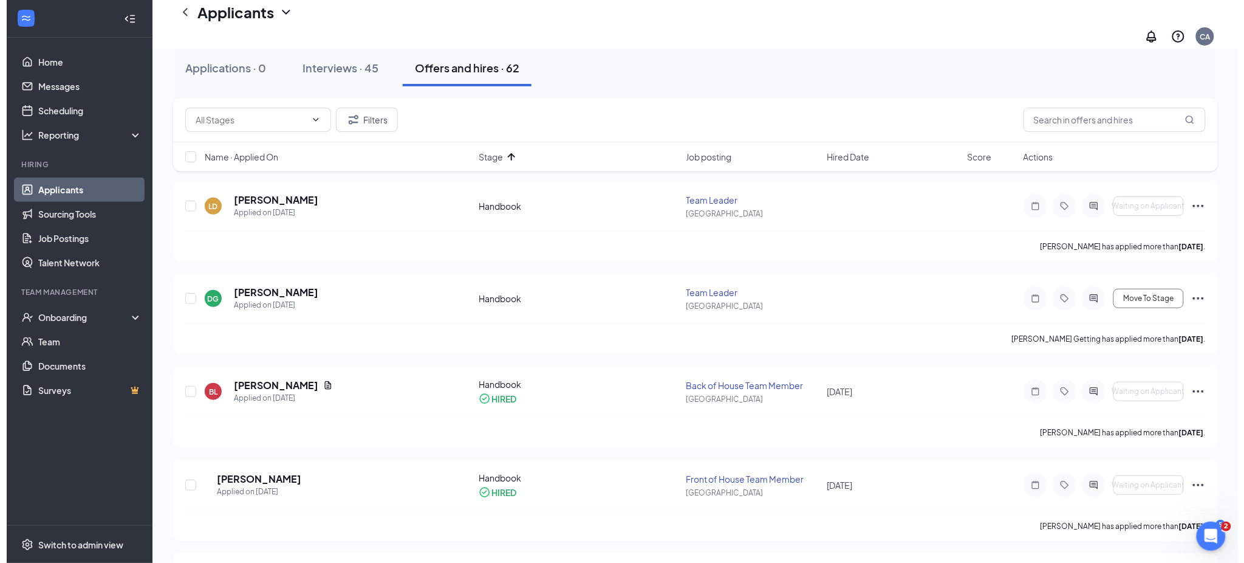
scroll to position [129, 0]
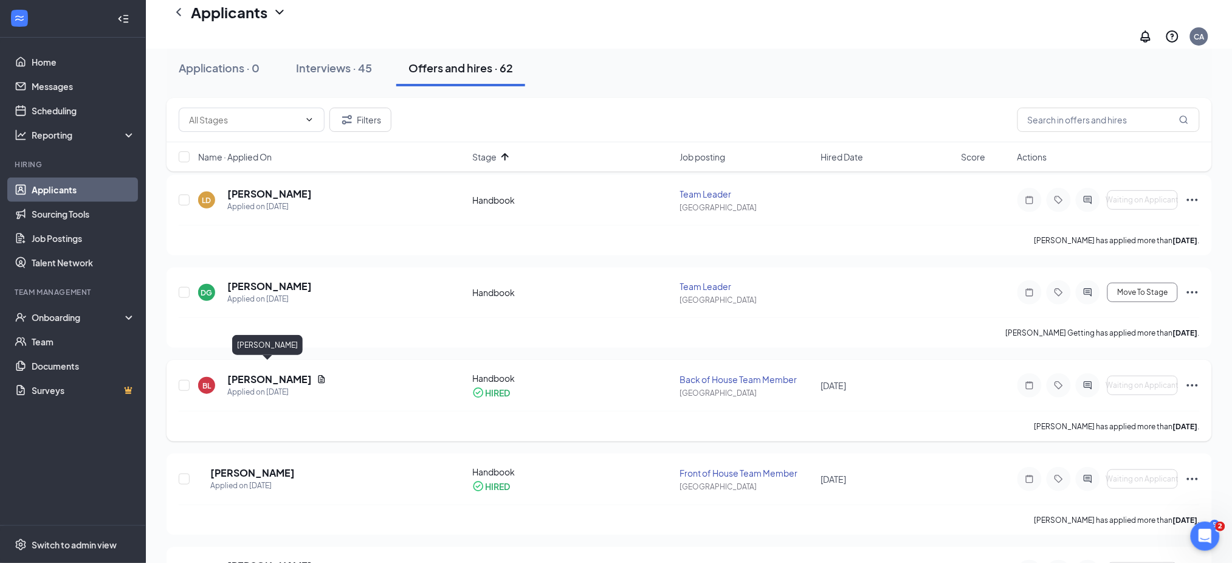
click at [257, 372] on h5 "[PERSON_NAME]" at bounding box center [269, 378] width 84 height 13
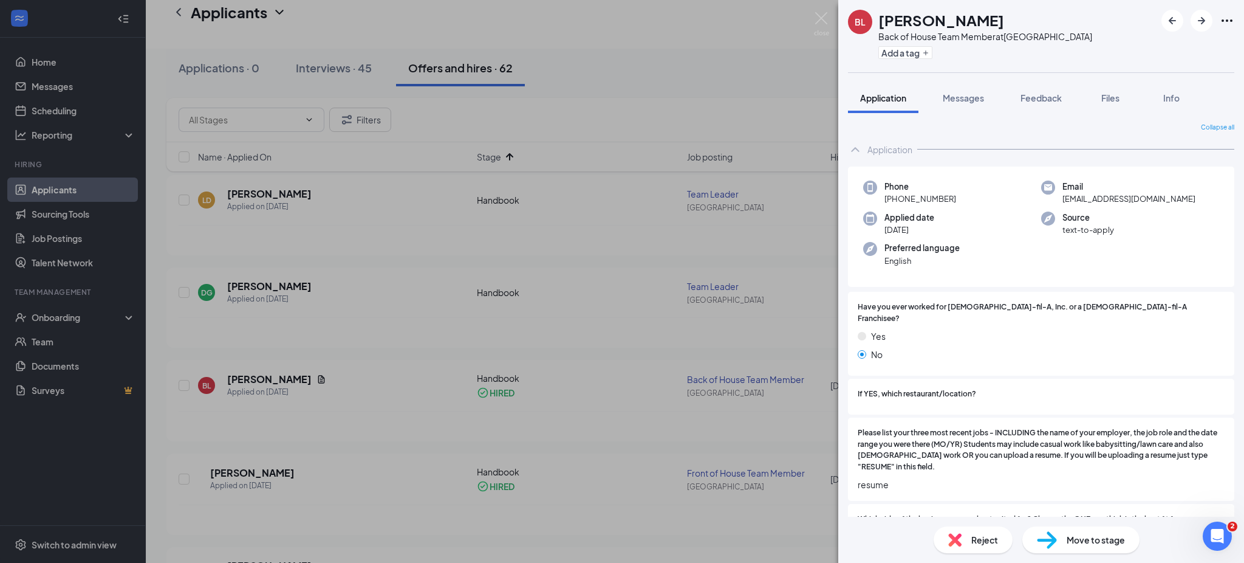
click at [887, 143] on div "Application" at bounding box center [890, 149] width 45 height 12
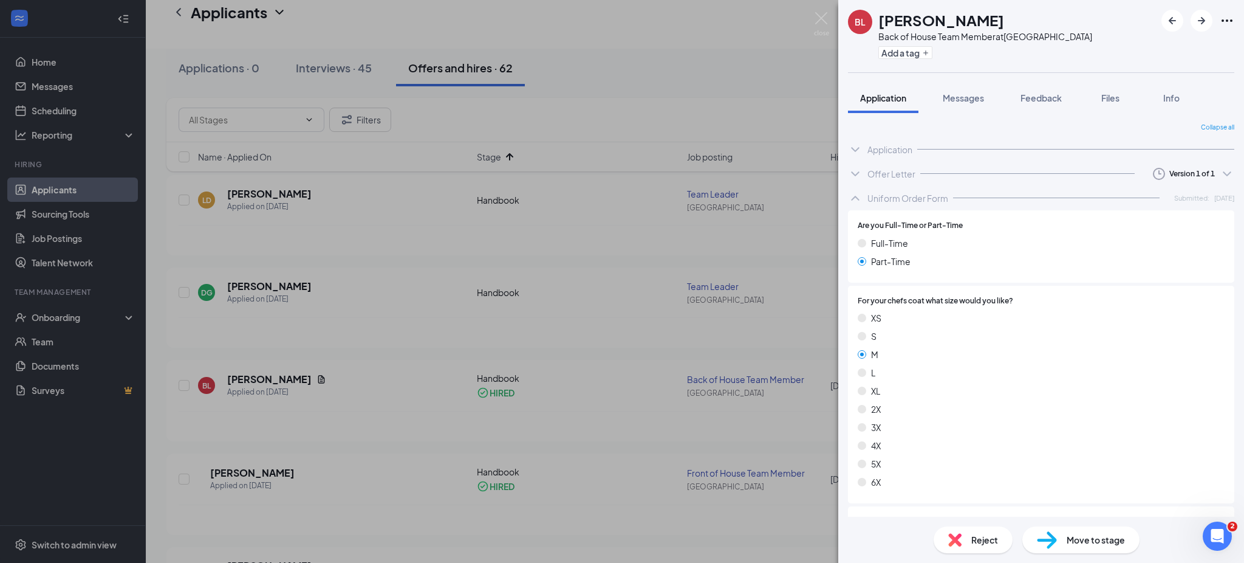
click at [903, 193] on div "Uniform Order Form" at bounding box center [908, 198] width 81 height 12
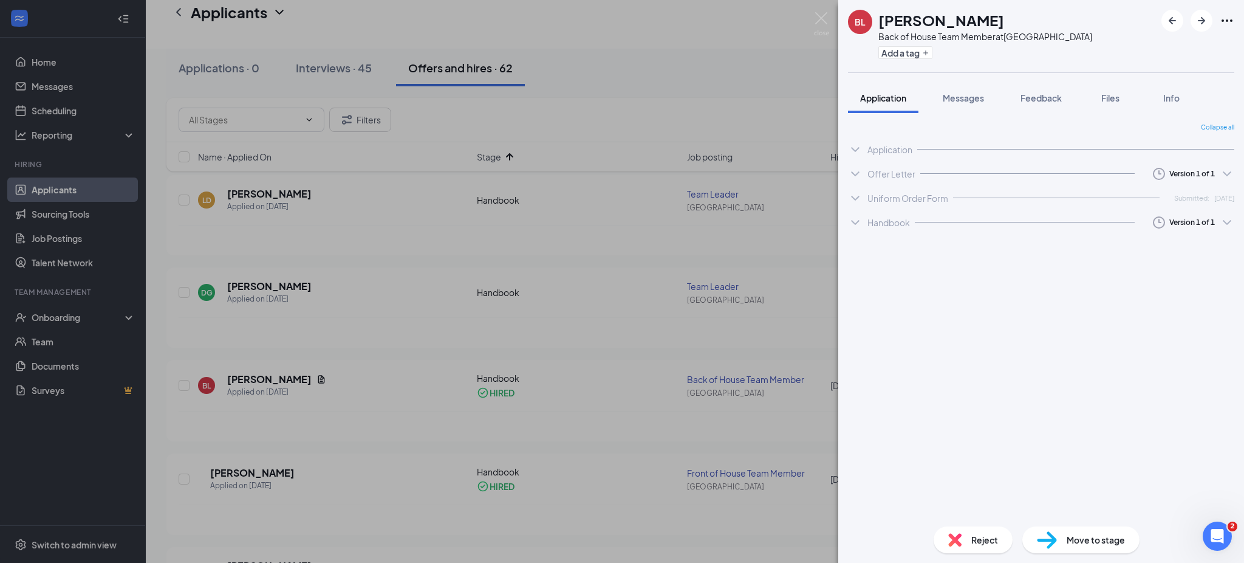
click at [899, 220] on div "Handbook" at bounding box center [889, 222] width 43 height 12
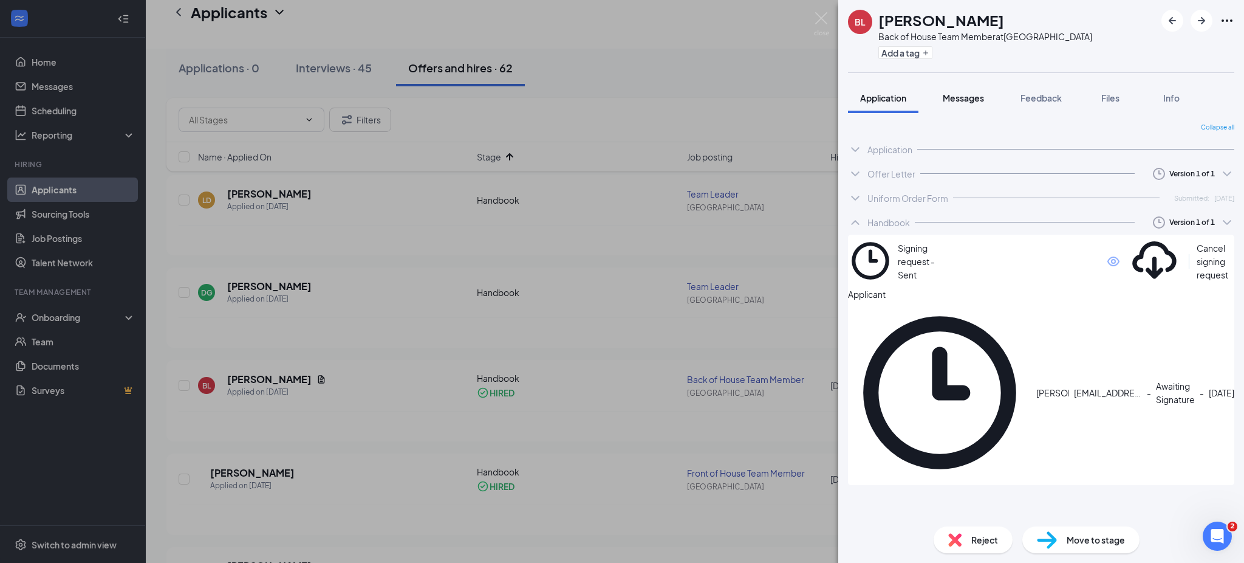
click at [973, 101] on span "Messages" at bounding box center [963, 97] width 41 height 11
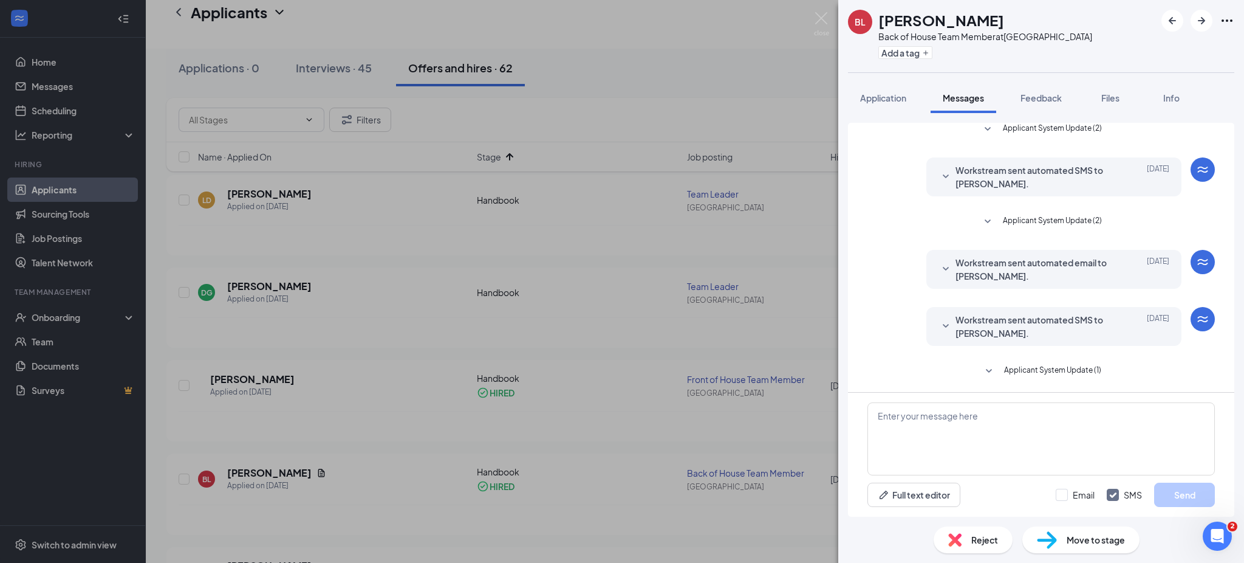
scroll to position [159, 0]
click at [1004, 327] on span "Workstream sent automated SMS to [PERSON_NAME]." at bounding box center [1035, 327] width 159 height 27
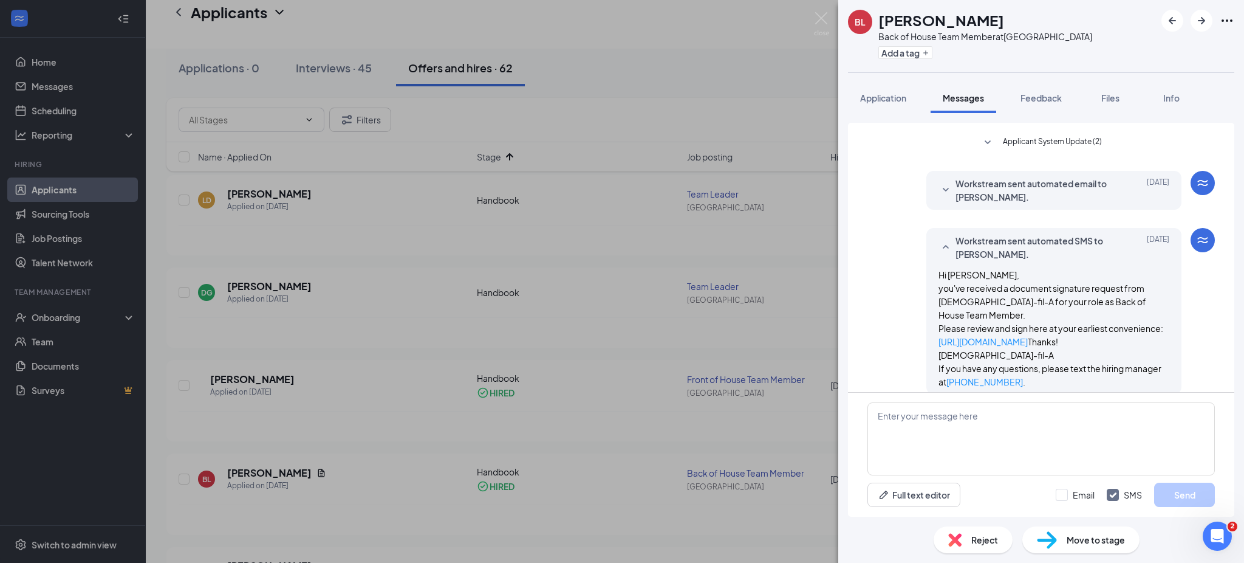
scroll to position [250, 0]
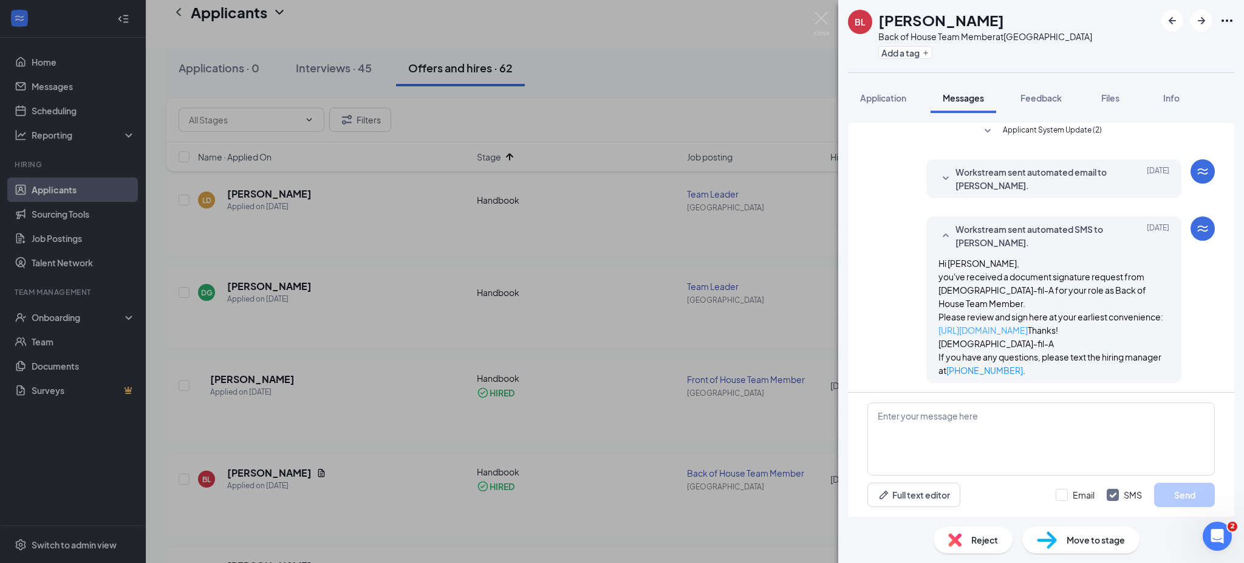
click at [1028, 324] on link "[URL][DOMAIN_NAME]" at bounding box center [983, 329] width 89 height 11
click at [936, 413] on textarea at bounding box center [1042, 438] width 348 height 73
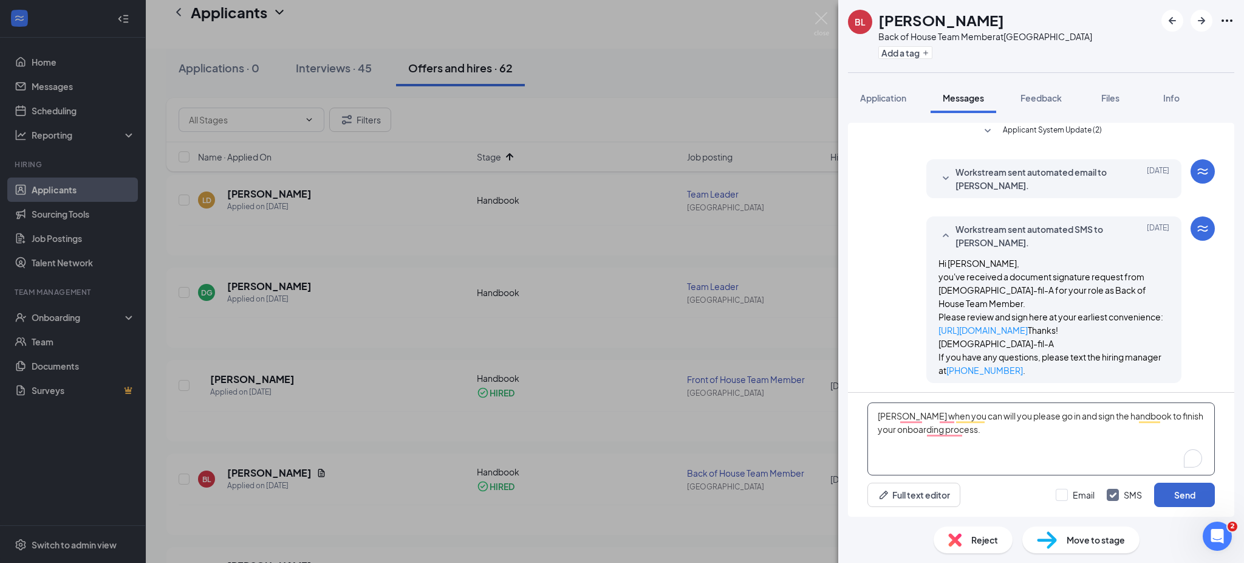
type textarea "[PERSON_NAME] when you can will you please go in and sign the handbook to finis…"
click at [1179, 495] on button "Send" at bounding box center [1185, 494] width 61 height 24
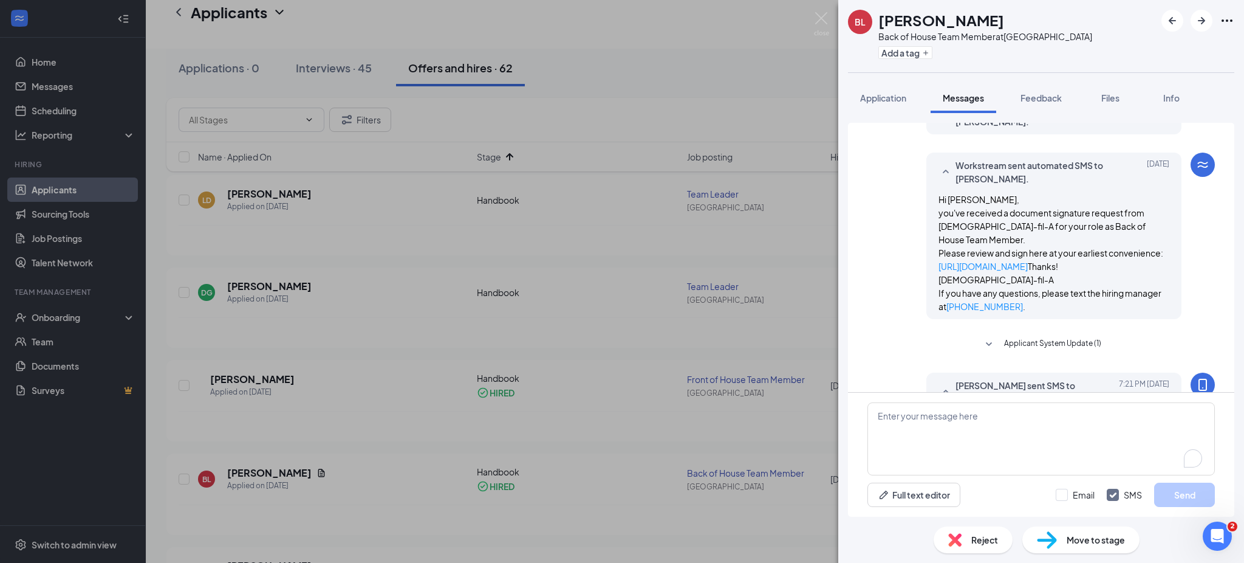
scroll to position [378, 0]
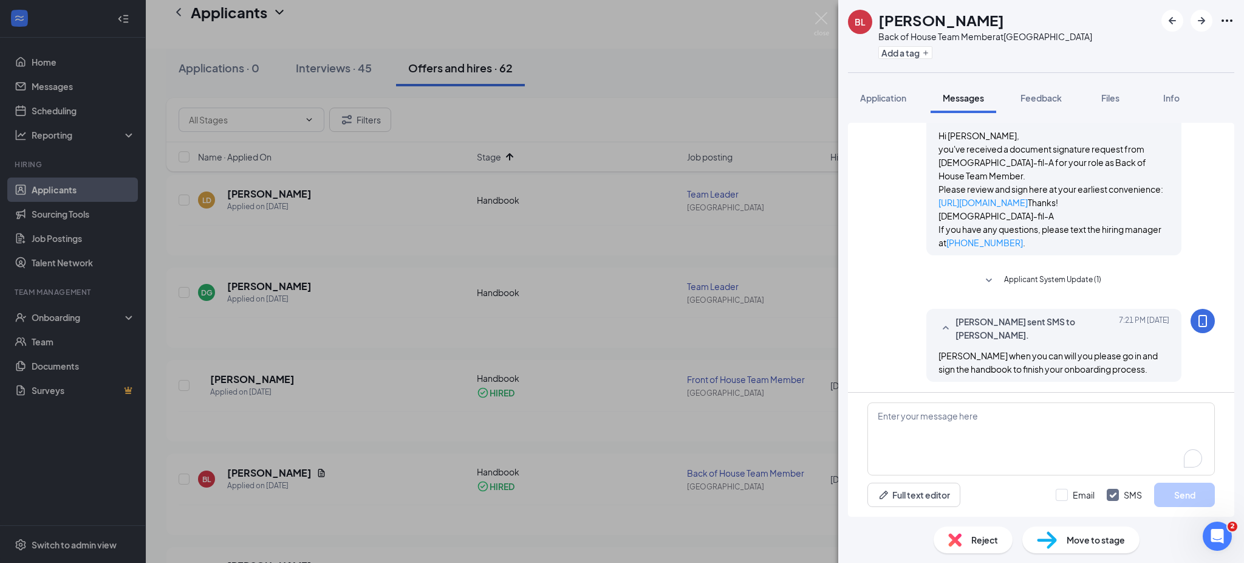
click at [580, 392] on div "[PERSON_NAME] Back of House Team Member at [GEOGRAPHIC_DATA] Add a tag Applicat…" at bounding box center [622, 281] width 1244 height 563
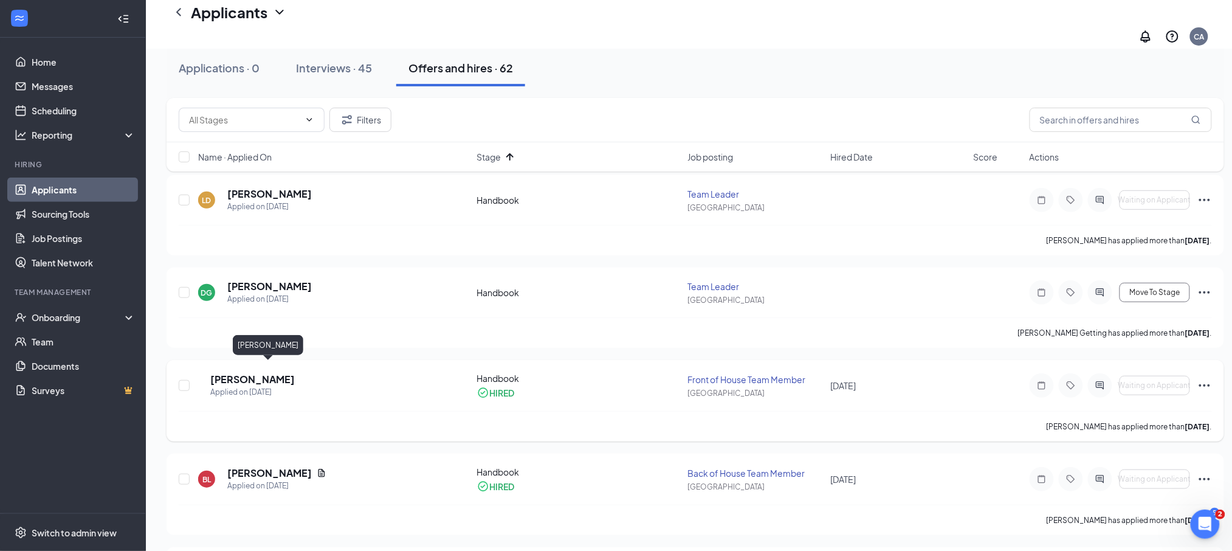
click at [238, 372] on h5 "[PERSON_NAME]" at bounding box center [252, 378] width 84 height 13
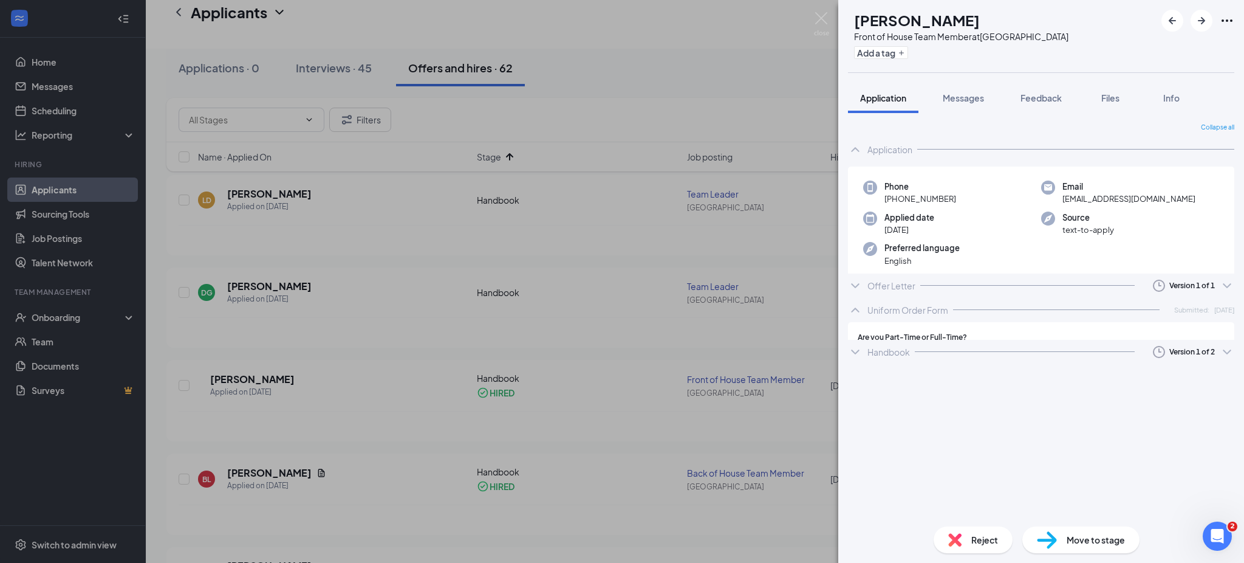
click at [882, 149] on div "Application" at bounding box center [890, 149] width 45 height 12
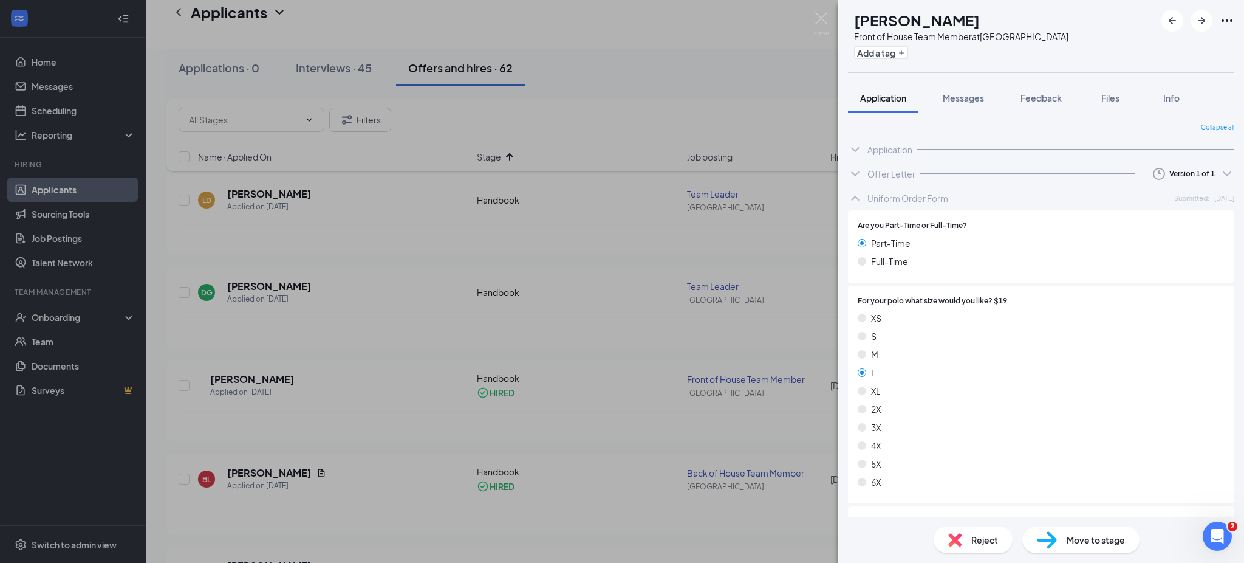
click at [906, 194] on div "Uniform Order Form" at bounding box center [908, 198] width 81 height 12
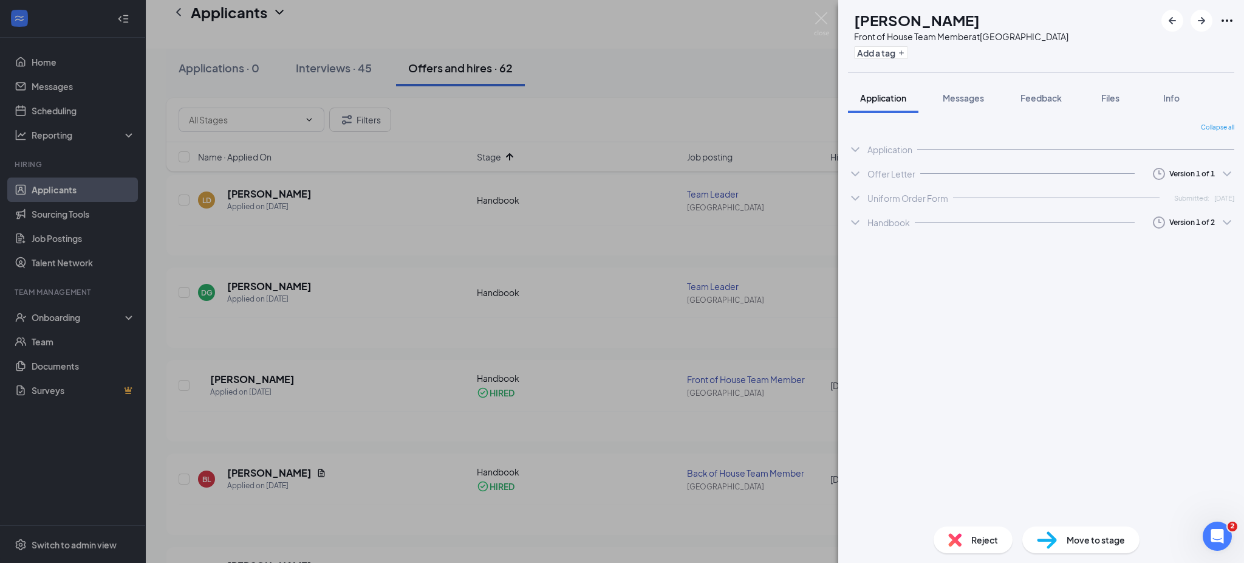
click at [900, 221] on div "Handbook" at bounding box center [889, 222] width 43 height 12
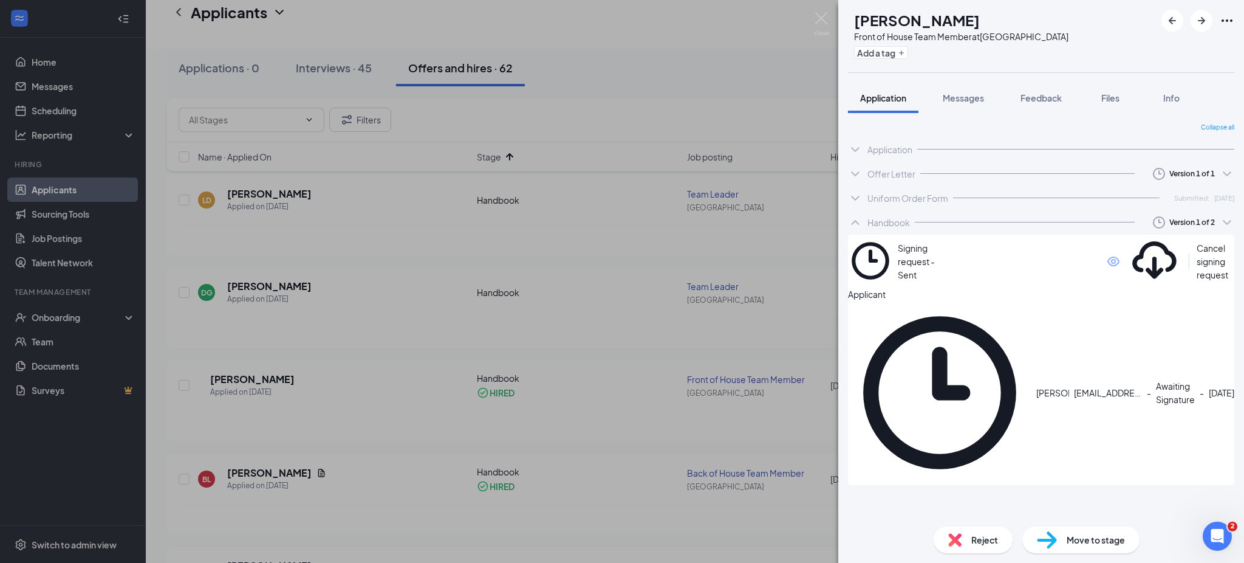
click at [1224, 222] on icon "ChevronDown" at bounding box center [1227, 222] width 15 height 15
click at [1189, 270] on div "Sent: [DATE] 8:44 PM" at bounding box center [1144, 264] width 95 height 13
click at [691, 319] on div "[PERSON_NAME] Front of House Team Member at [GEOGRAPHIC_DATA] Add a tag Applica…" at bounding box center [622, 281] width 1244 height 563
click at [819, 16] on img at bounding box center [821, 24] width 15 height 24
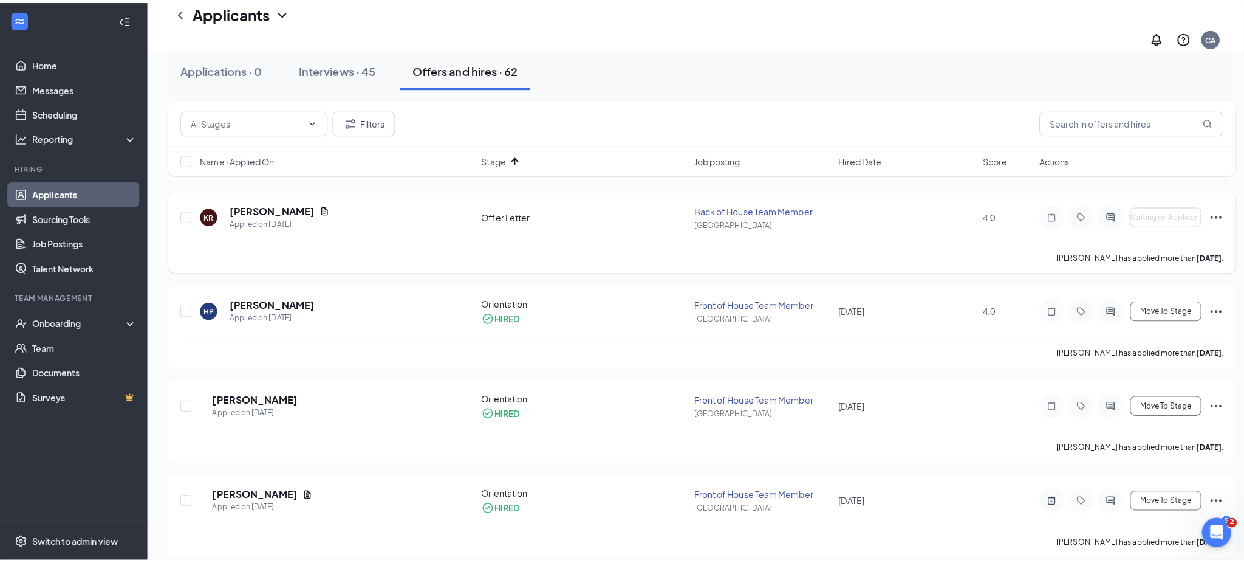
scroll to position [1876, 0]
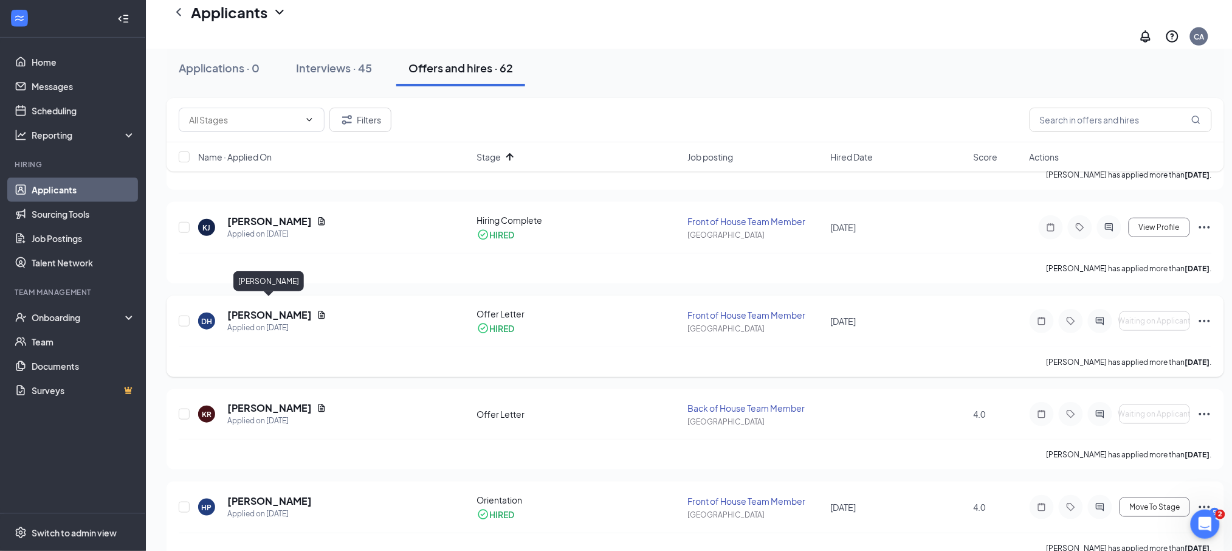
click at [289, 308] on h5 "[PERSON_NAME]" at bounding box center [269, 314] width 84 height 13
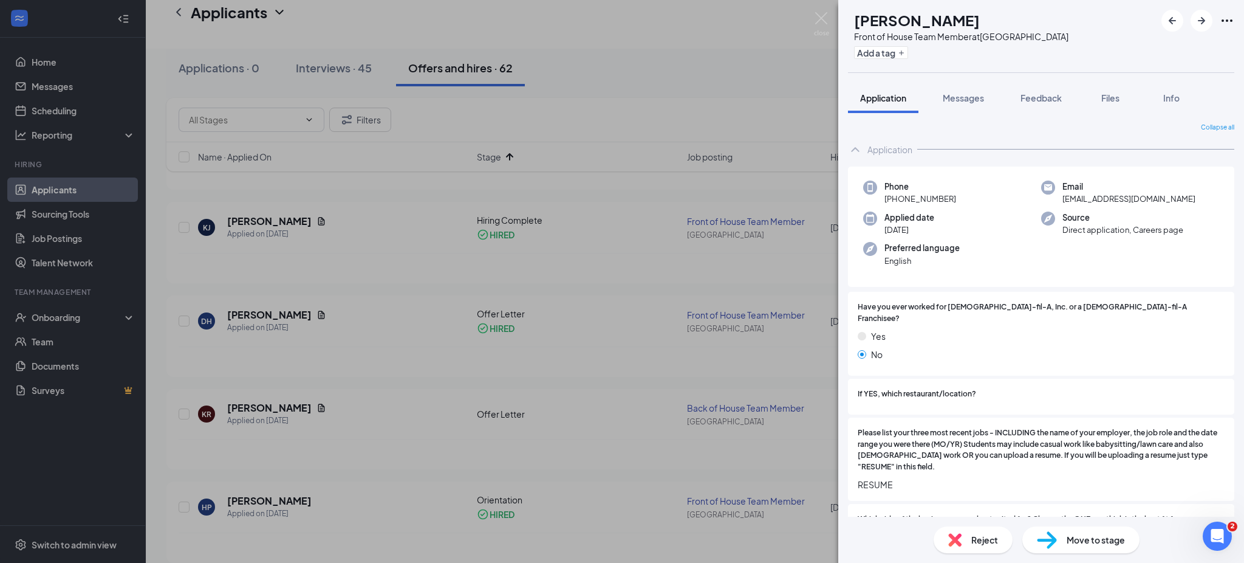
click at [897, 150] on div "Application" at bounding box center [890, 149] width 45 height 12
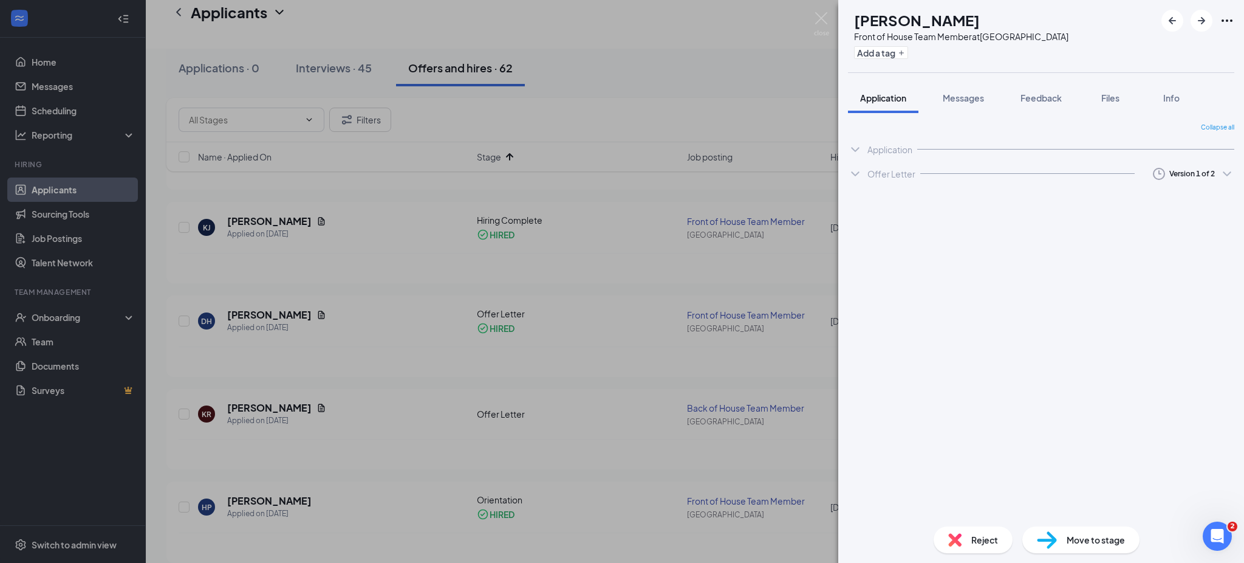
click at [896, 173] on div "Offer Letter" at bounding box center [892, 174] width 48 height 12
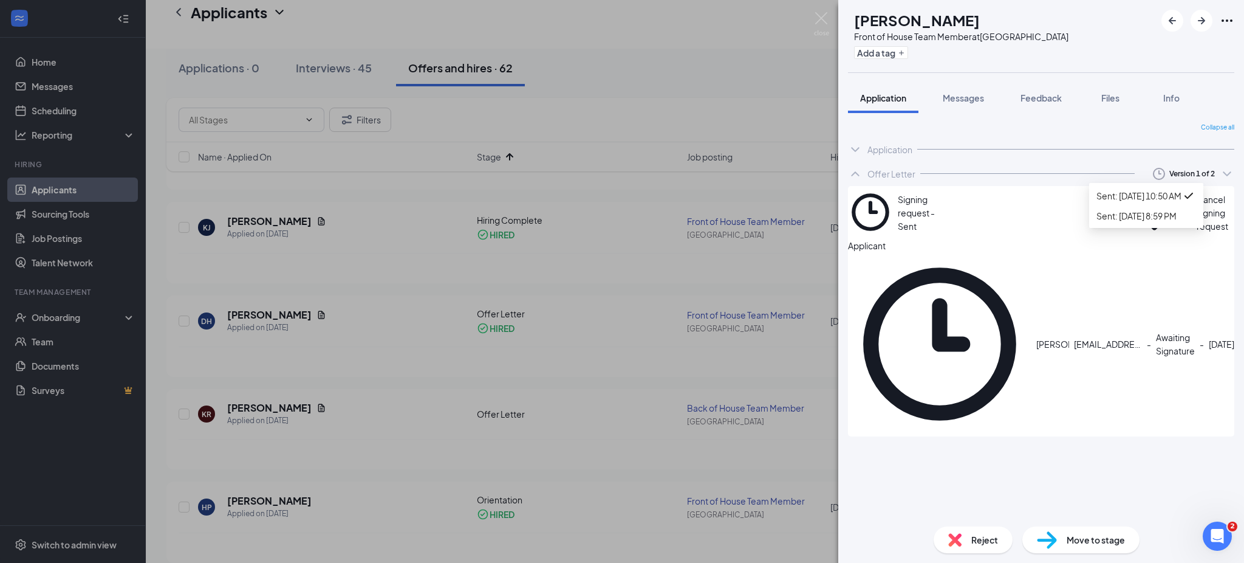
click at [1224, 169] on icon "ChevronDown" at bounding box center [1227, 173] width 15 height 15
click at [1173, 222] on div "Sent: [DATE] 8:59 PM" at bounding box center [1147, 215] width 100 height 13
click at [984, 95] on span "Messages" at bounding box center [963, 97] width 41 height 11
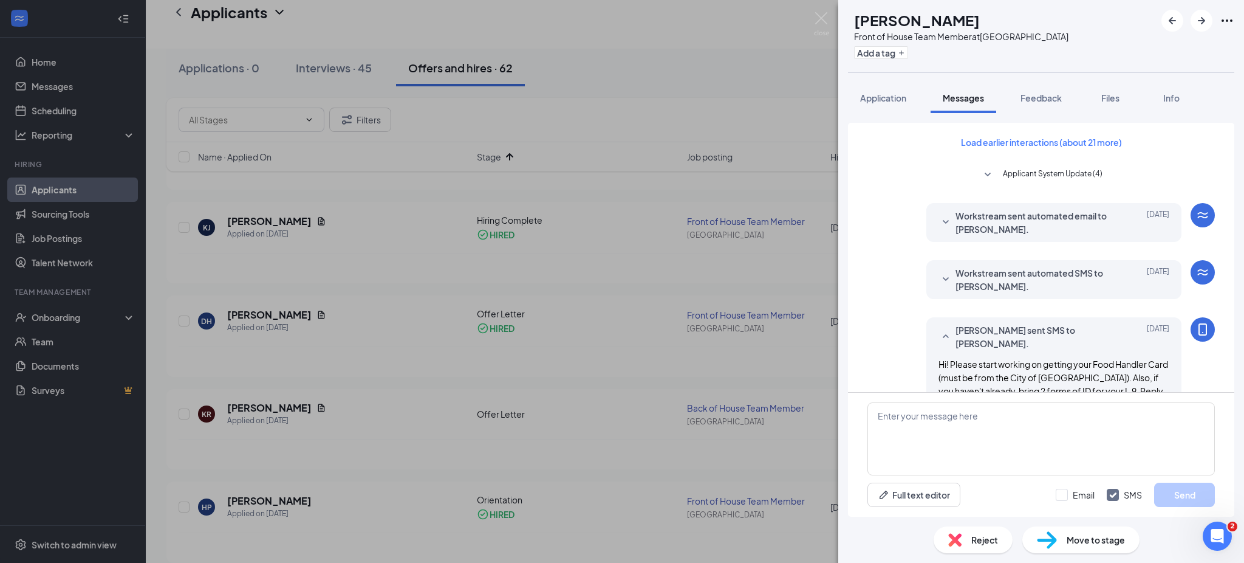
scroll to position [211, 0]
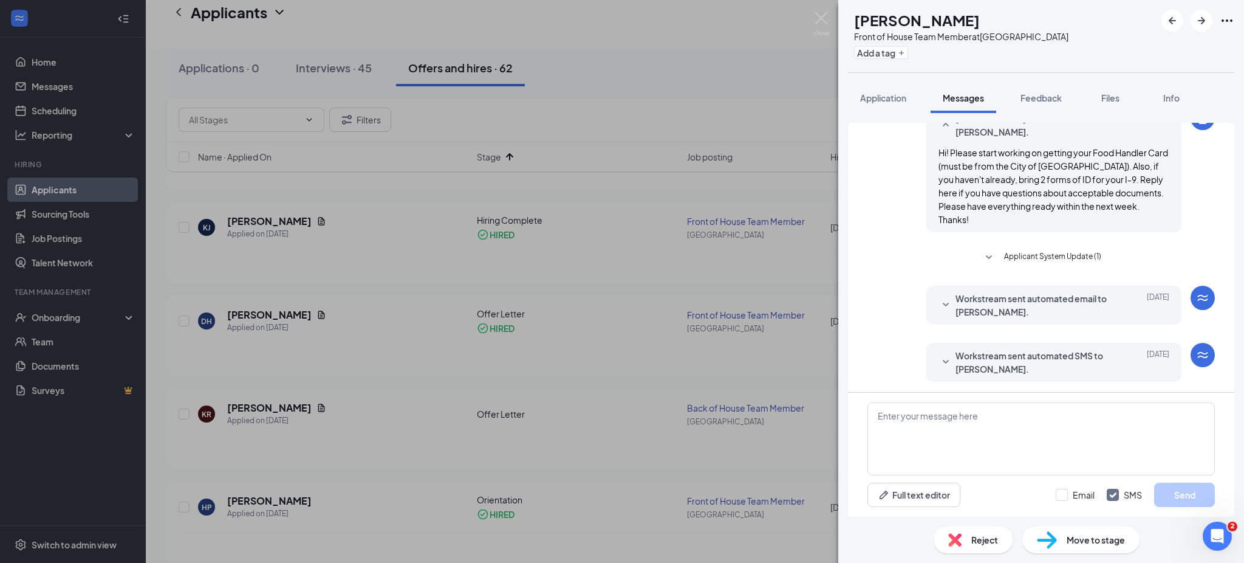
click at [994, 354] on span "Workstream sent automated SMS to [PERSON_NAME]." at bounding box center [1035, 362] width 159 height 27
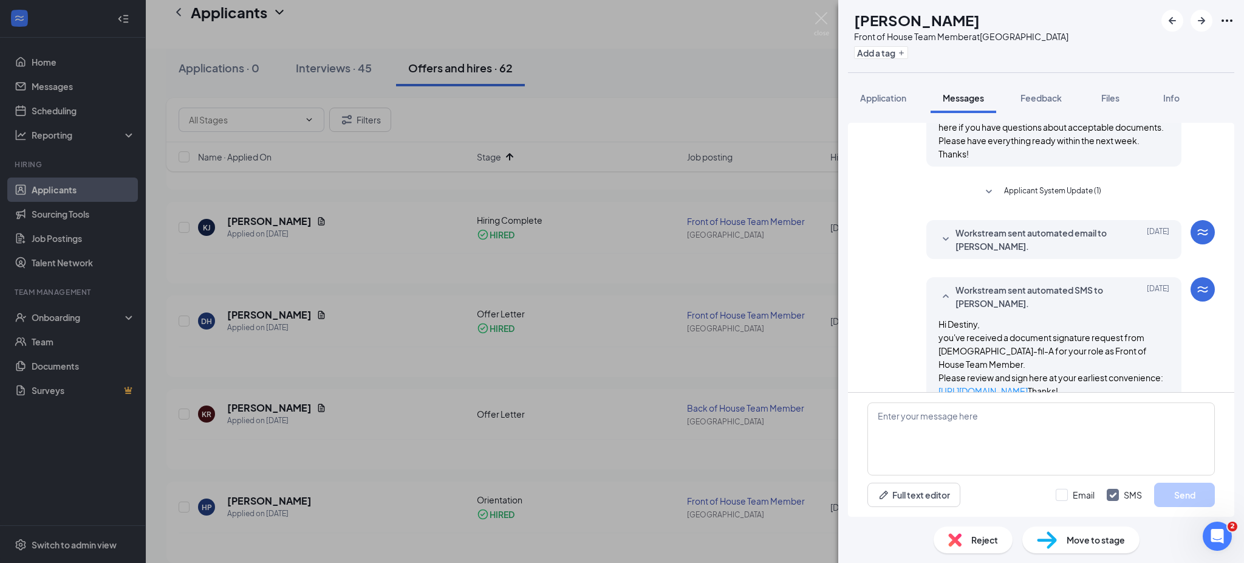
scroll to position [339, 0]
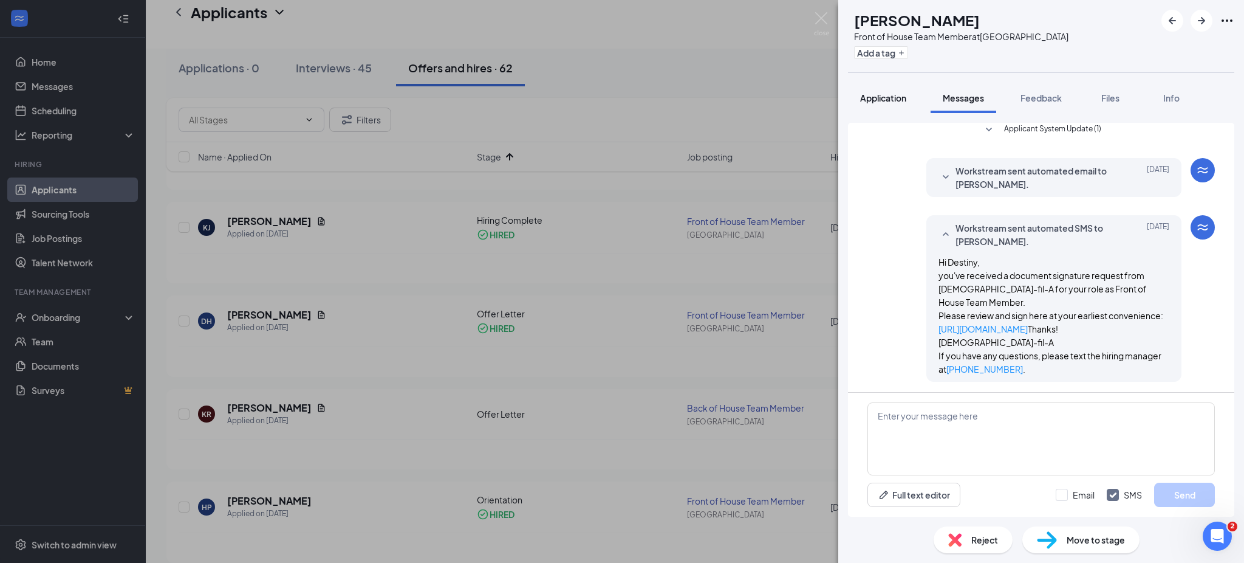
click at [883, 95] on span "Application" at bounding box center [883, 97] width 46 height 11
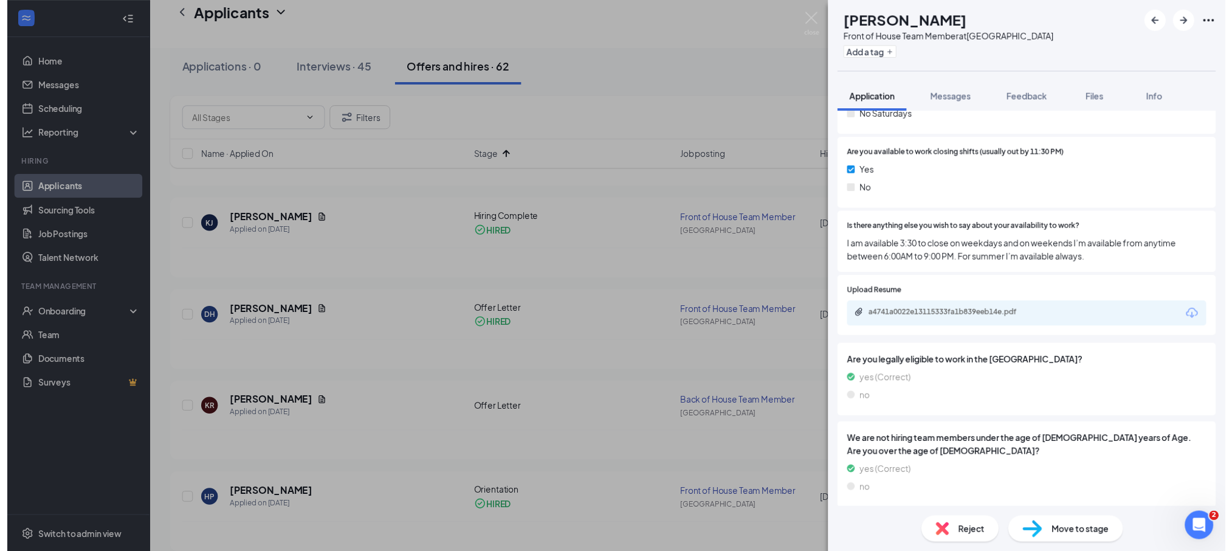
scroll to position [1313, 0]
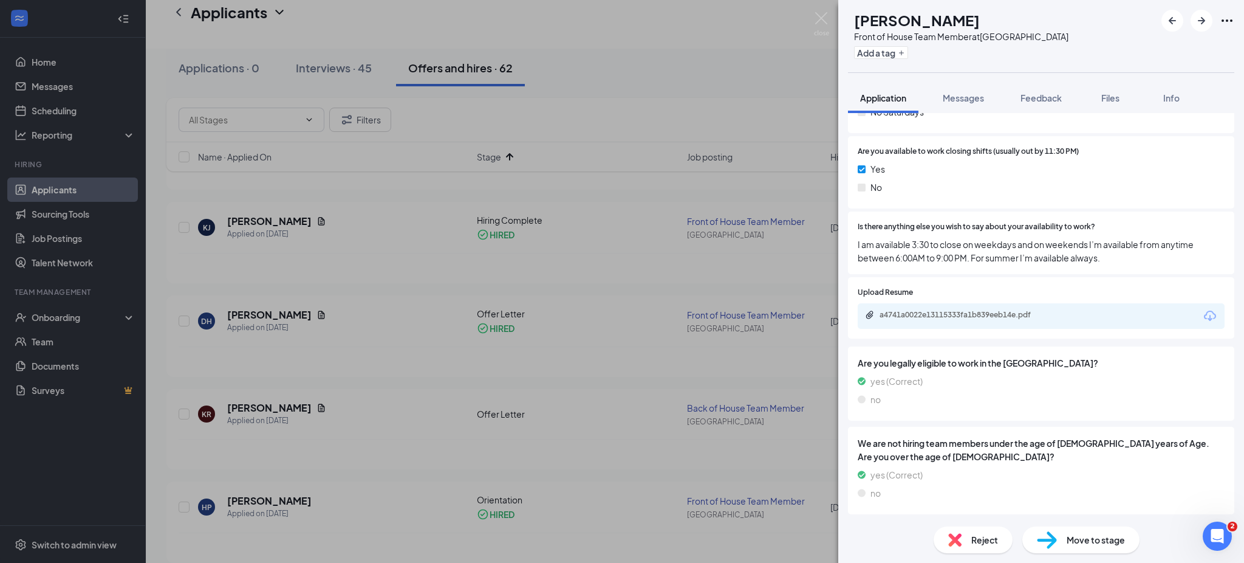
click at [421, 277] on div "DH [PERSON_NAME] Front of House Team Member at [GEOGRAPHIC_DATA] Add a tag Appl…" at bounding box center [622, 281] width 1244 height 563
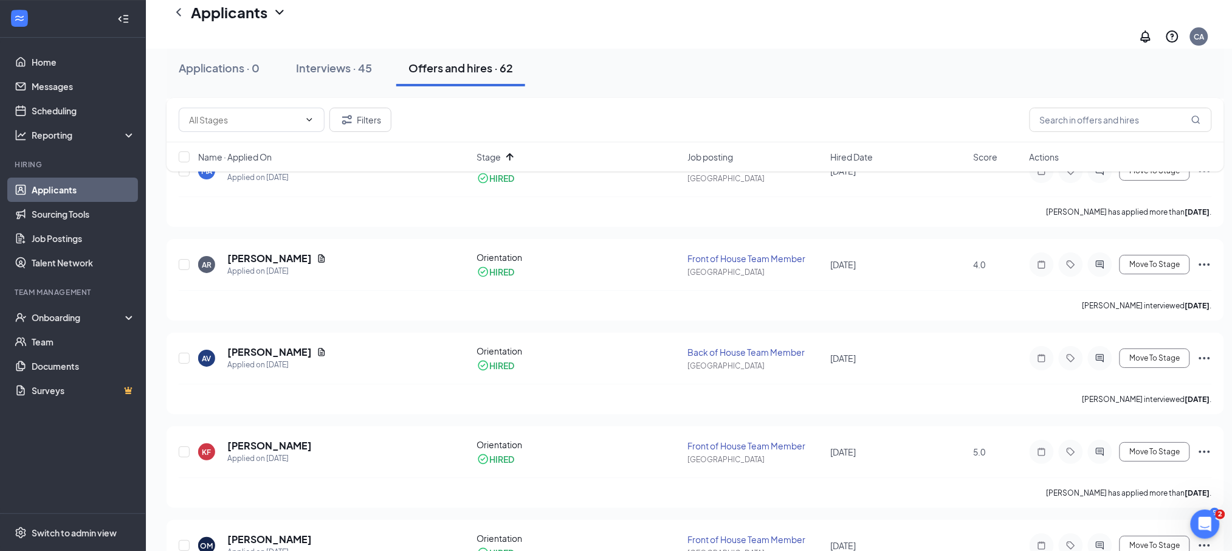
scroll to position [3151, 0]
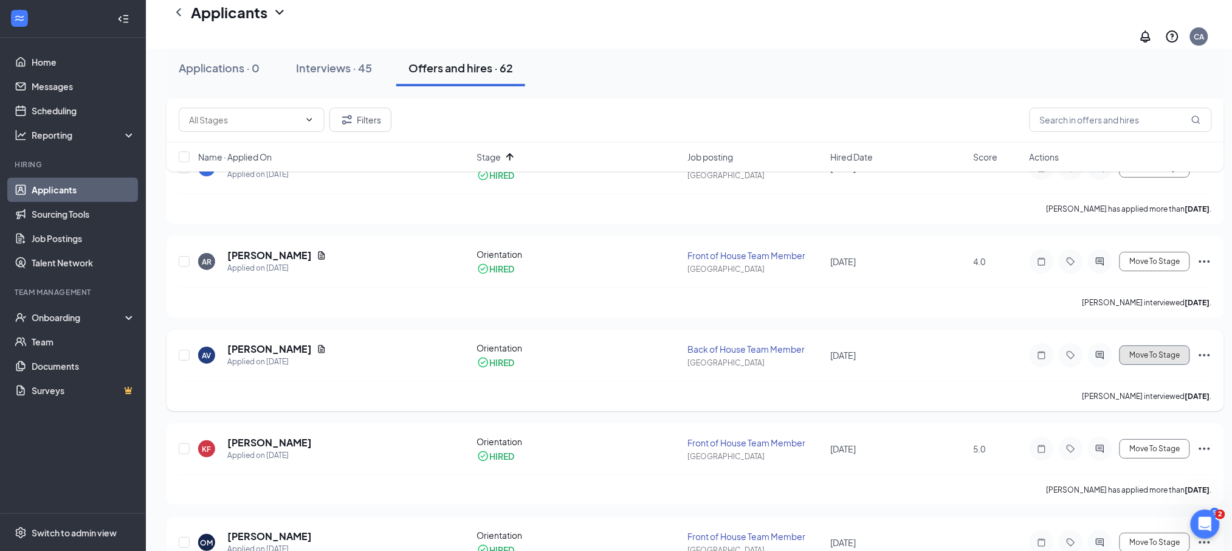
click at [1140, 351] on span "Move To Stage" at bounding box center [1154, 355] width 50 height 9
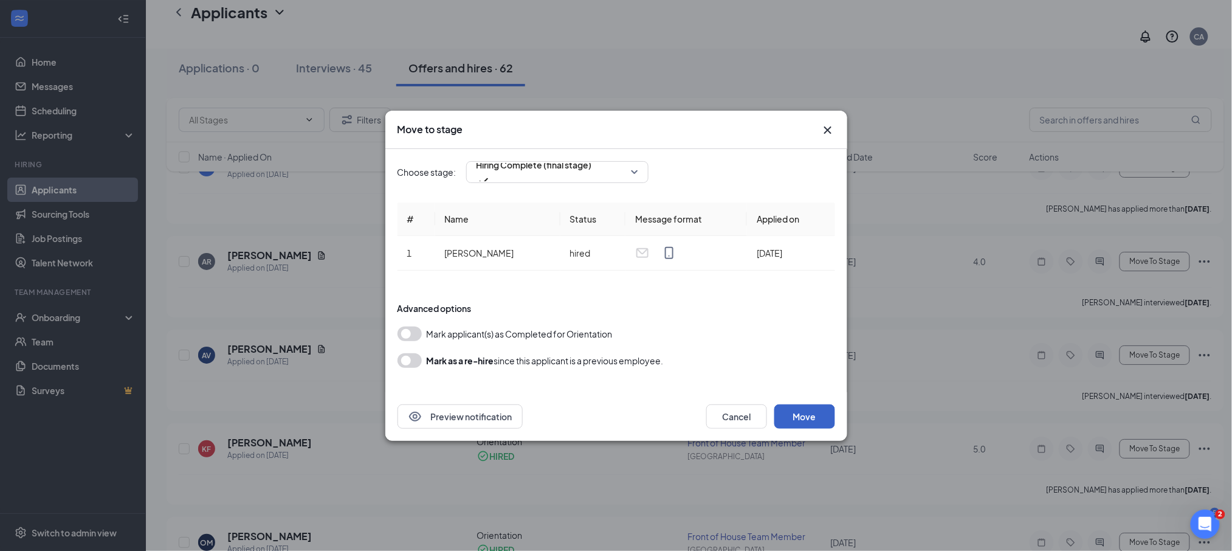
click at [805, 417] on button "Move" at bounding box center [804, 416] width 61 height 24
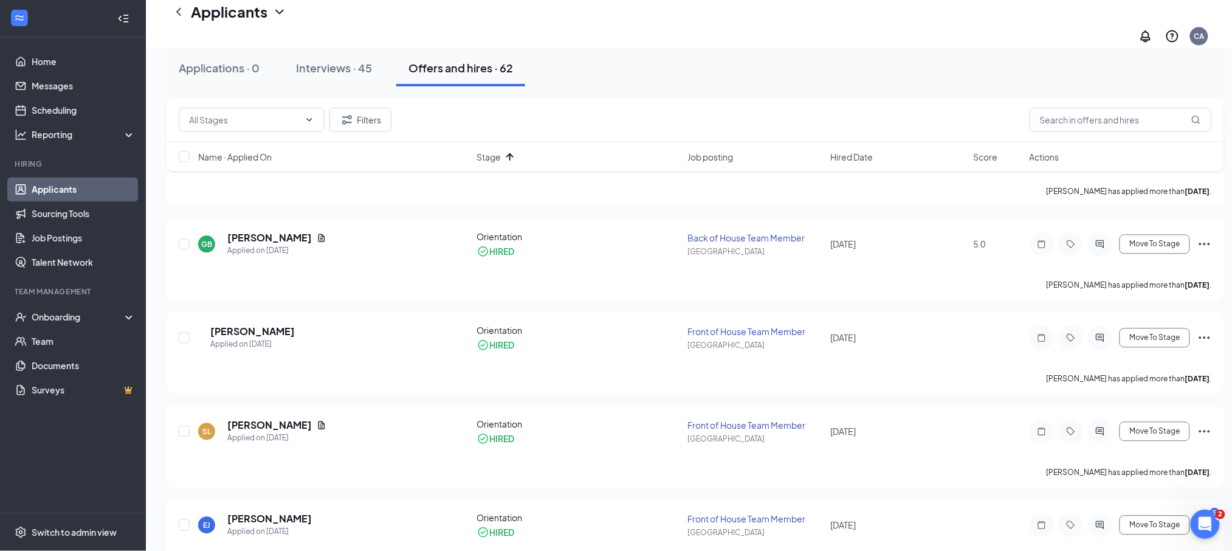
scroll to position [4421, 0]
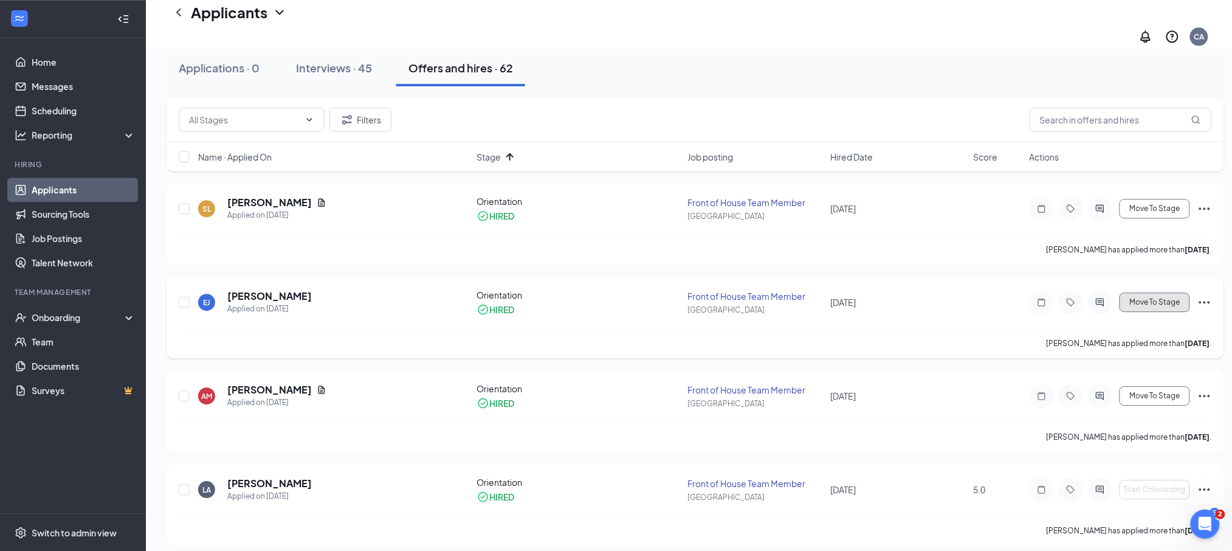
click at [1174, 298] on span "Move To Stage" at bounding box center [1154, 302] width 50 height 9
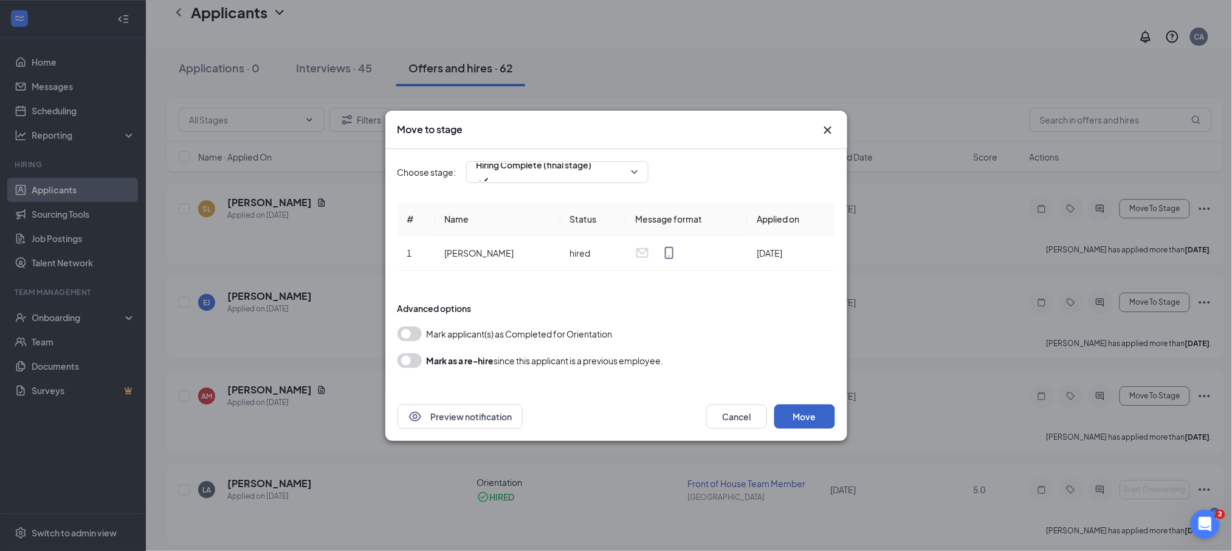
click at [812, 414] on button "Move" at bounding box center [804, 416] width 61 height 24
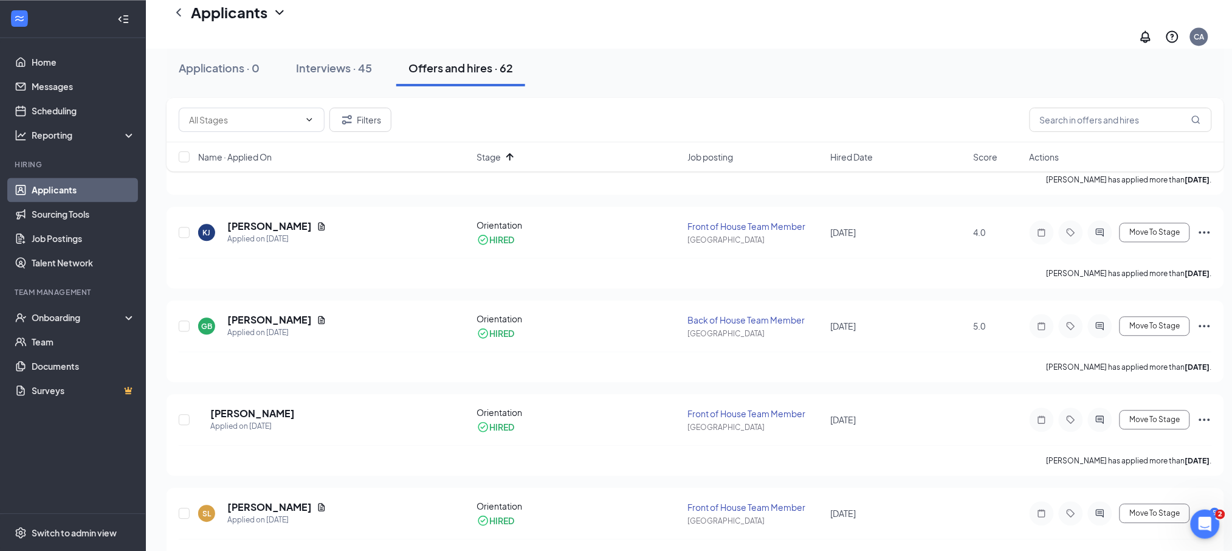
scroll to position [4175, 0]
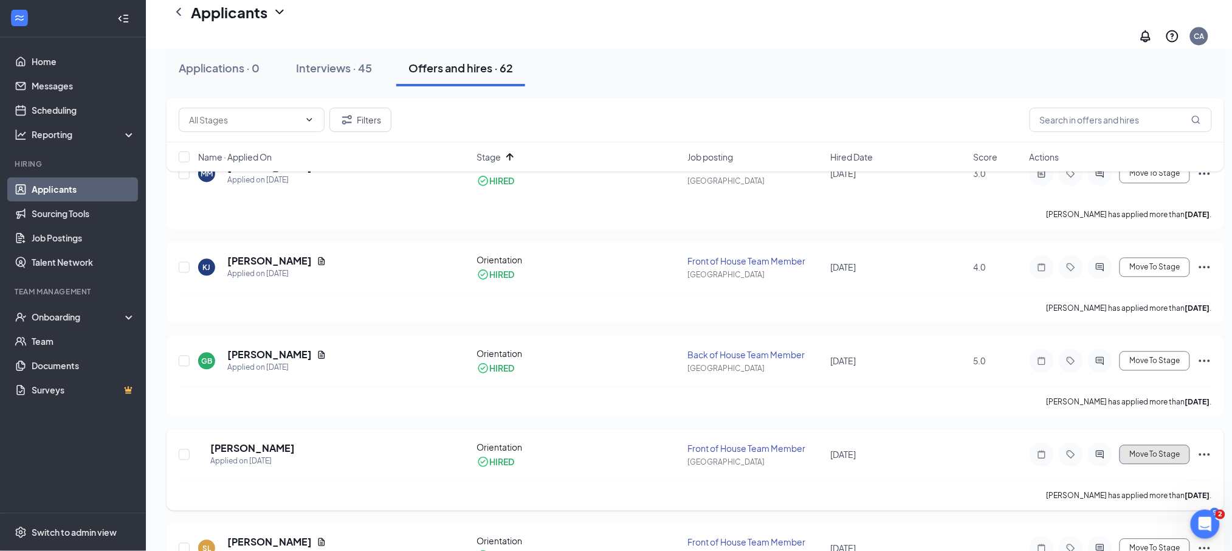
click at [1157, 450] on span "Move To Stage" at bounding box center [1154, 454] width 50 height 9
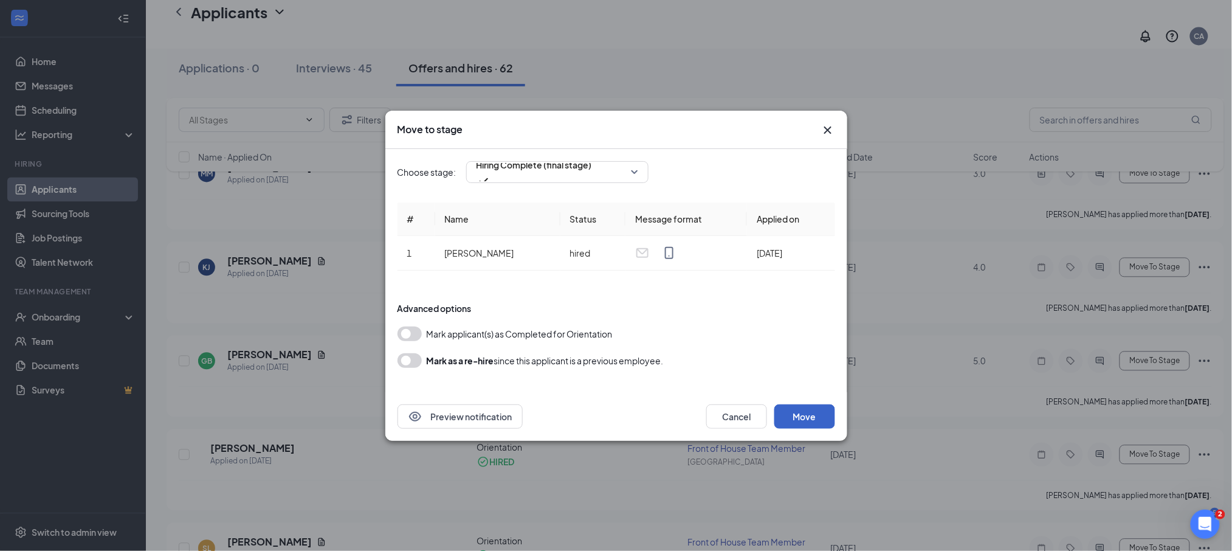
click at [791, 409] on button "Move" at bounding box center [804, 416] width 61 height 24
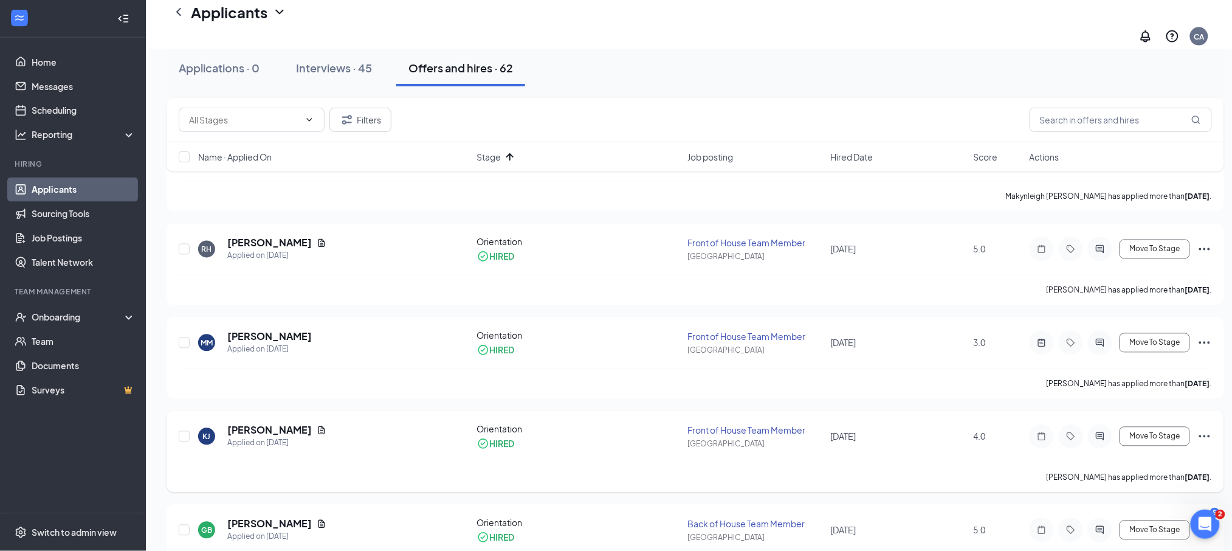
scroll to position [4094, 0]
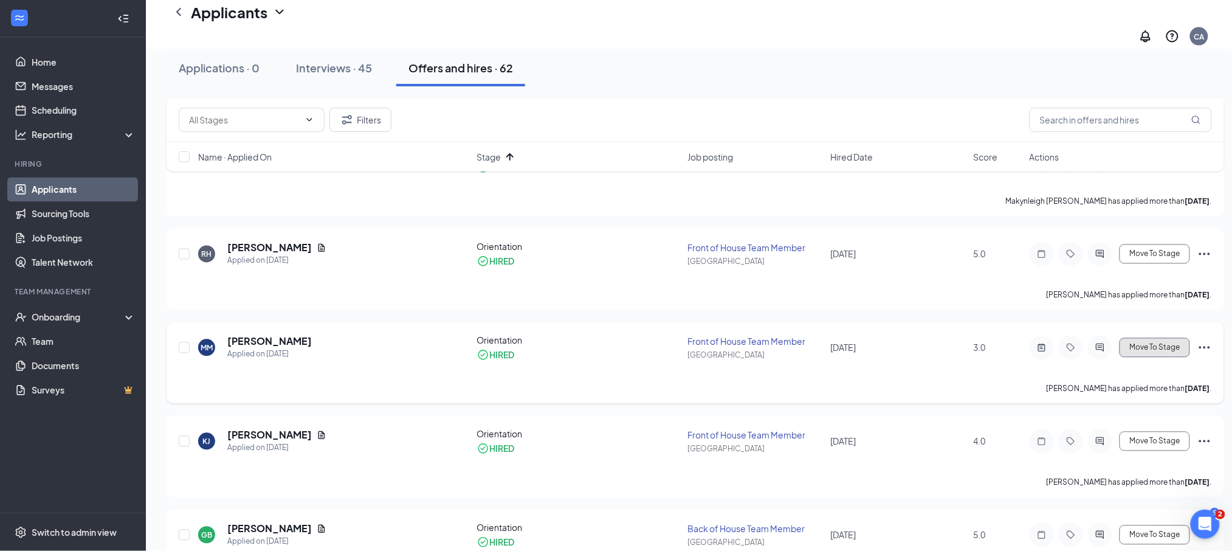
click at [1143, 343] on span "Move To Stage" at bounding box center [1154, 347] width 50 height 9
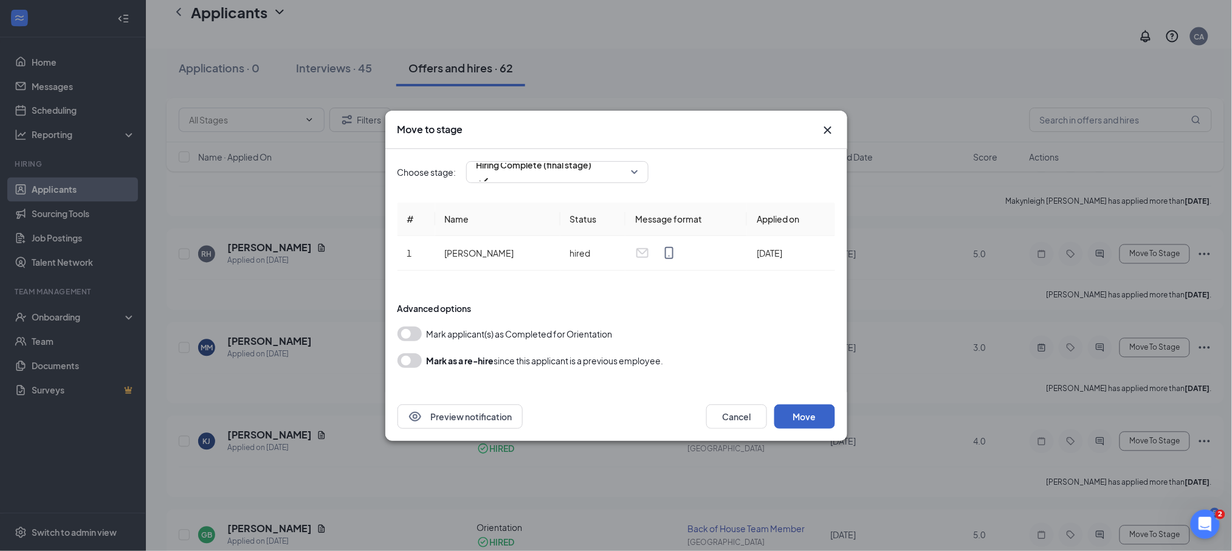
click at [795, 407] on button "Move" at bounding box center [804, 416] width 61 height 24
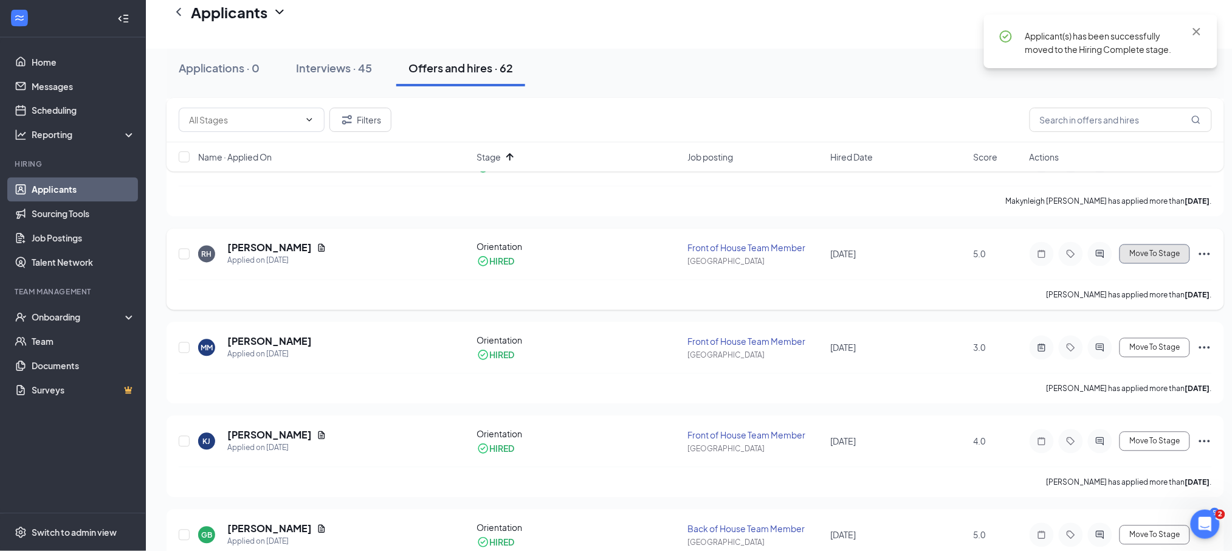
click at [1141, 244] on button "Move To Stage" at bounding box center [1154, 253] width 70 height 19
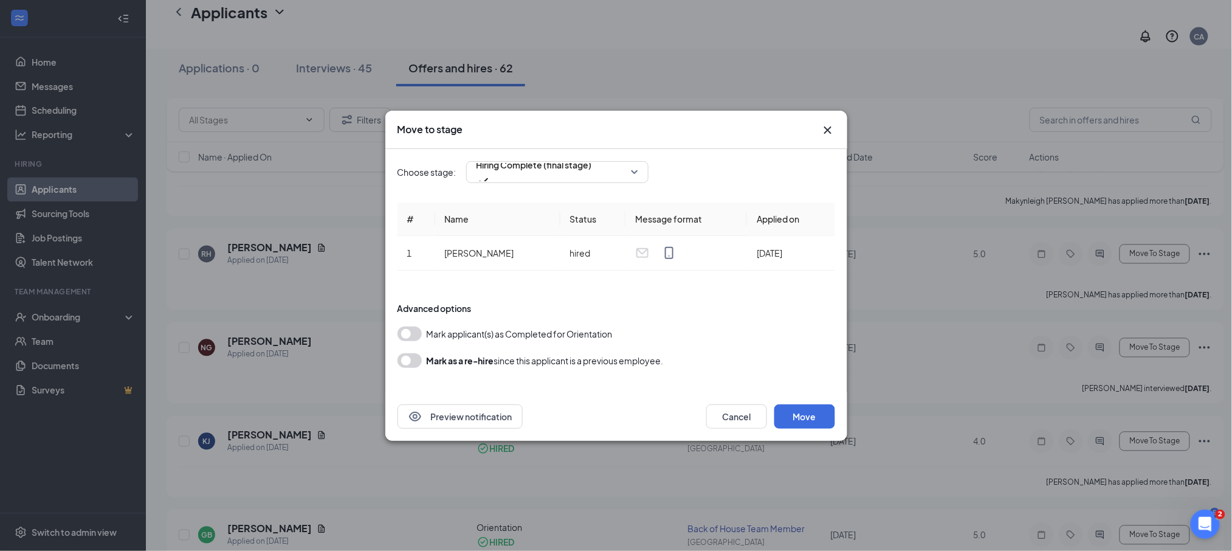
click at [803, 402] on div "Preview notification Cancel Move" at bounding box center [616, 416] width 462 height 49
click at [802, 414] on button "Move" at bounding box center [804, 416] width 61 height 24
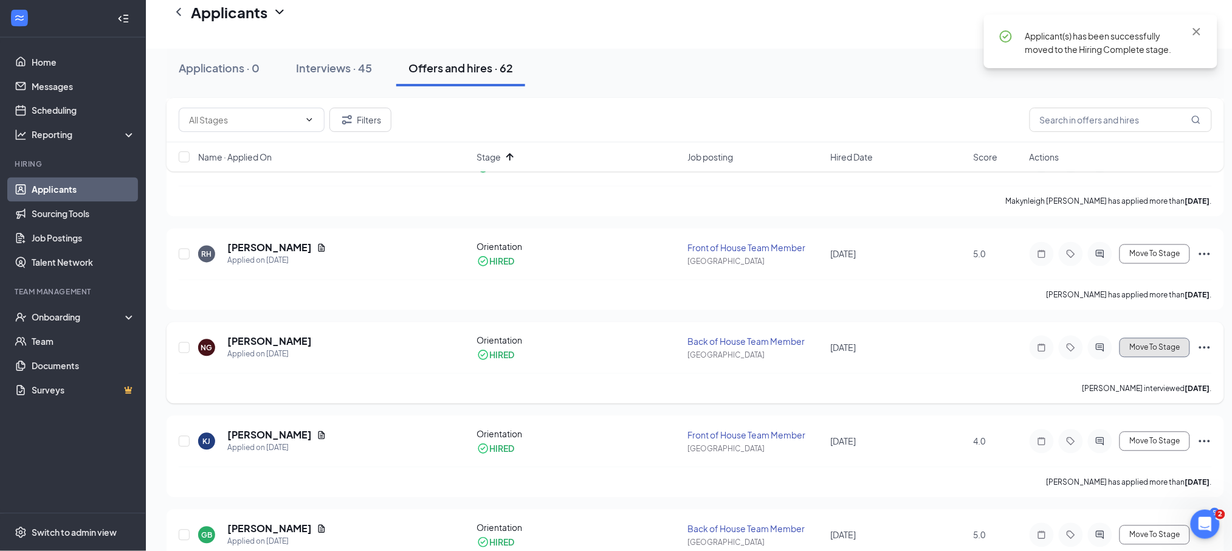
click at [1145, 343] on span "Move To Stage" at bounding box center [1154, 347] width 50 height 9
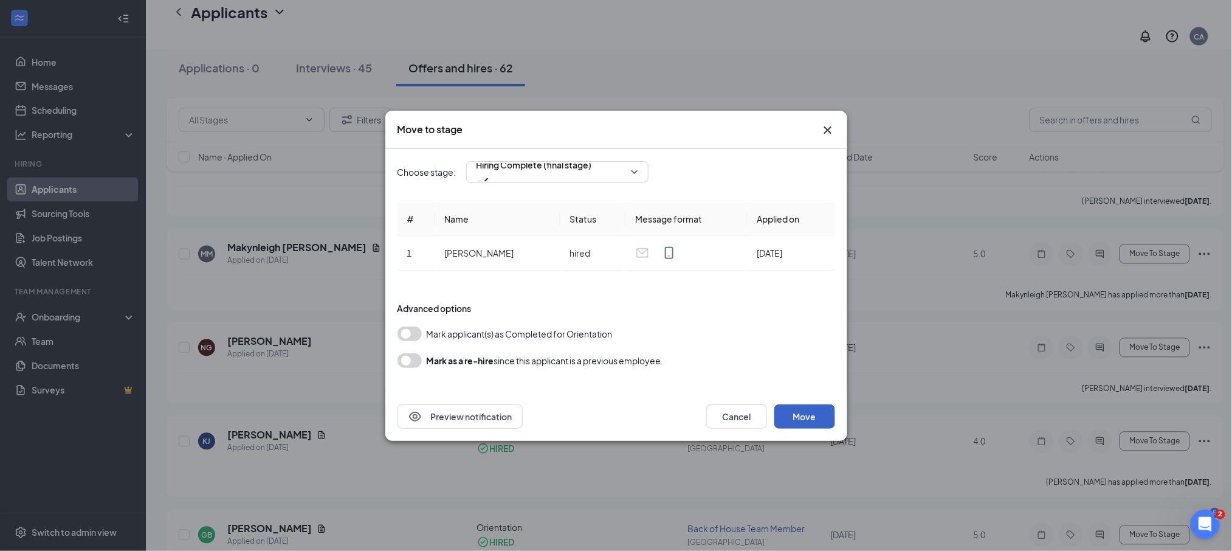
click at [814, 407] on button "Move" at bounding box center [804, 416] width 61 height 24
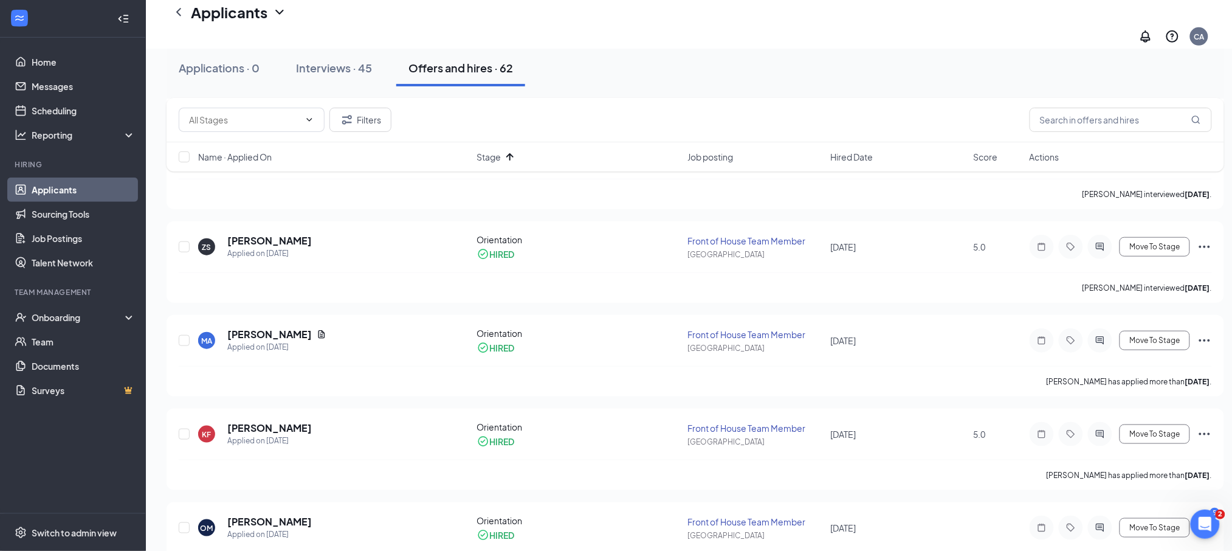
scroll to position [3633, 0]
click at [1143, 243] on span "Move To Stage" at bounding box center [1154, 247] width 50 height 9
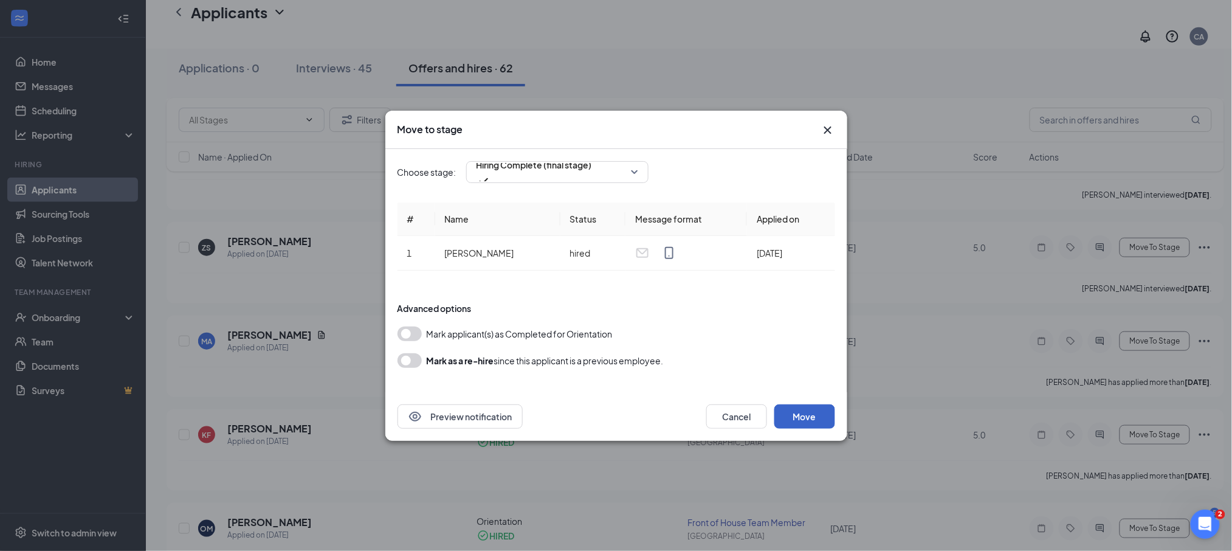
click at [809, 419] on button "Move" at bounding box center [804, 416] width 61 height 24
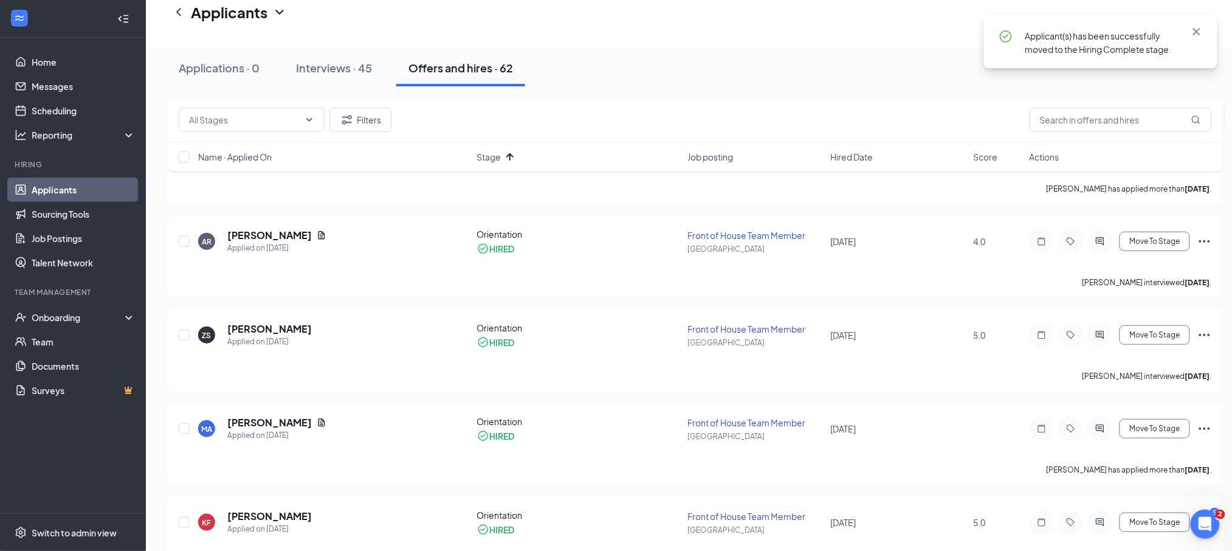
scroll to position [3545, 0]
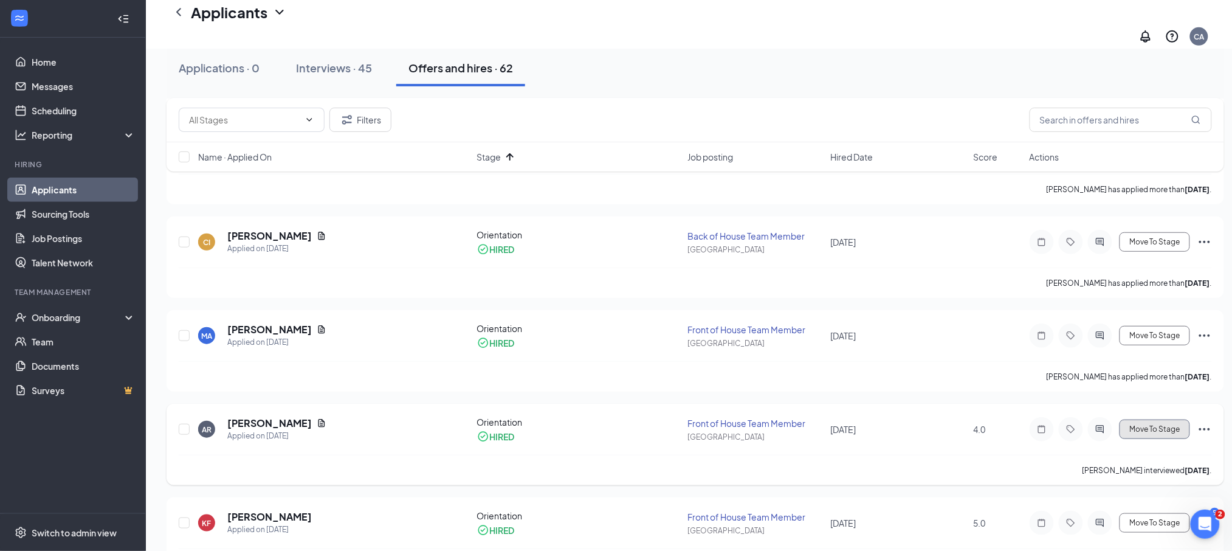
click at [1160, 425] on span "Move To Stage" at bounding box center [1154, 429] width 50 height 9
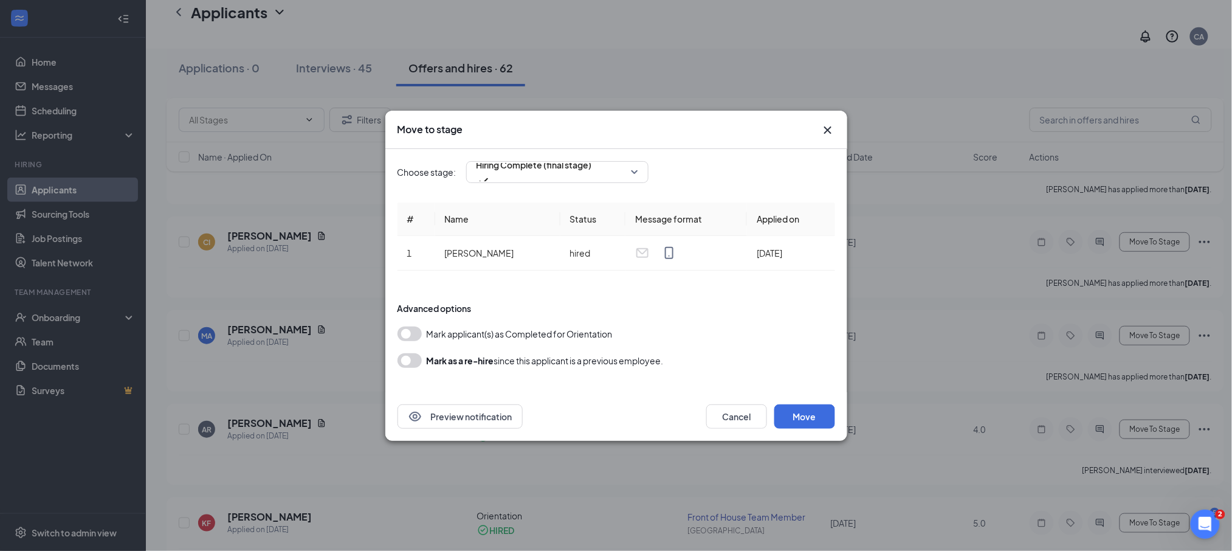
click at [788, 397] on div "Preview notification Cancel Move" at bounding box center [616, 416] width 462 height 49
click at [798, 414] on button "Move" at bounding box center [804, 416] width 61 height 24
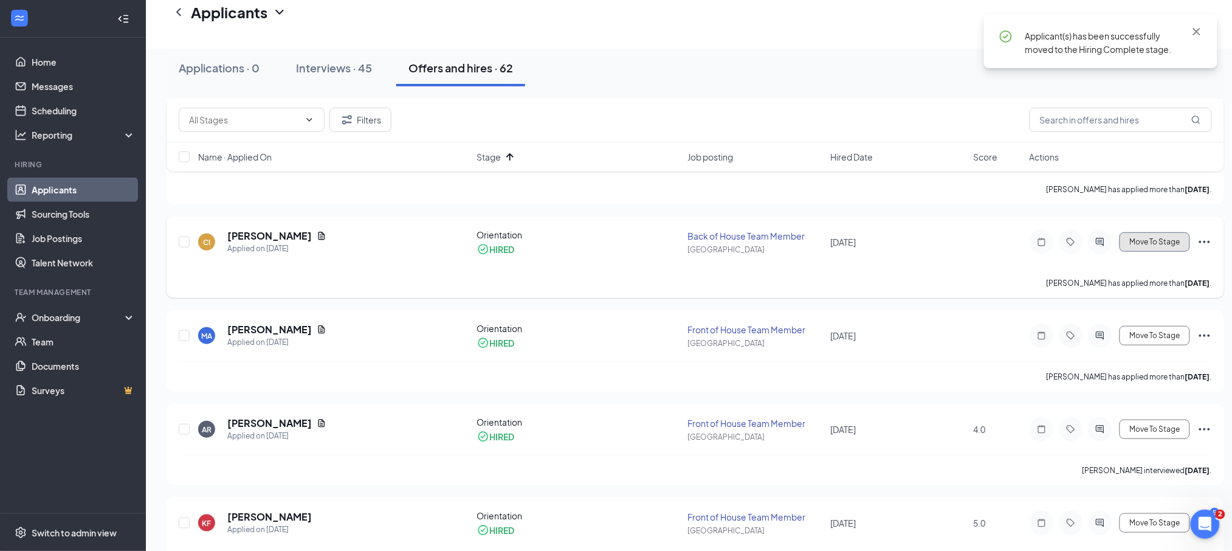
click at [1167, 237] on button "Move To Stage" at bounding box center [1154, 241] width 70 height 19
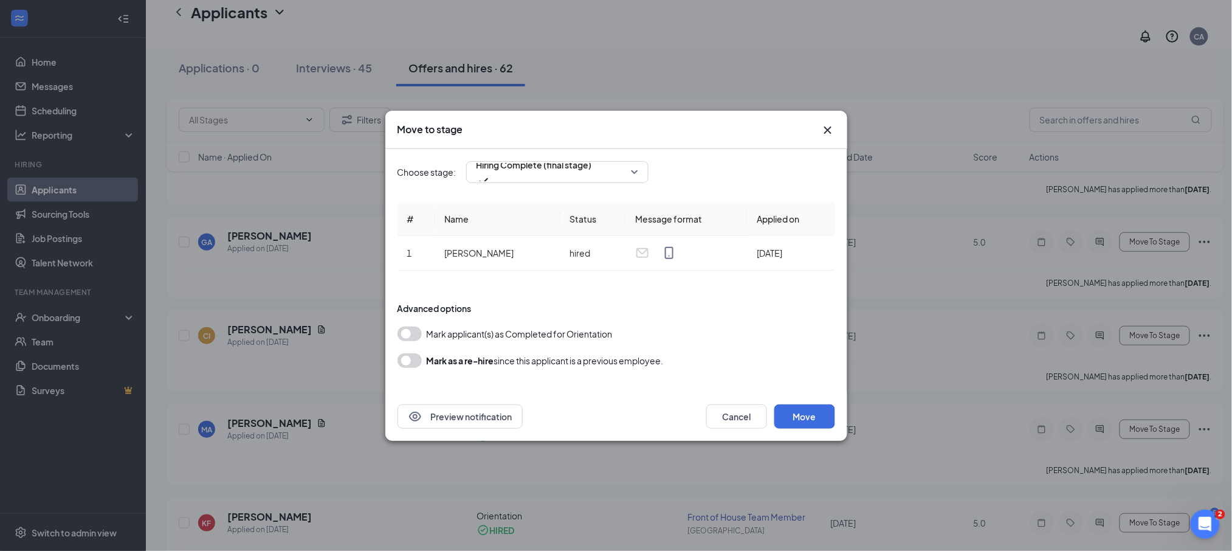
click at [1031, 291] on div "Move to stage Choose stage: Hiring Complete (final stage) # Name Status Message…" at bounding box center [616, 275] width 1232 height 551
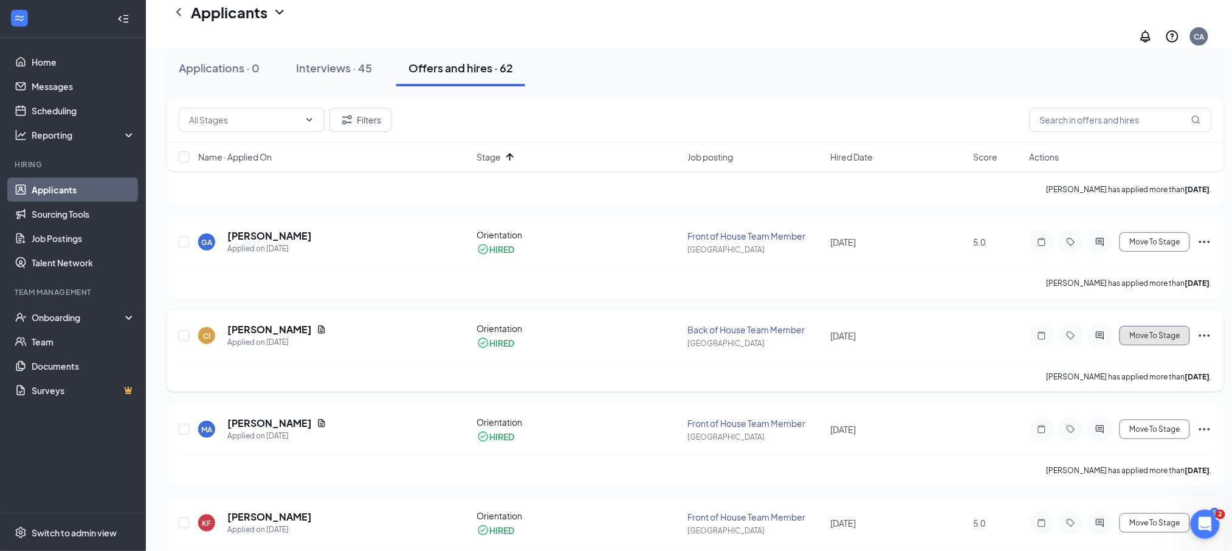
click at [1145, 331] on span "Move To Stage" at bounding box center [1154, 335] width 50 height 9
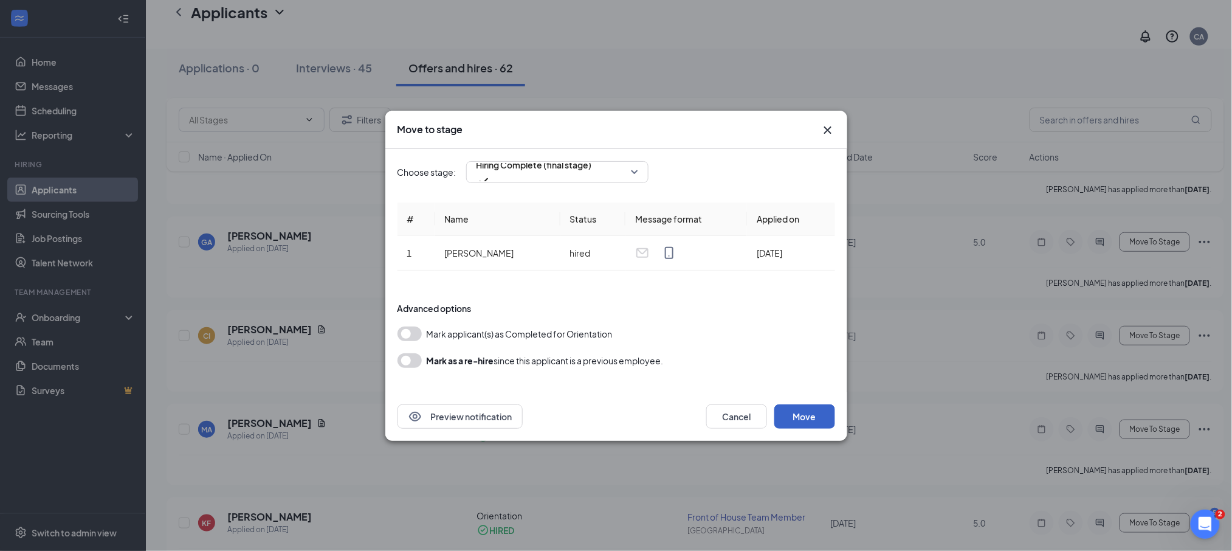
click at [806, 405] on button "Move" at bounding box center [804, 416] width 61 height 24
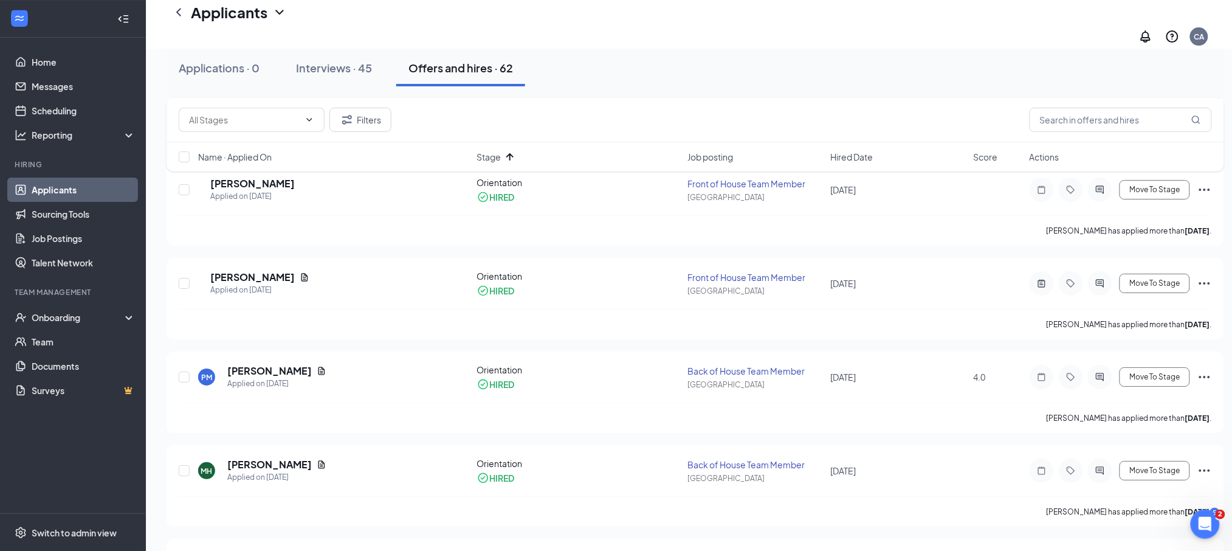
scroll to position [3128, 0]
click at [1154, 280] on span "Move To Stage" at bounding box center [1154, 284] width 50 height 9
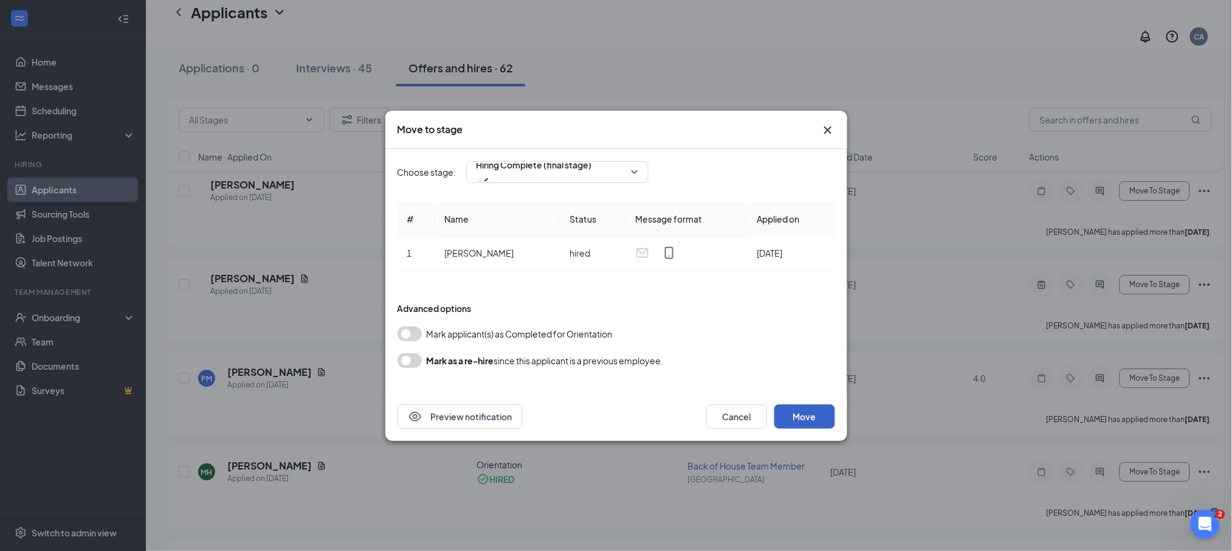
click at [800, 410] on button "Move" at bounding box center [804, 416] width 61 height 24
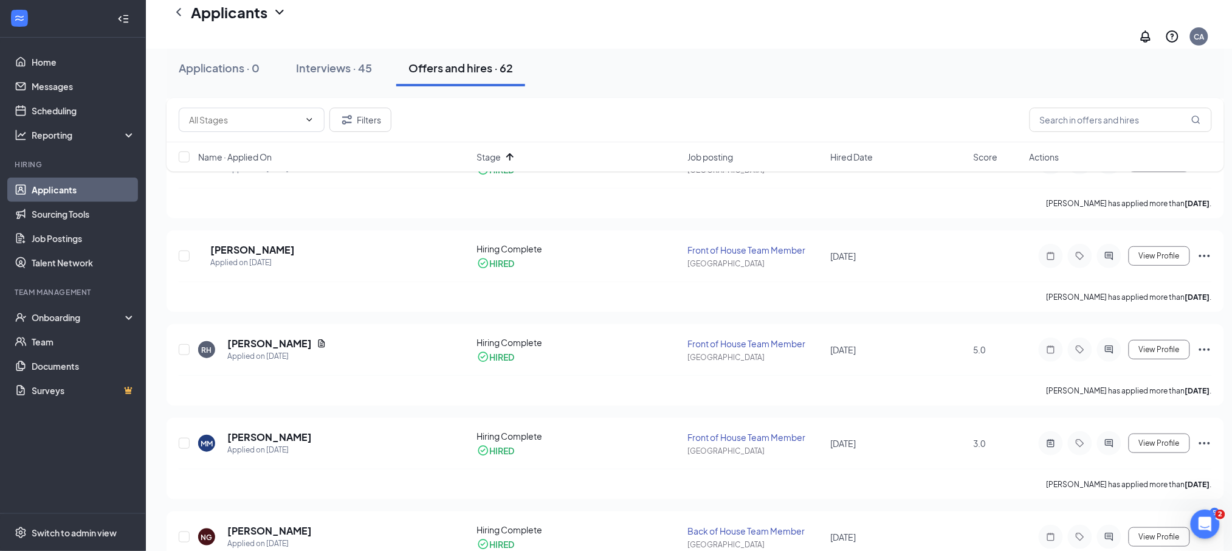
scroll to position [1846, 0]
click at [331, 70] on div "Interviews · 45" at bounding box center [334, 67] width 76 height 15
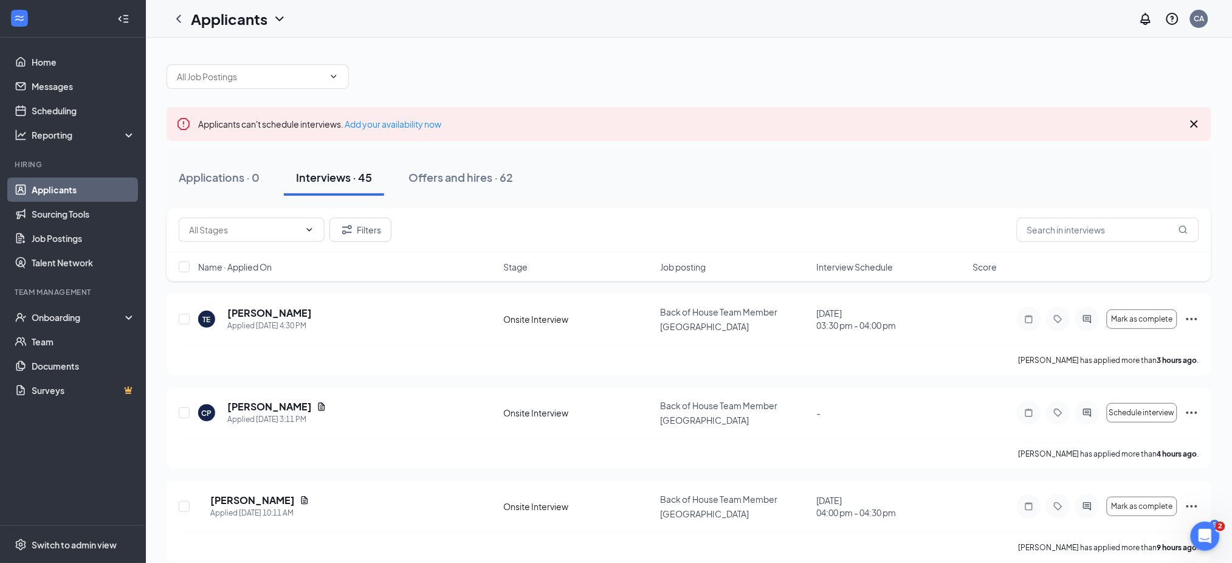
click at [643, 190] on div "Applications · 0 Interviews · 45 Offers and hires · 62" at bounding box center [688, 177] width 1045 height 36
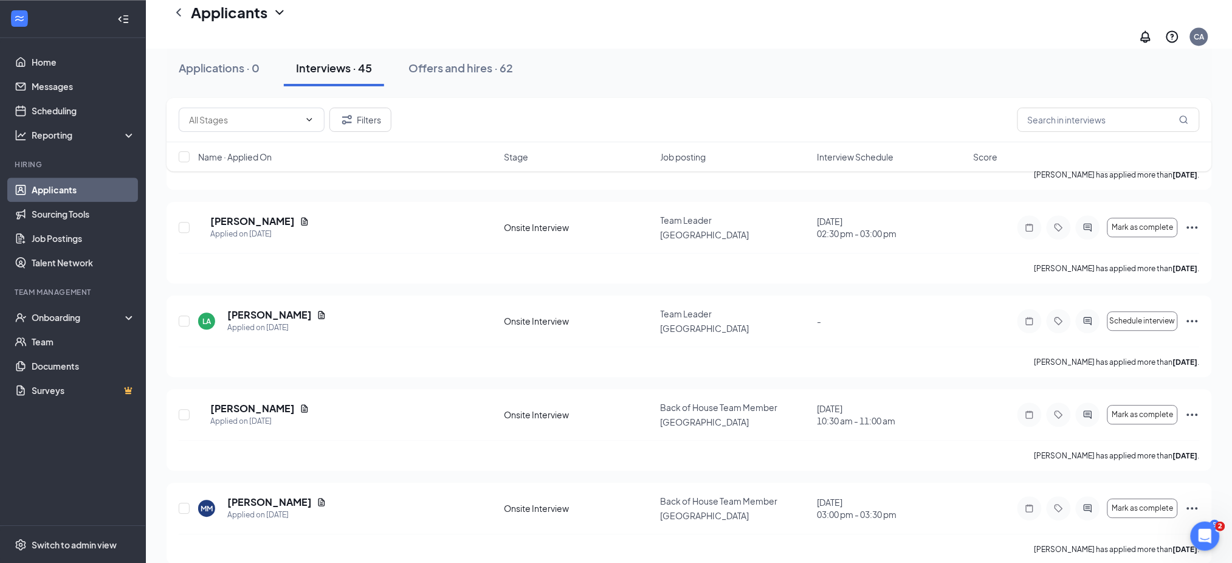
scroll to position [2631, 0]
click at [436, 63] on div "Offers and hires · 62" at bounding box center [460, 67] width 105 height 15
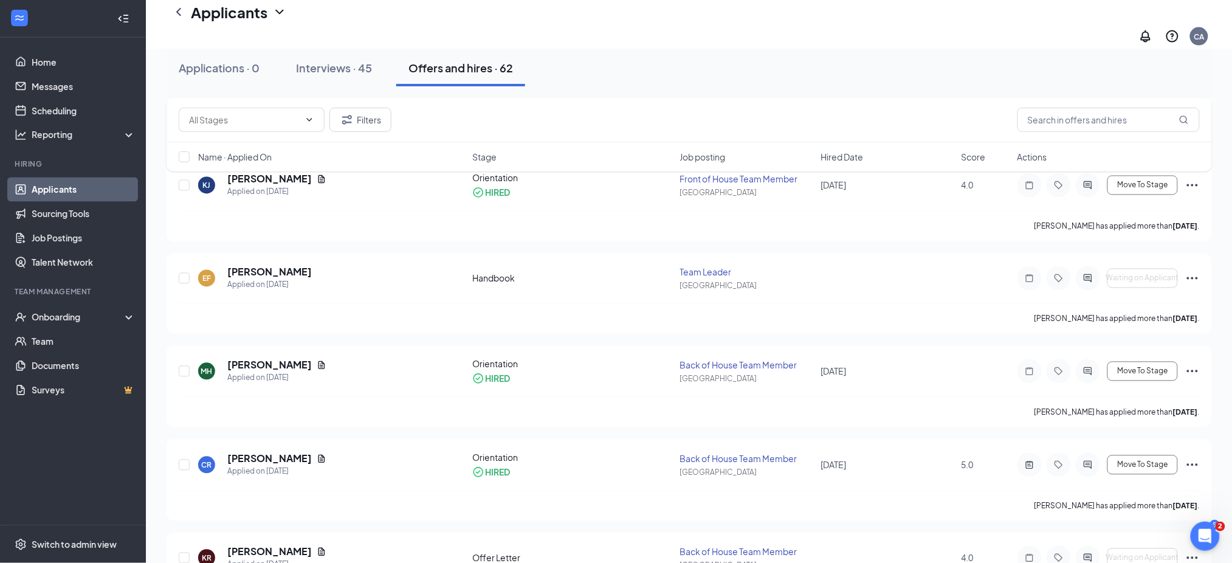
scroll to position [715, 0]
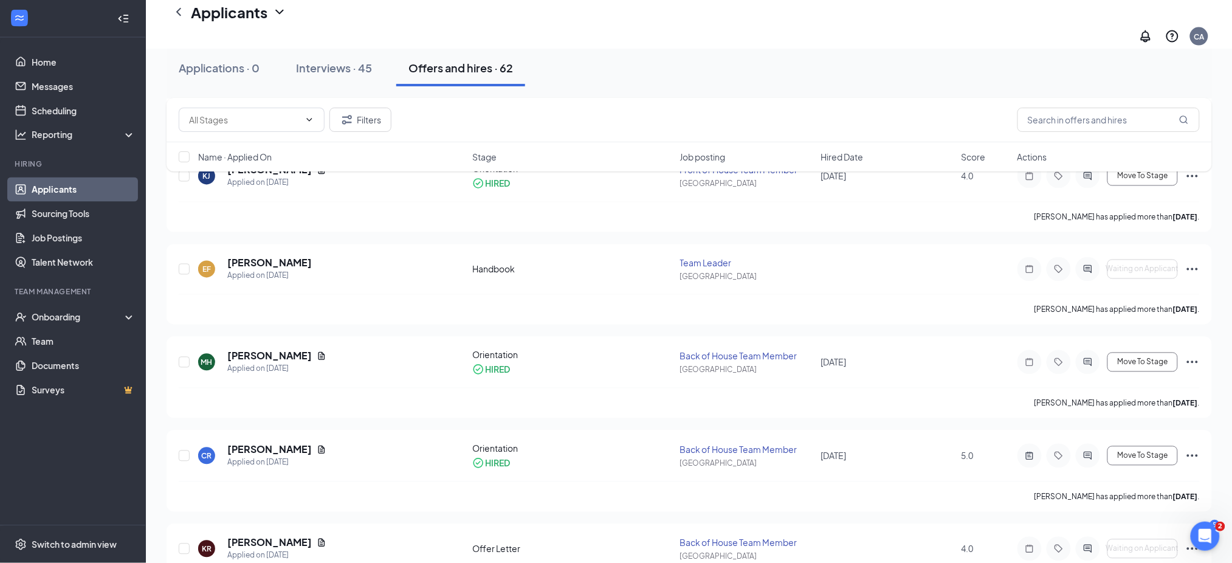
click at [486, 158] on span "Stage" at bounding box center [484, 157] width 24 height 12
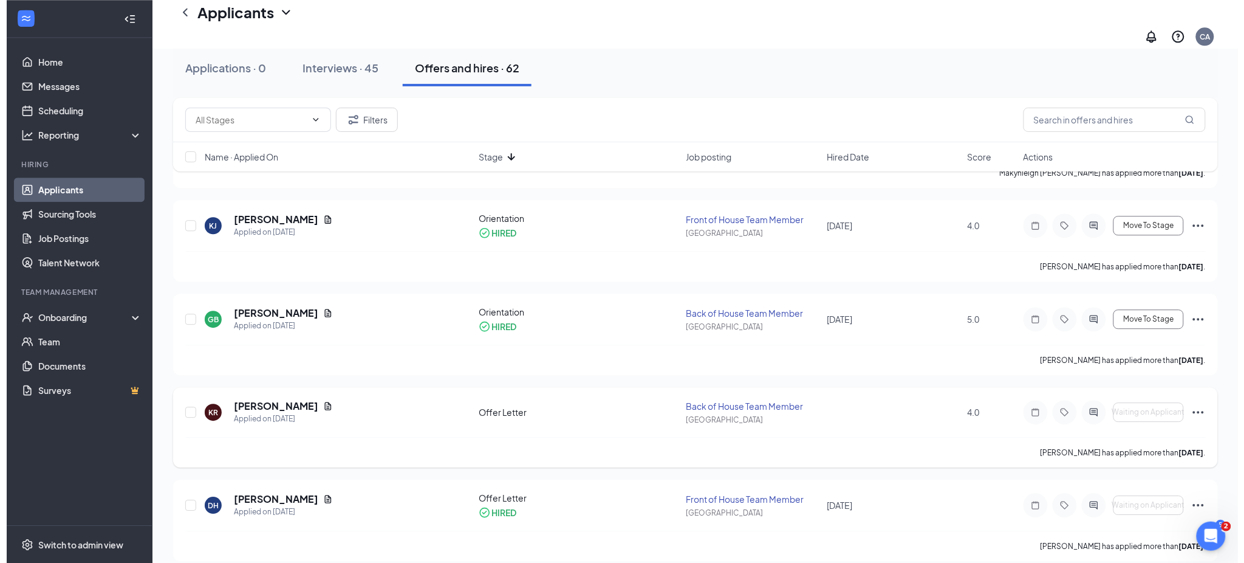
scroll to position [2842, 0]
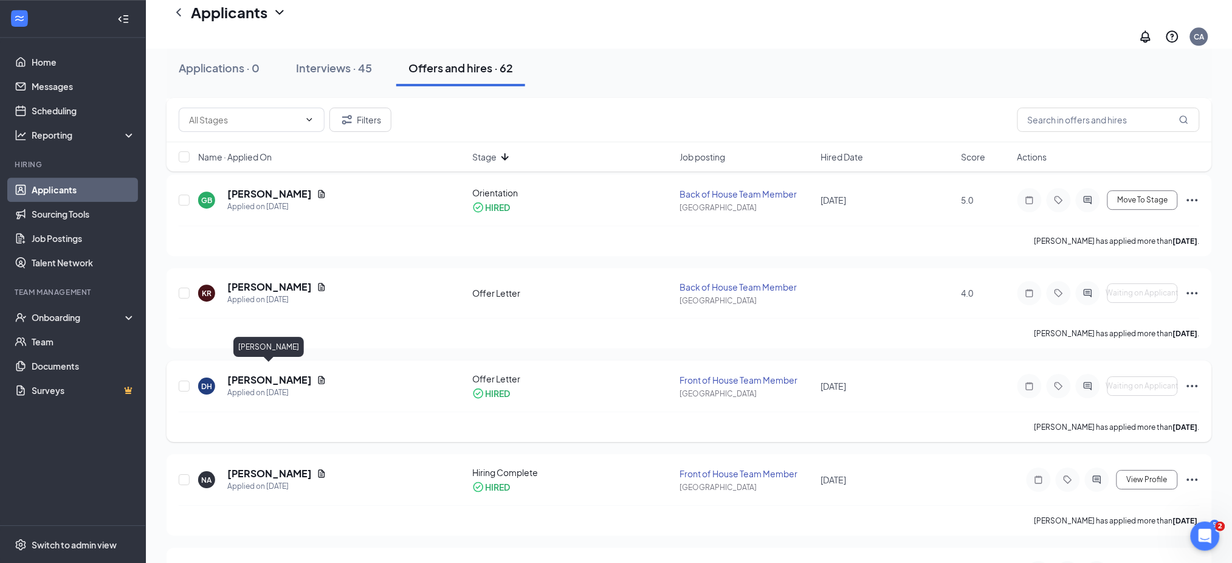
click at [274, 373] on h5 "[PERSON_NAME]" at bounding box center [269, 379] width 84 height 13
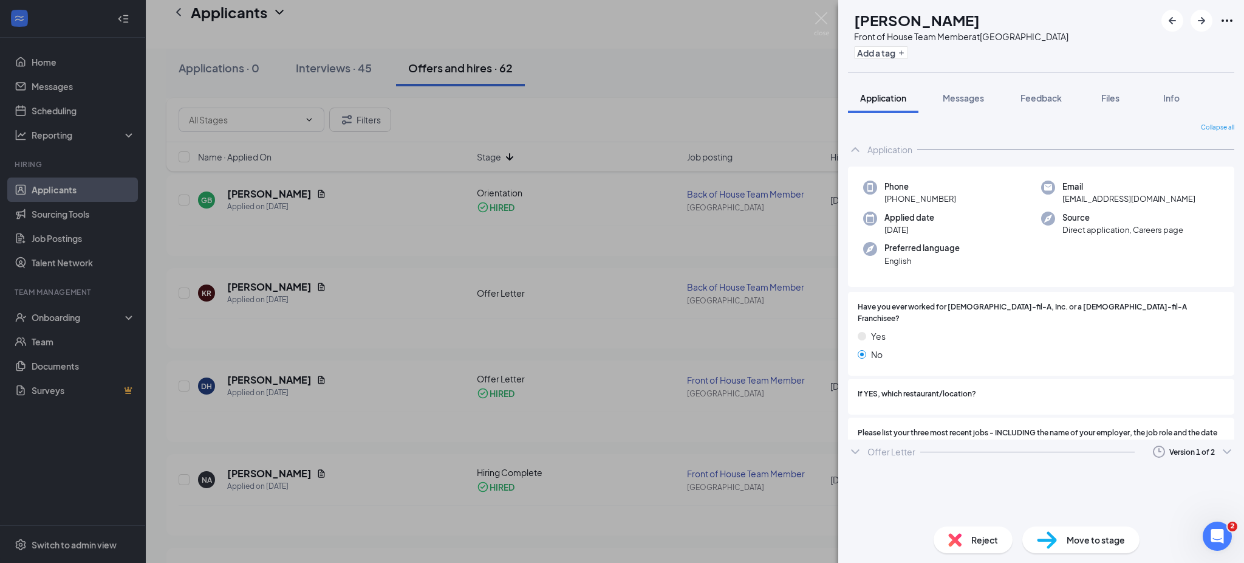
click at [876, 143] on div "Application" at bounding box center [890, 149] width 45 height 12
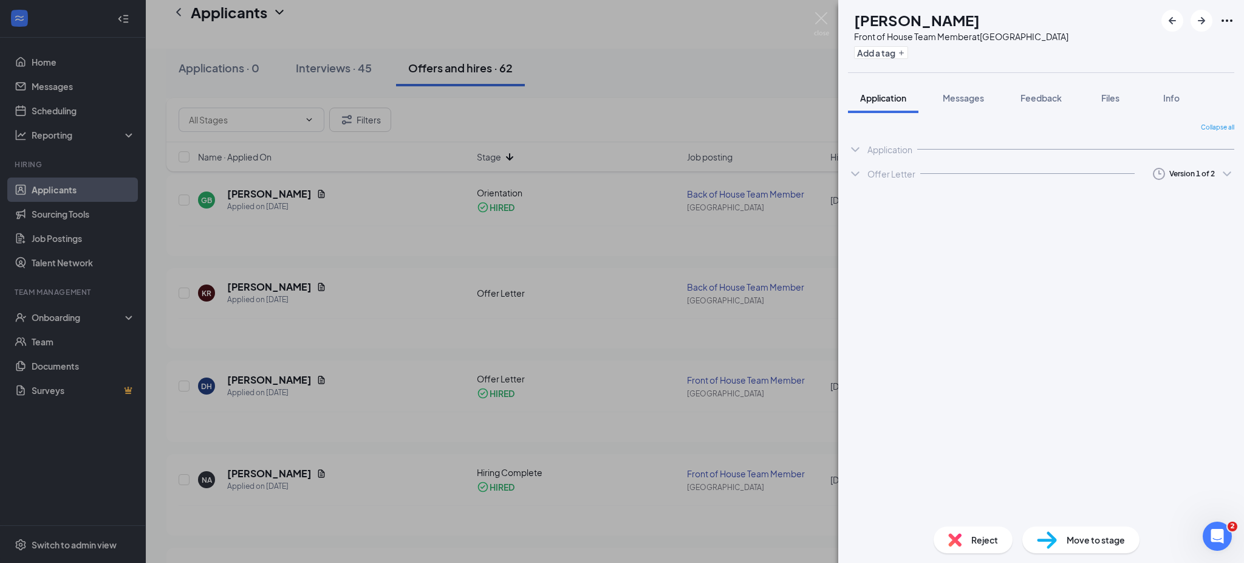
click at [885, 179] on div "Offer Letter Version 1 of 2" at bounding box center [1041, 174] width 386 height 24
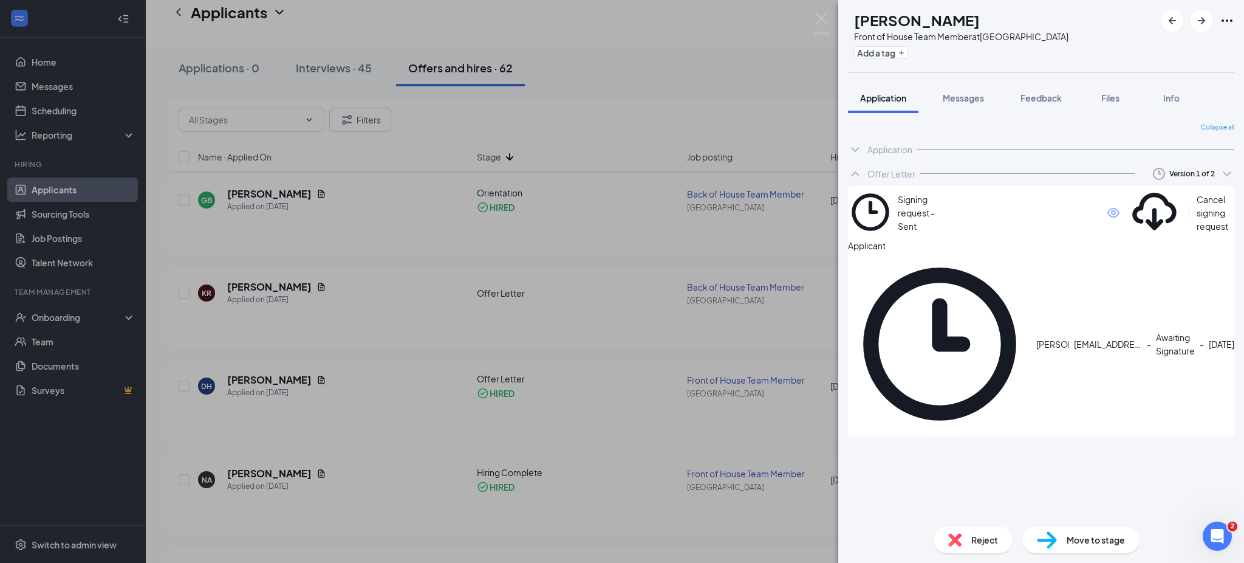
click at [898, 365] on div "Collapse all Application Phone [PHONE_NUMBER] Email [EMAIL_ADDRESS][DOMAIN_NAME…" at bounding box center [1041, 320] width 386 height 394
click at [1223, 170] on icon "ChevronDown" at bounding box center [1227, 173] width 15 height 15
click at [890, 141] on div "Application" at bounding box center [1041, 149] width 386 height 24
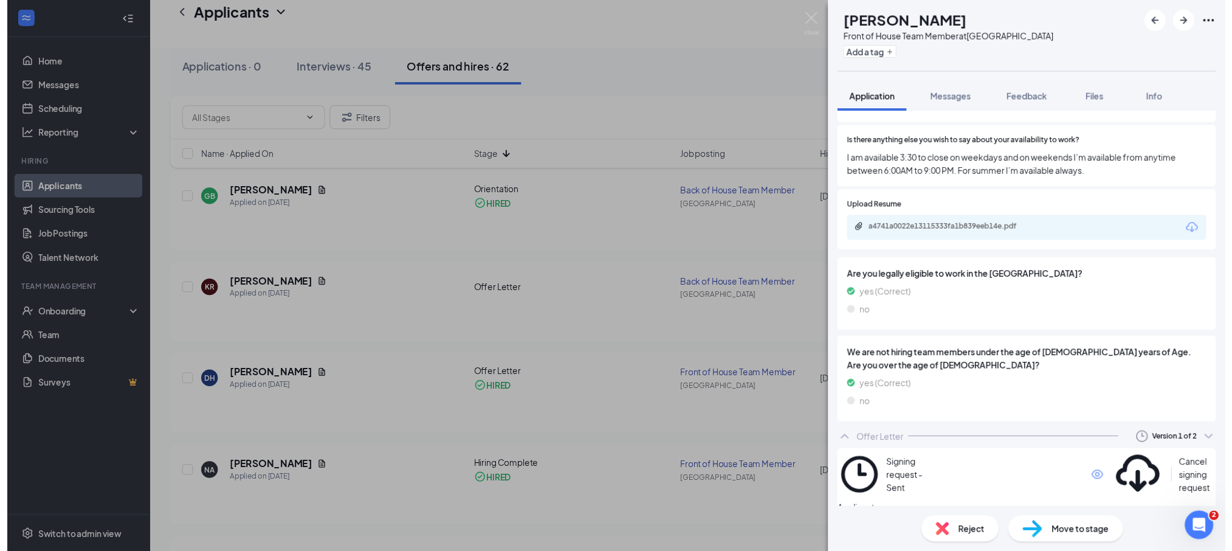
scroll to position [1412, 0]
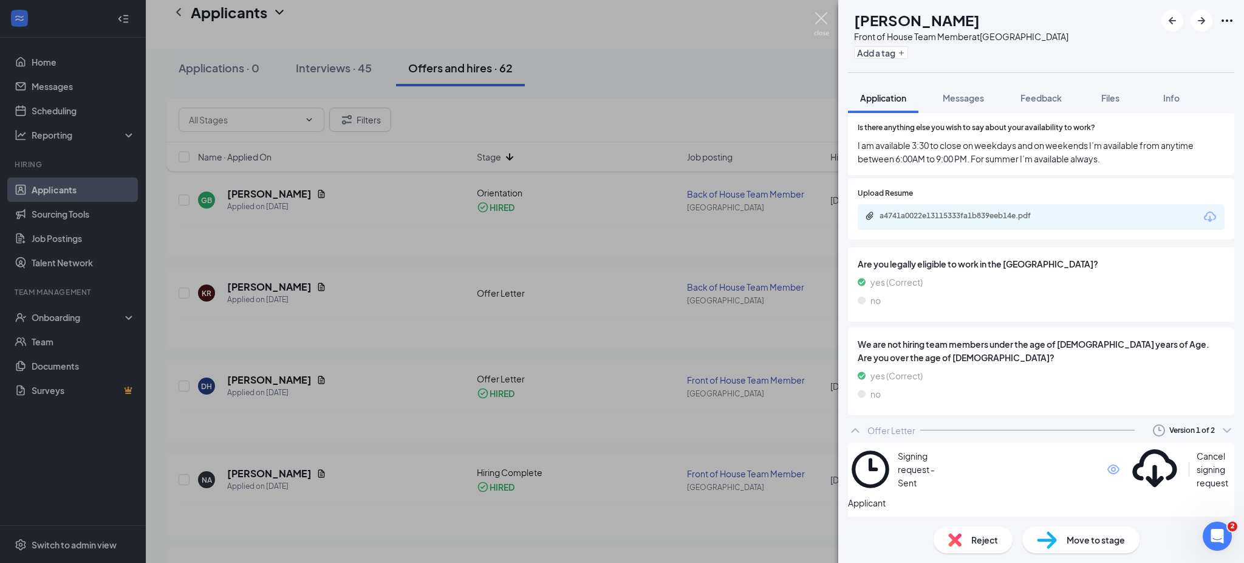
click at [825, 17] on img at bounding box center [821, 24] width 15 height 24
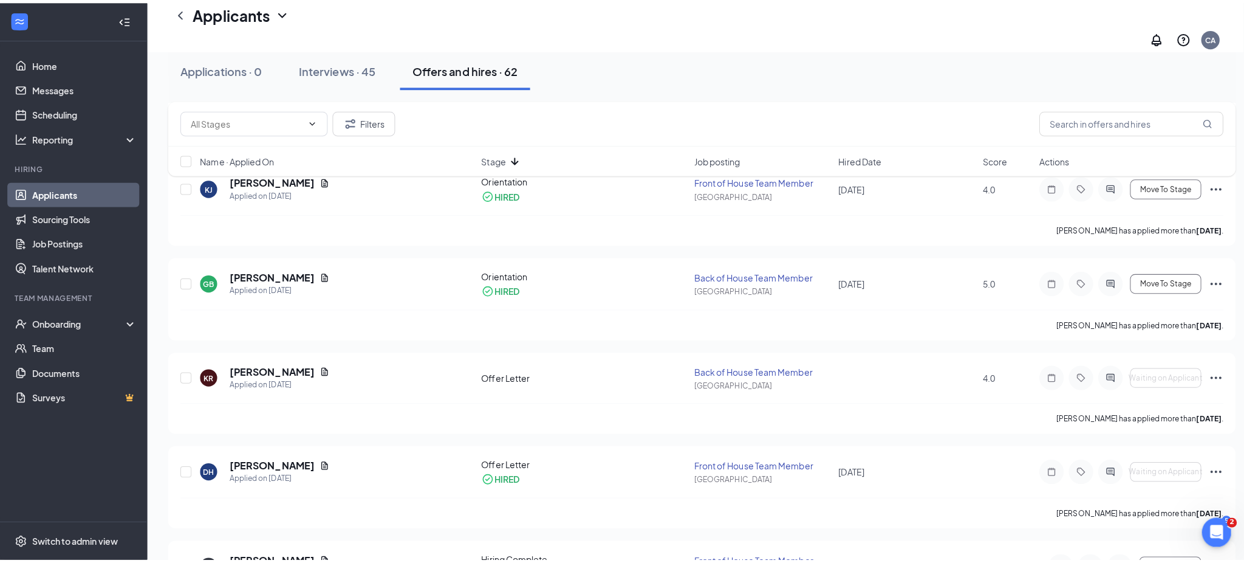
scroll to position [2794, 0]
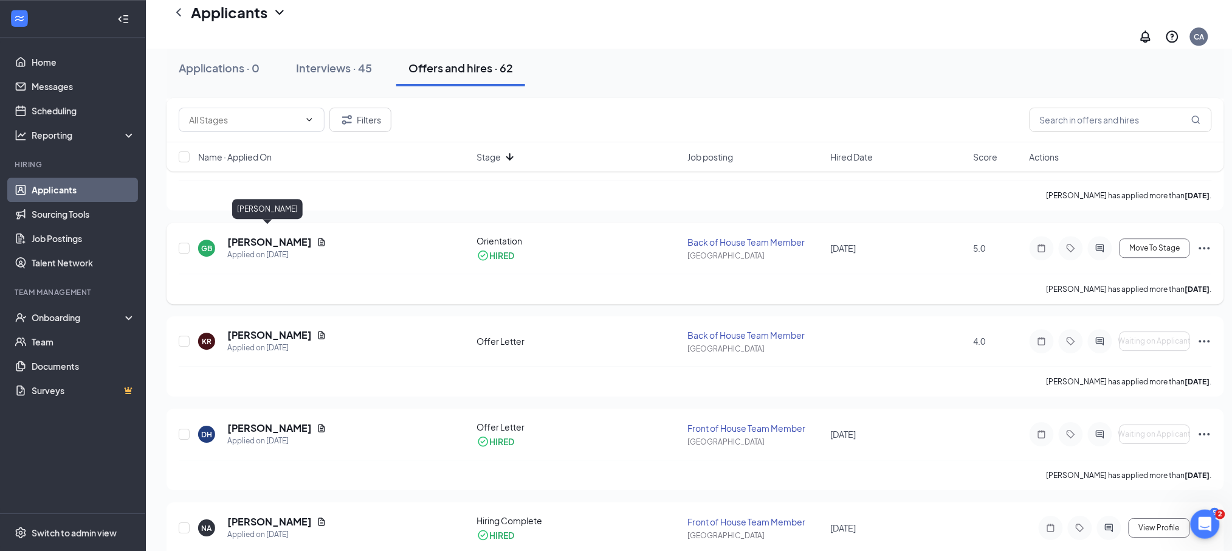
click at [242, 235] on h5 "[PERSON_NAME]" at bounding box center [269, 241] width 84 height 13
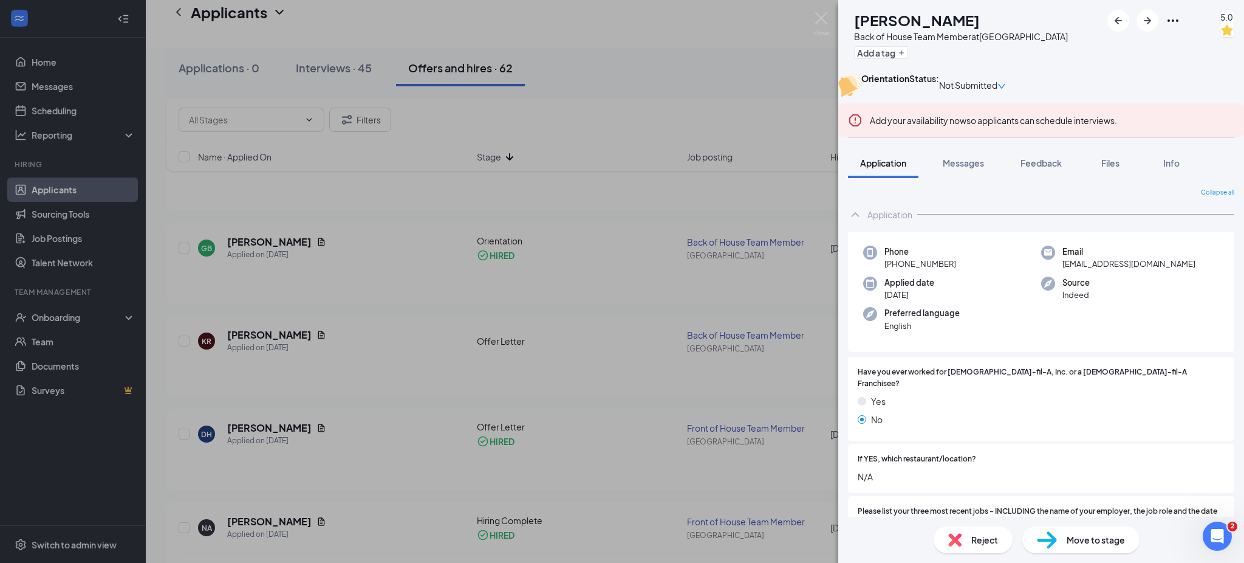
click at [888, 221] on div "Application" at bounding box center [890, 214] width 45 height 12
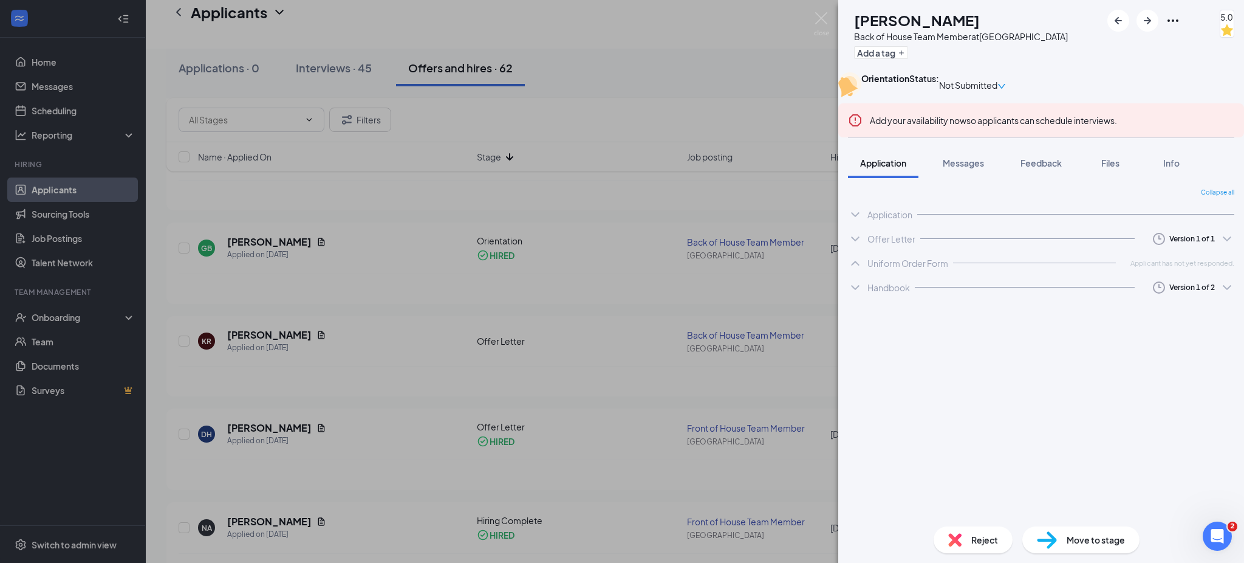
click at [602, 87] on div "GB [PERSON_NAME] Back of House Team Member at [GEOGRAPHIC_DATA] Add a tag 5.0 O…" at bounding box center [622, 281] width 1244 height 563
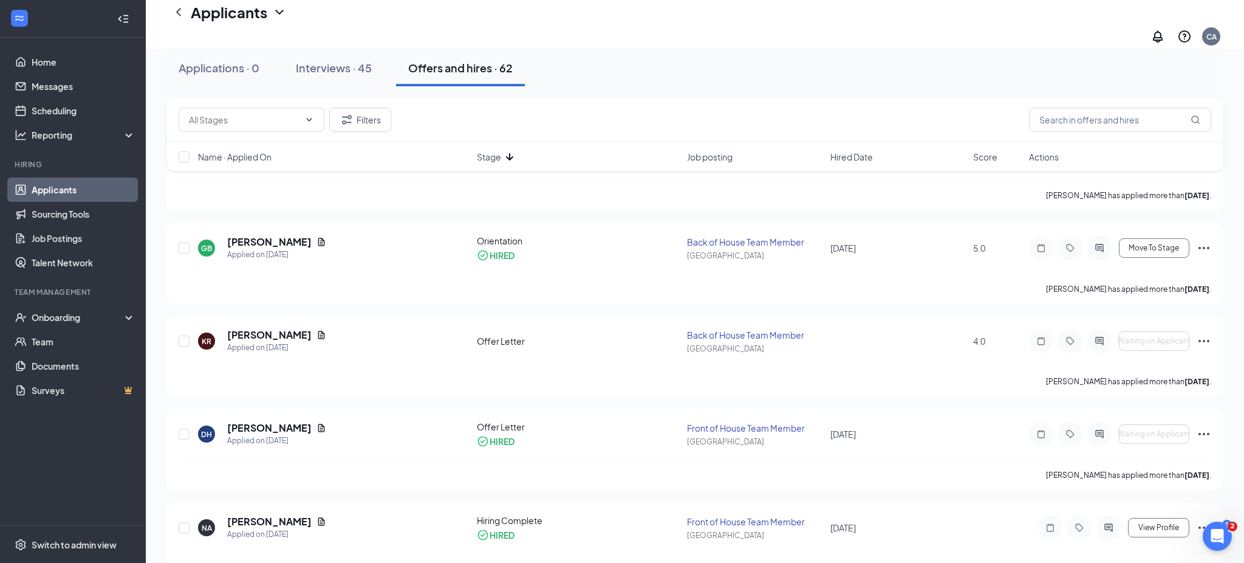
click at [345, 70] on div "Interviews · 45" at bounding box center [334, 67] width 76 height 15
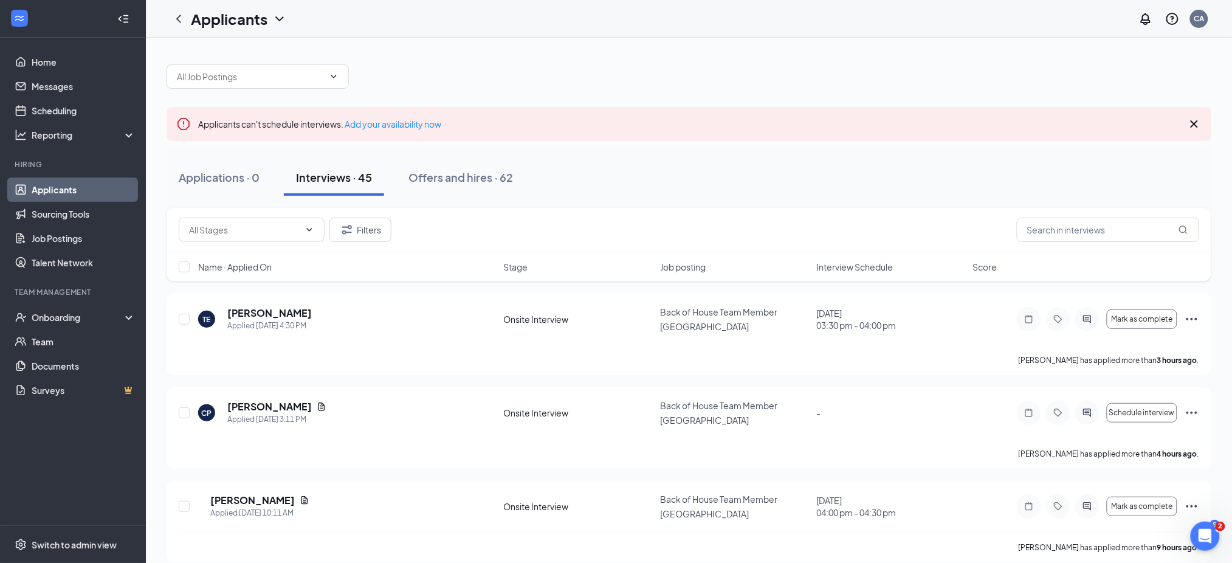
click at [886, 265] on span "Interview Schedule" at bounding box center [855, 267] width 77 height 12
click at [759, 231] on div "Filters" at bounding box center [689, 230] width 1020 height 24
click at [869, 261] on span "Interview Schedule" at bounding box center [855, 267] width 77 height 12
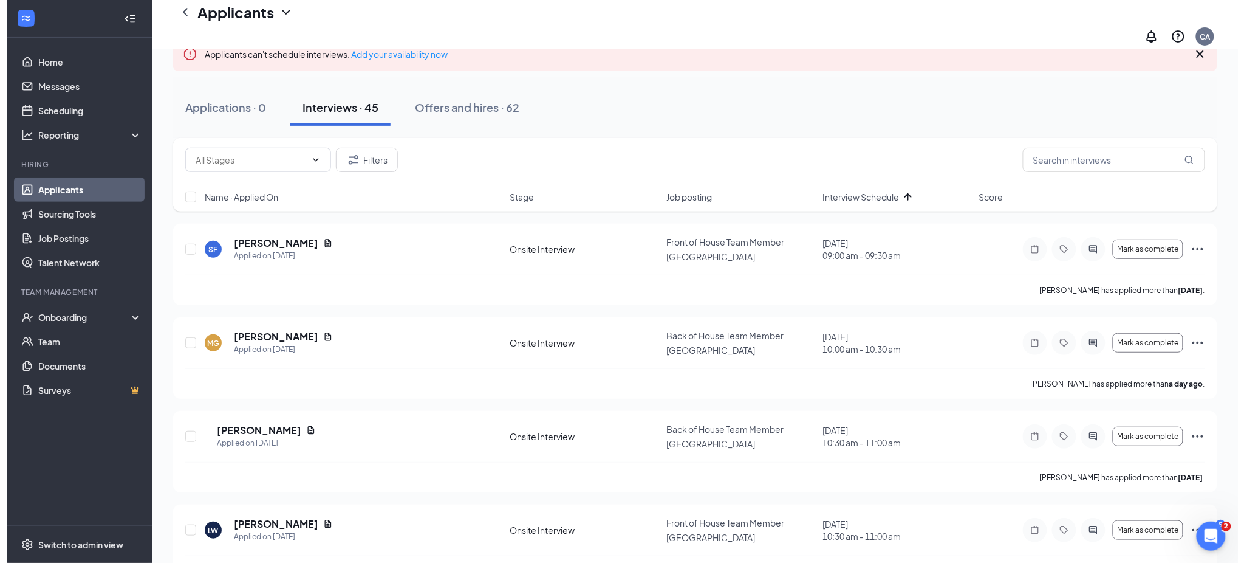
scroll to position [84, 0]
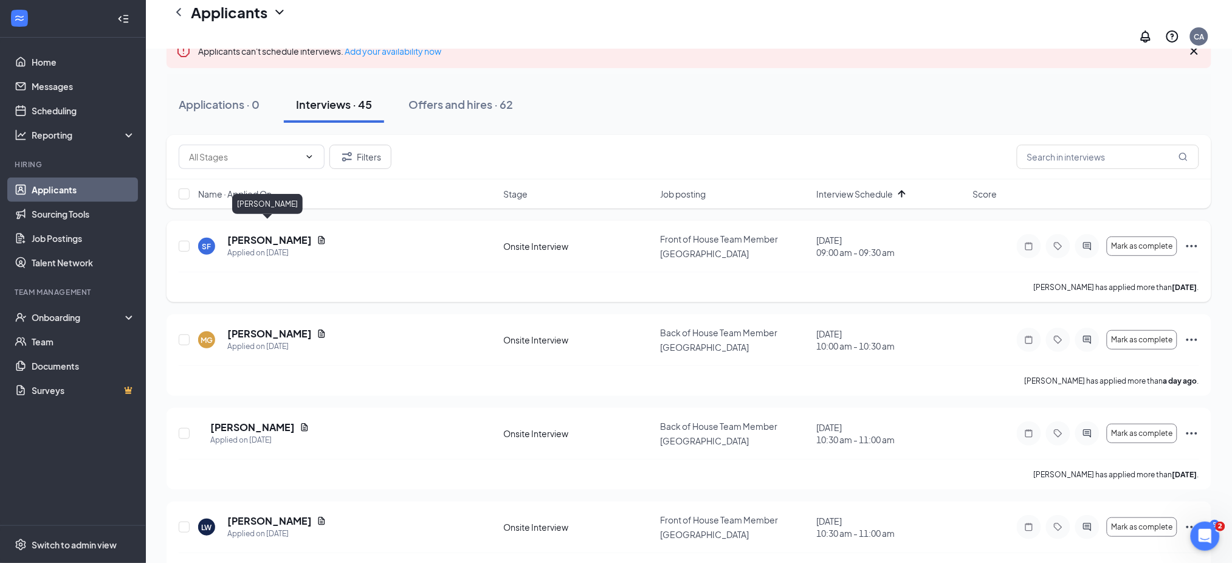
click at [255, 233] on h5 "[PERSON_NAME]" at bounding box center [269, 239] width 84 height 13
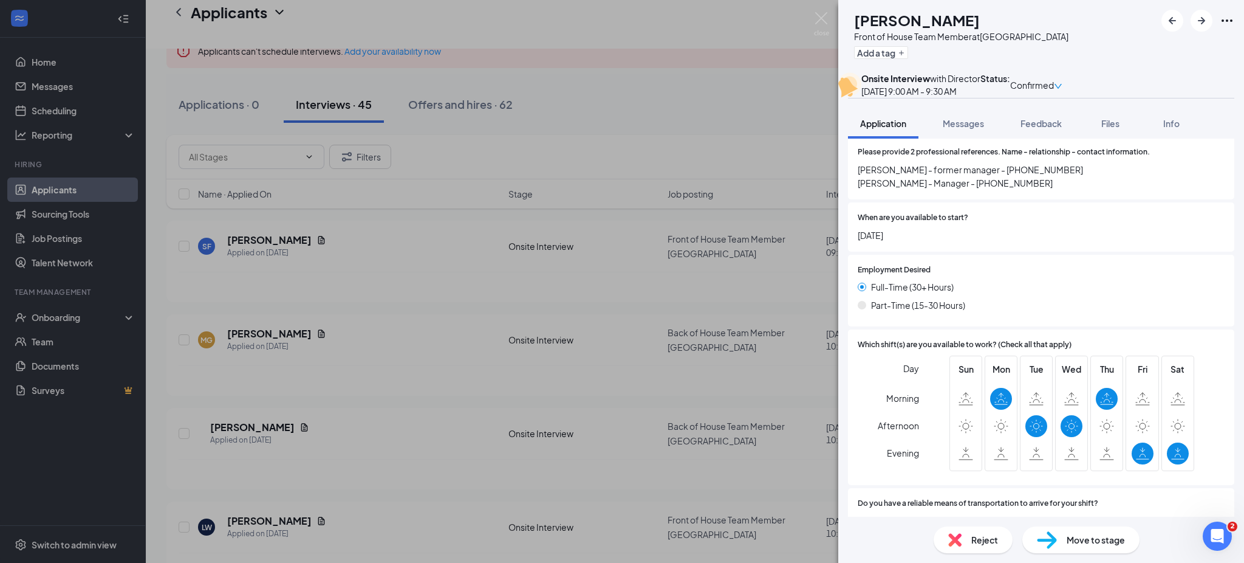
scroll to position [576, 0]
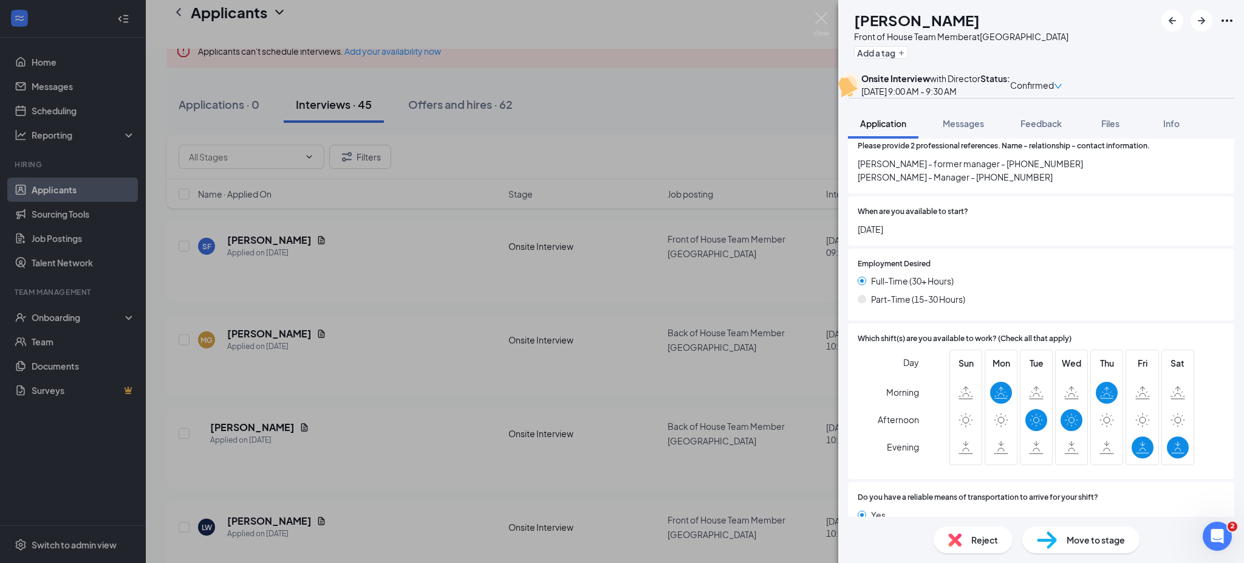
click at [591, 379] on div "SF [PERSON_NAME] Front of House Team Member at [GEOGRAPHIC_DATA] Add a tag Onsi…" at bounding box center [622, 281] width 1244 height 563
